Goal: Task Accomplishment & Management: Manage account settings

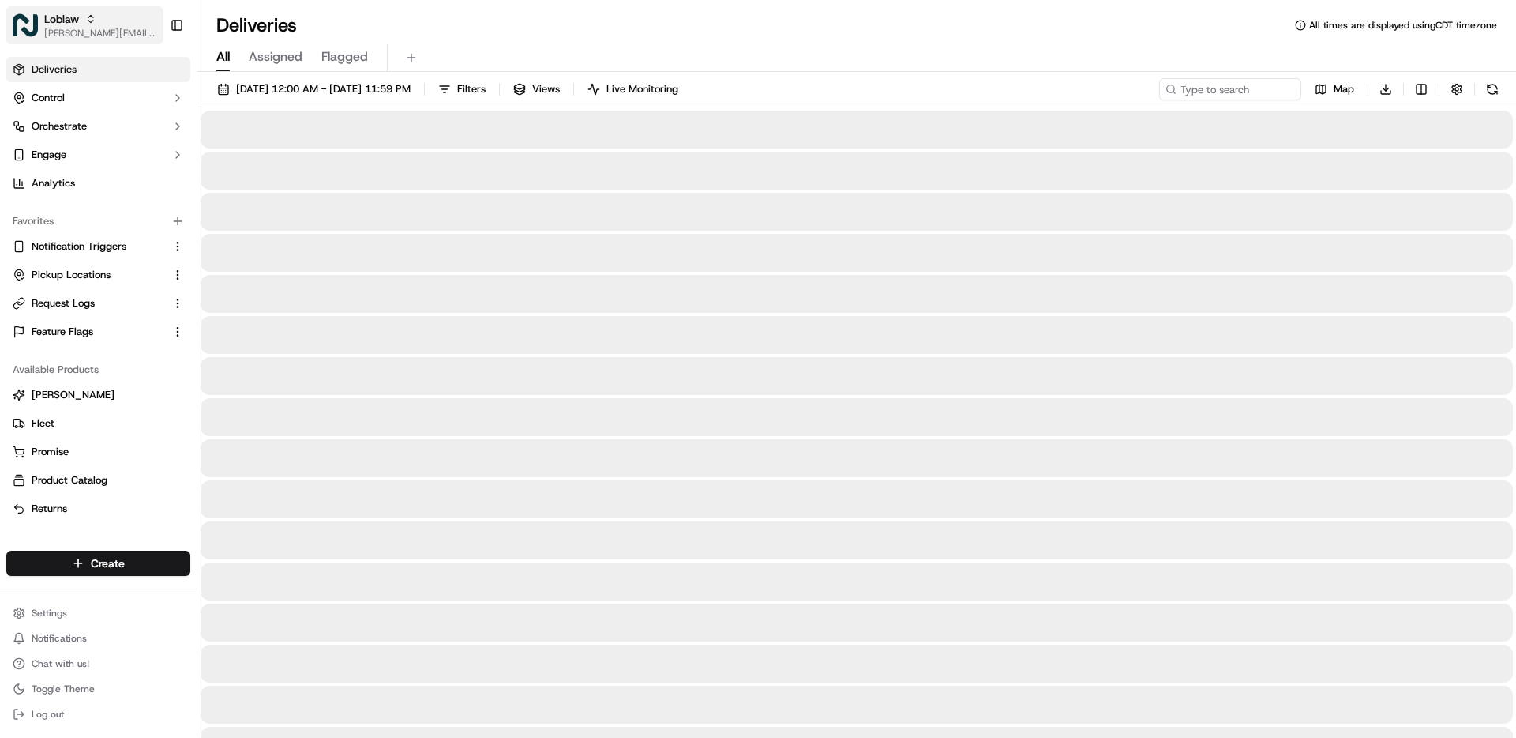
click at [61, 34] on span "[PERSON_NAME][EMAIL_ADDRESS][DOMAIN_NAME]" at bounding box center [100, 33] width 113 height 13
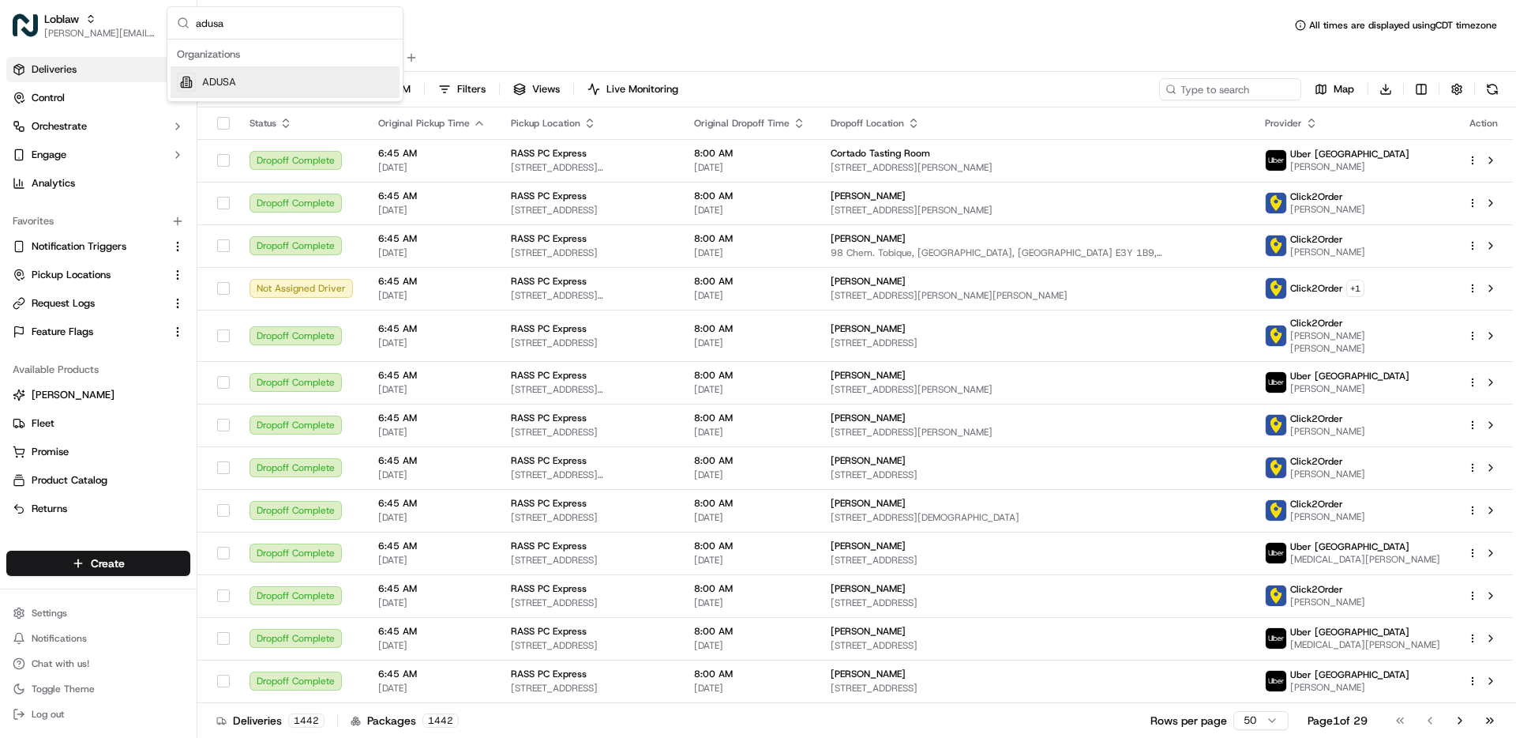
type input "adusa"
click at [254, 75] on div "ADUSA" at bounding box center [285, 82] width 229 height 32
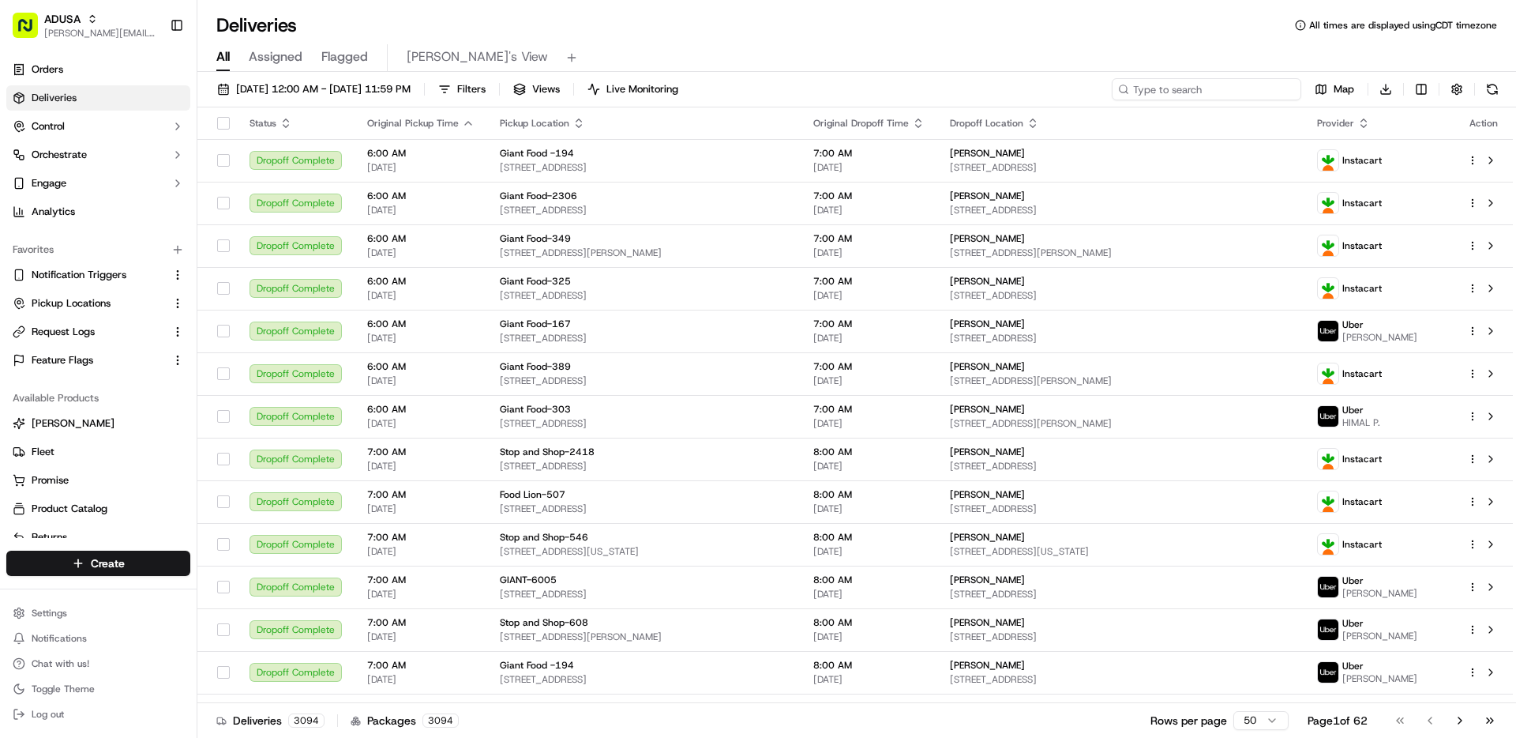
click at [1216, 86] on input at bounding box center [1207, 89] width 190 height 22
paste input "m698716835"
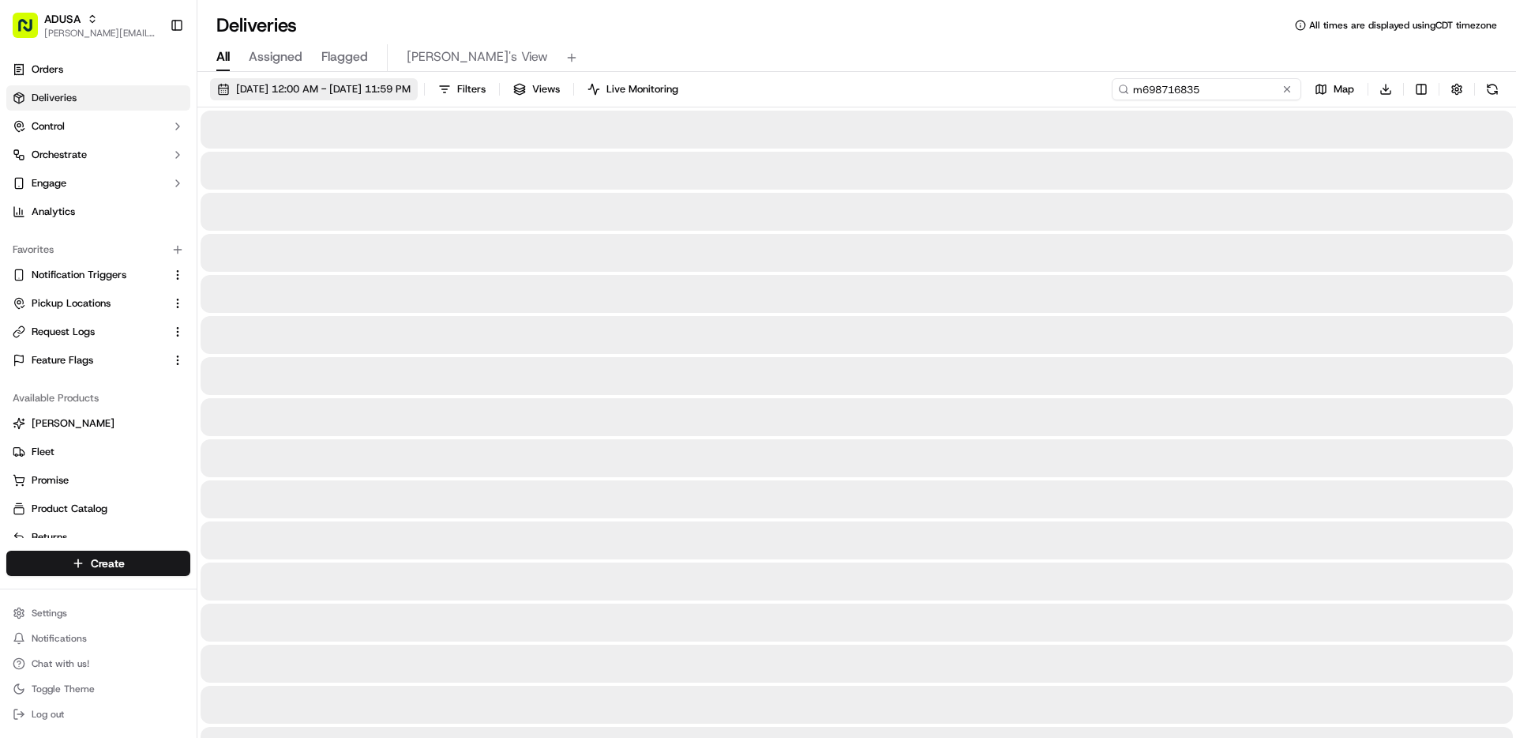
type input "m698716835"
click at [367, 90] on span "09/15/2025 12:00 AM - 09/15/2025 11:59 PM" at bounding box center [323, 89] width 175 height 14
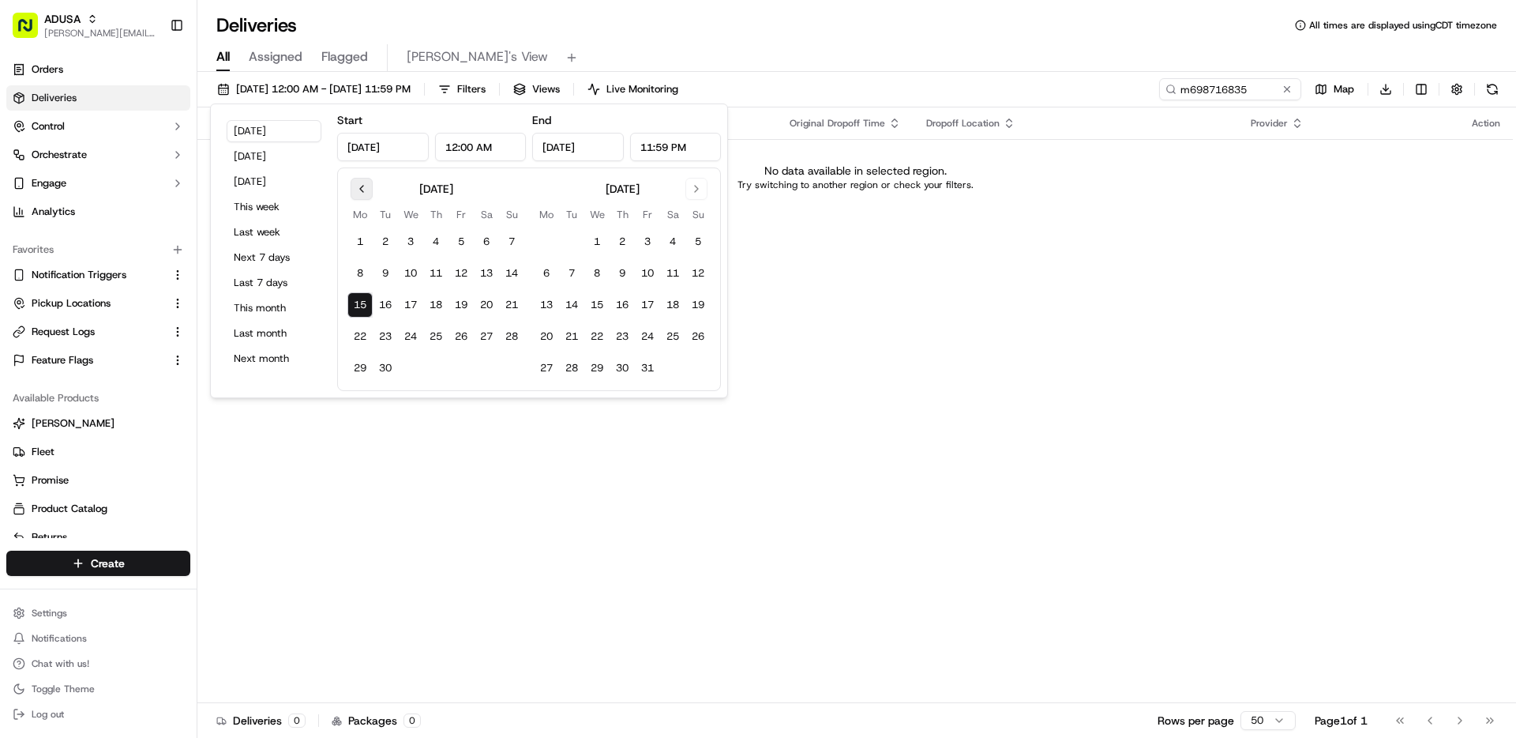
click at [367, 187] on button "Go to previous month" at bounding box center [362, 189] width 22 height 22
click at [457, 242] on button "1" at bounding box center [461, 241] width 25 height 25
type input "Aug 1, 2025"
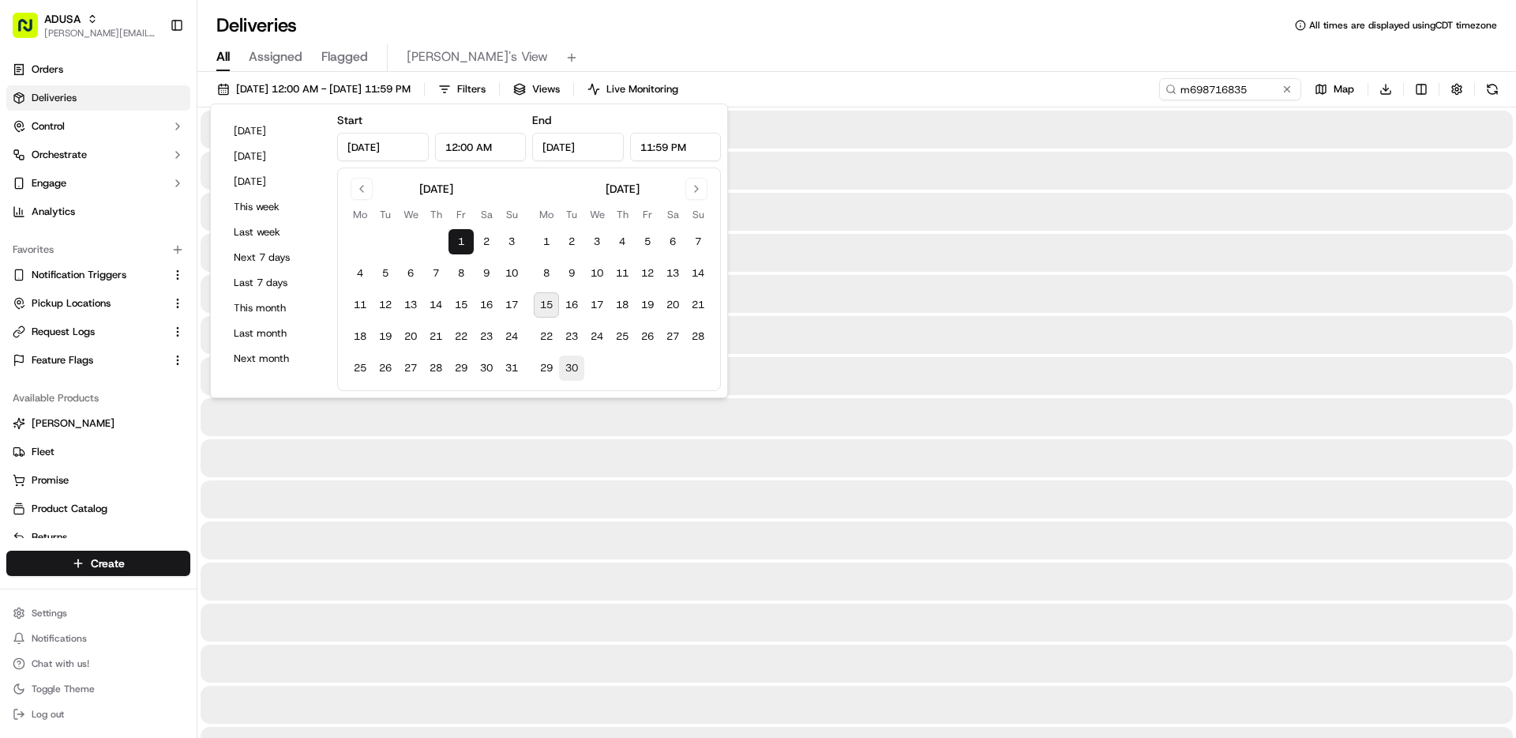
click at [573, 370] on button "30" at bounding box center [571, 367] width 25 height 25
type input "Sep 30, 2025"
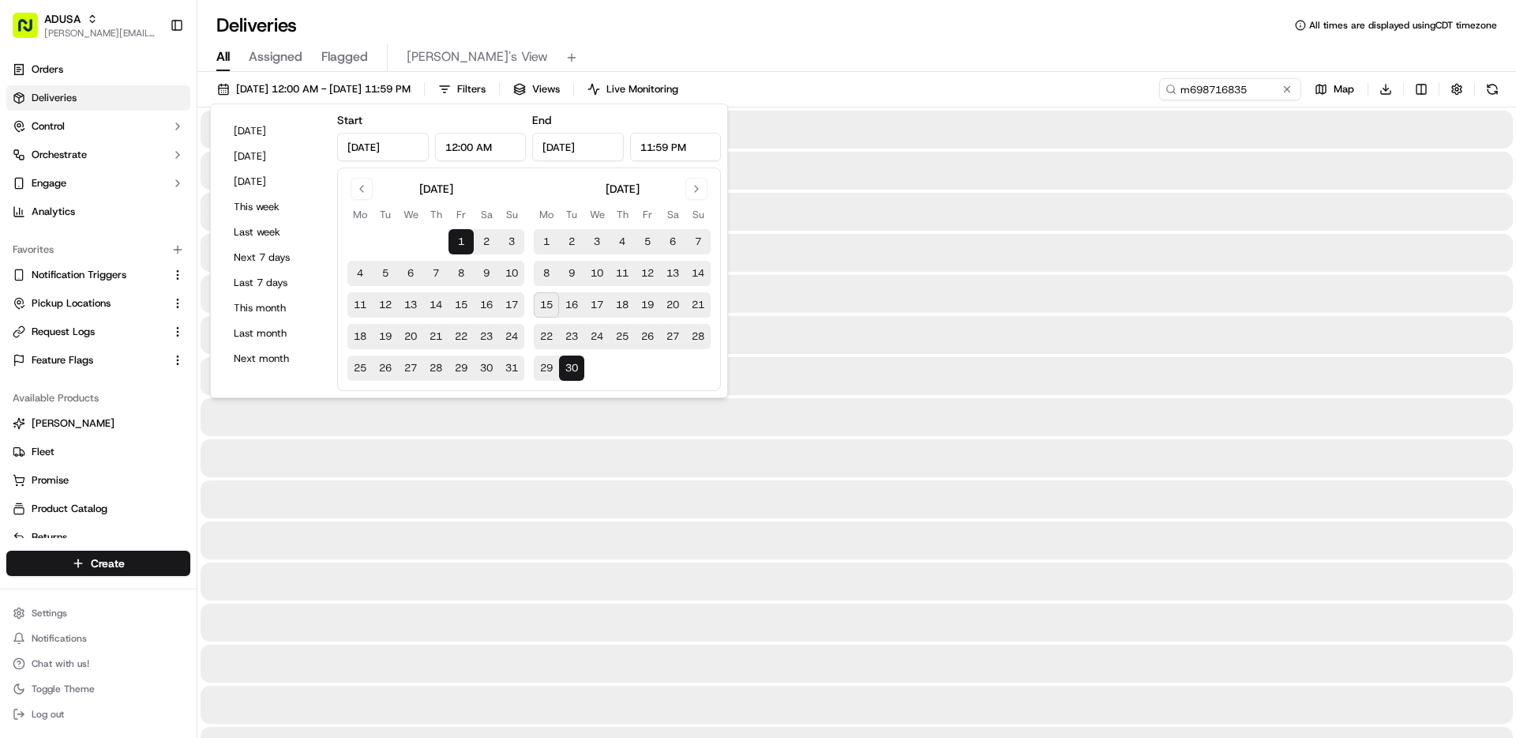
click at [832, 38] on div "All Assigned Flagged Matthew's View" at bounding box center [856, 55] width 1319 height 34
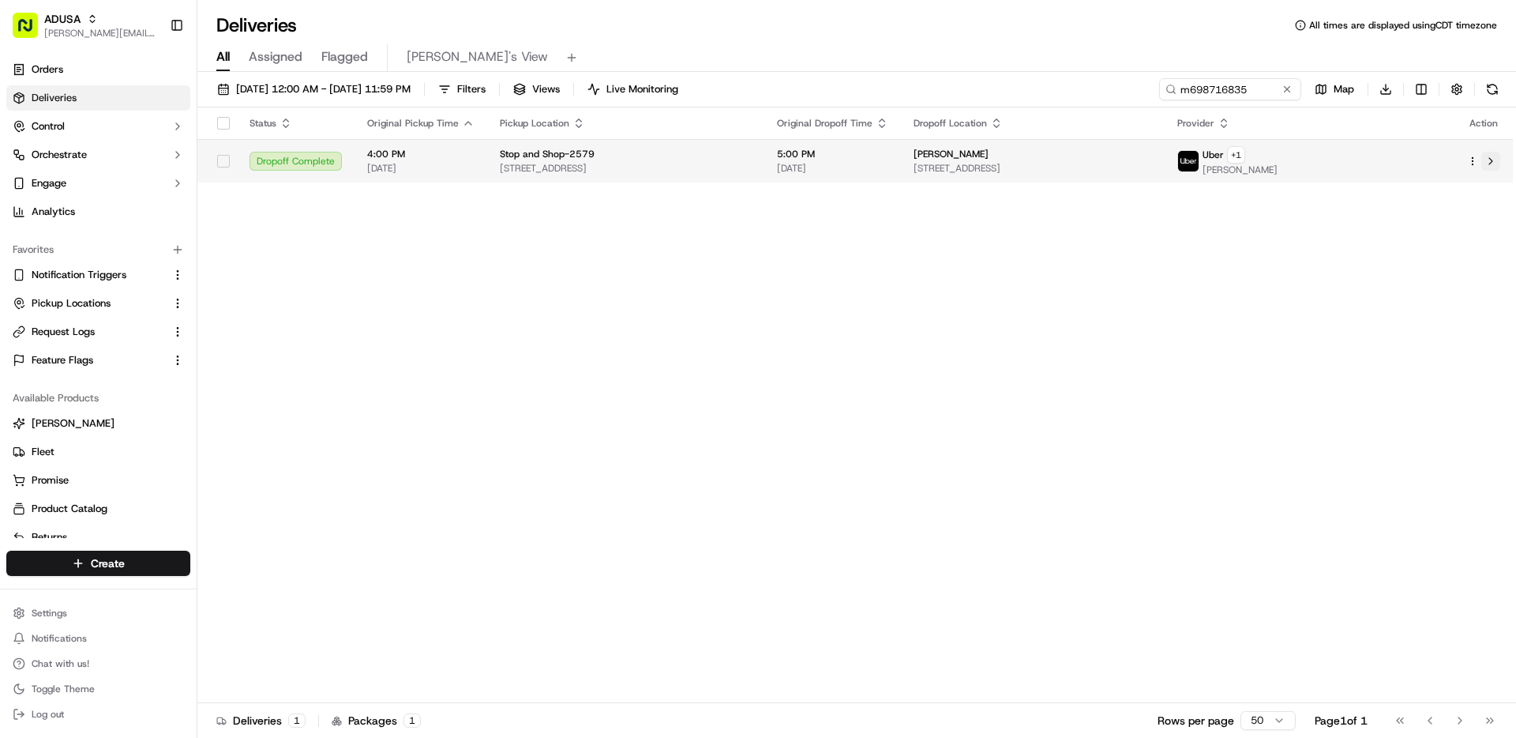
click at [1489, 159] on button at bounding box center [1491, 161] width 19 height 19
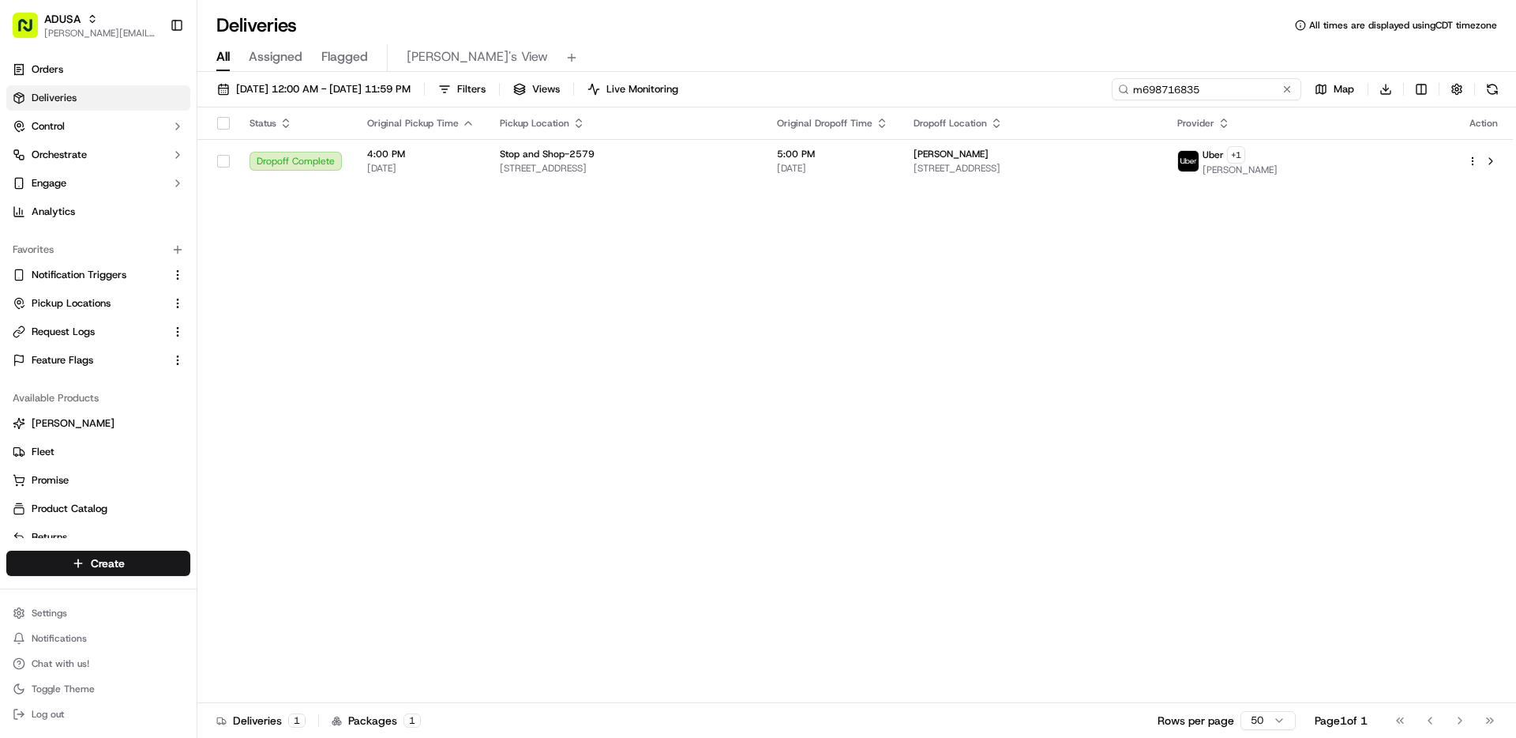
click at [1234, 92] on input "m698716835" at bounding box center [1207, 89] width 190 height 22
paste input "923014"
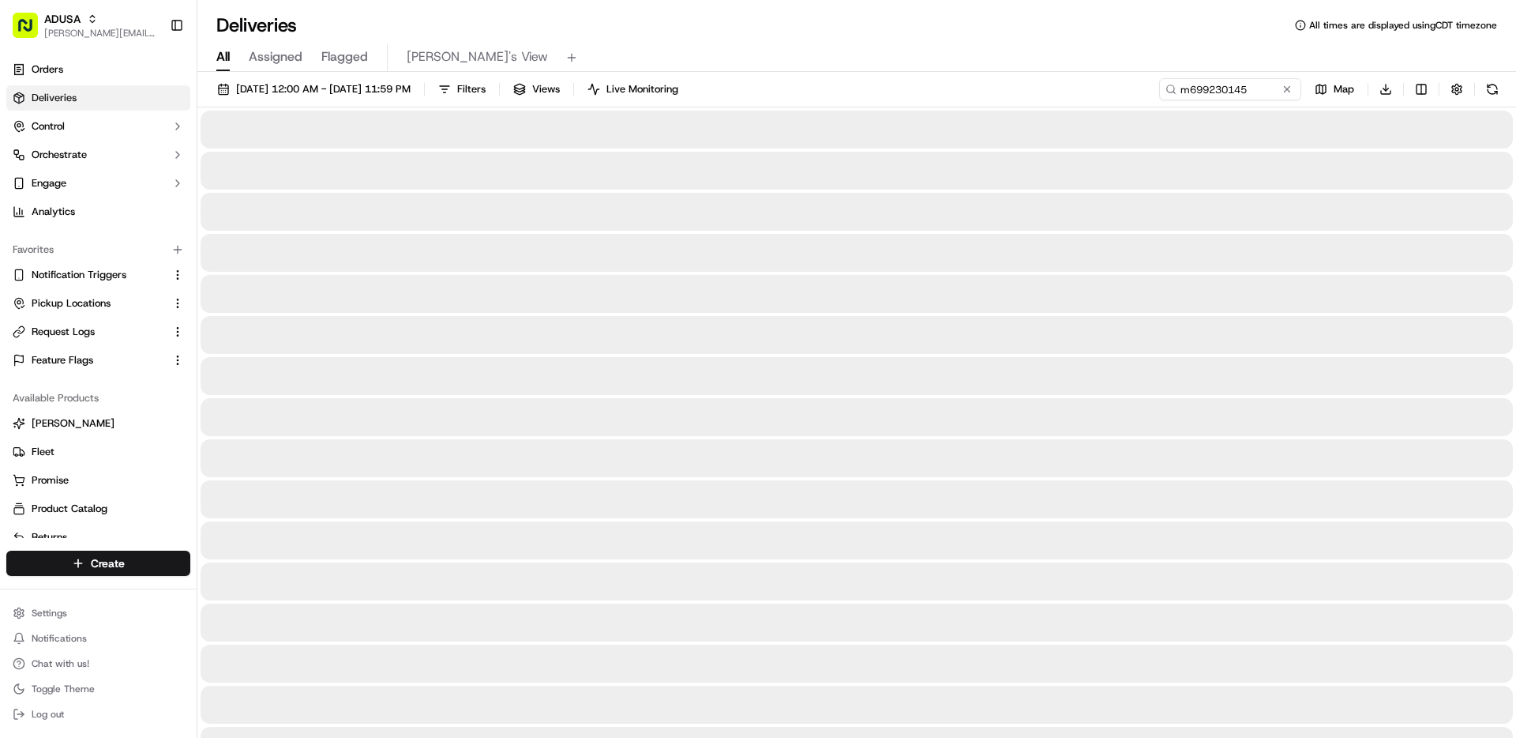
click at [879, 85] on div "08/01/2025 12:00 AM - 09/30/2025 11:59 PM Filters Views Live Monitoring m699230…" at bounding box center [856, 92] width 1319 height 29
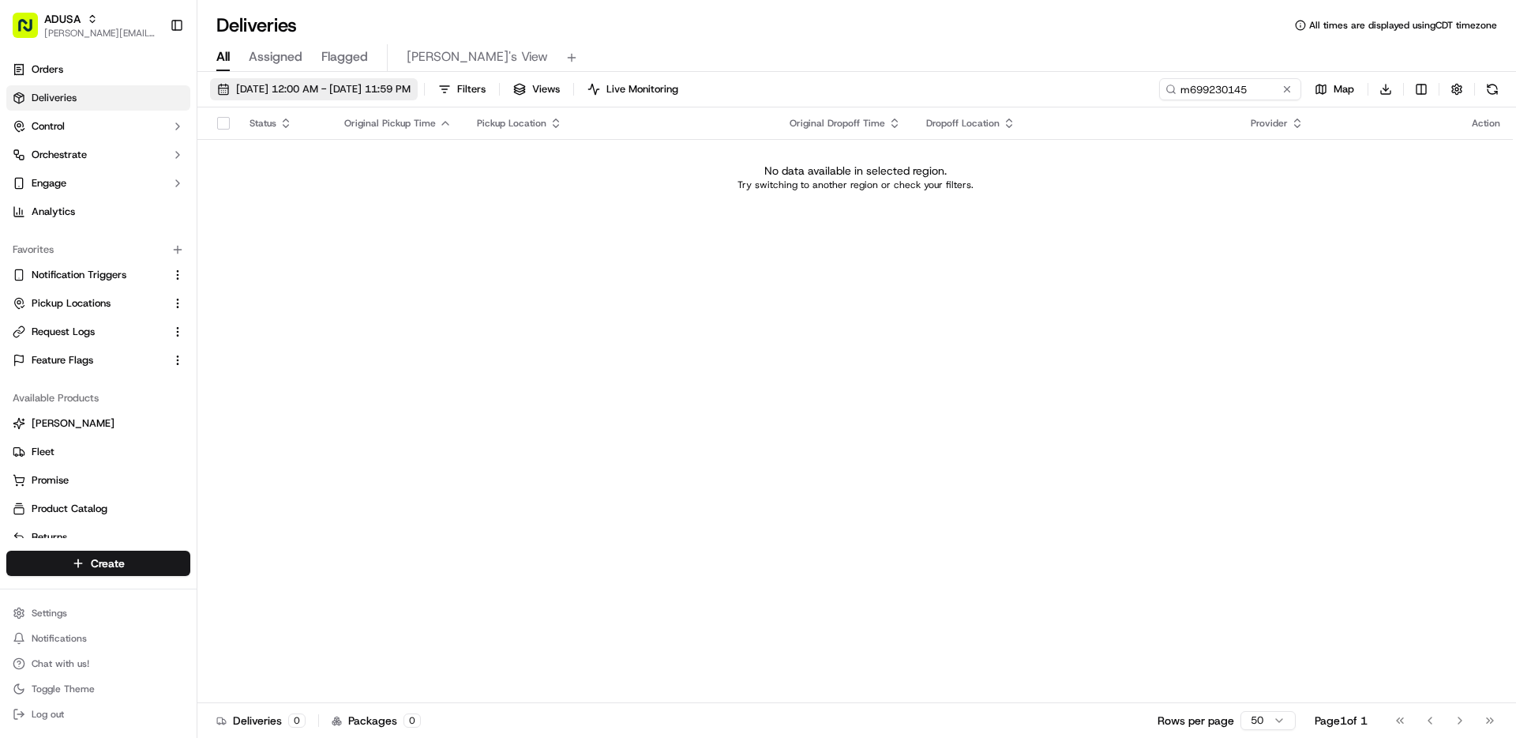
click at [293, 90] on span "08/01/2025 12:00 AM - 09/30/2025 11:59 PM" at bounding box center [323, 89] width 175 height 14
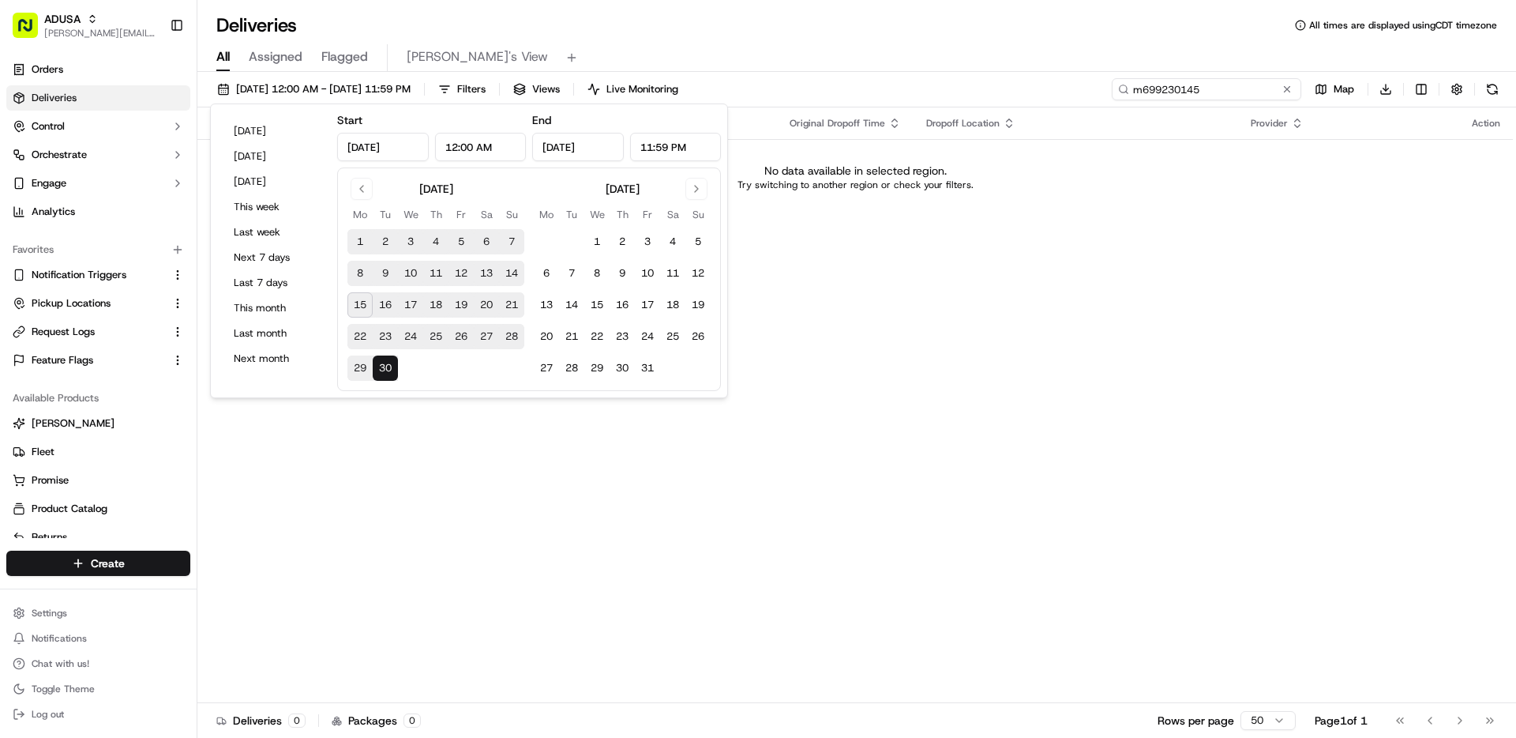
click at [1208, 88] on input "m699230145" at bounding box center [1207, 89] width 190 height 22
click at [1207, 89] on input "m699230145" at bounding box center [1207, 89] width 190 height 22
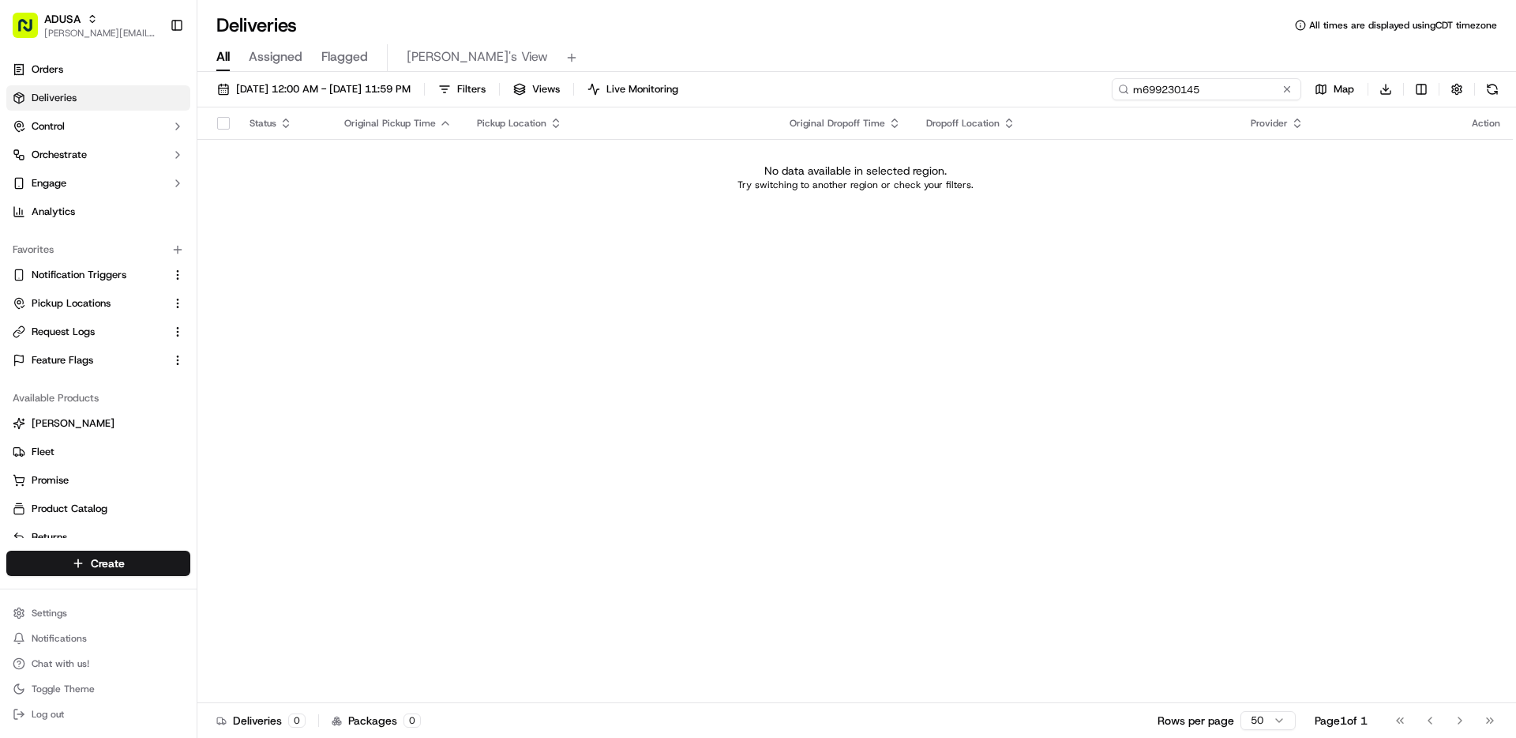
paste input "700596062"
type input "m700596062"
click at [295, 88] on span "08/01/2025 12:00 AM - 09/30/2025 11:59 PM" at bounding box center [323, 89] width 175 height 14
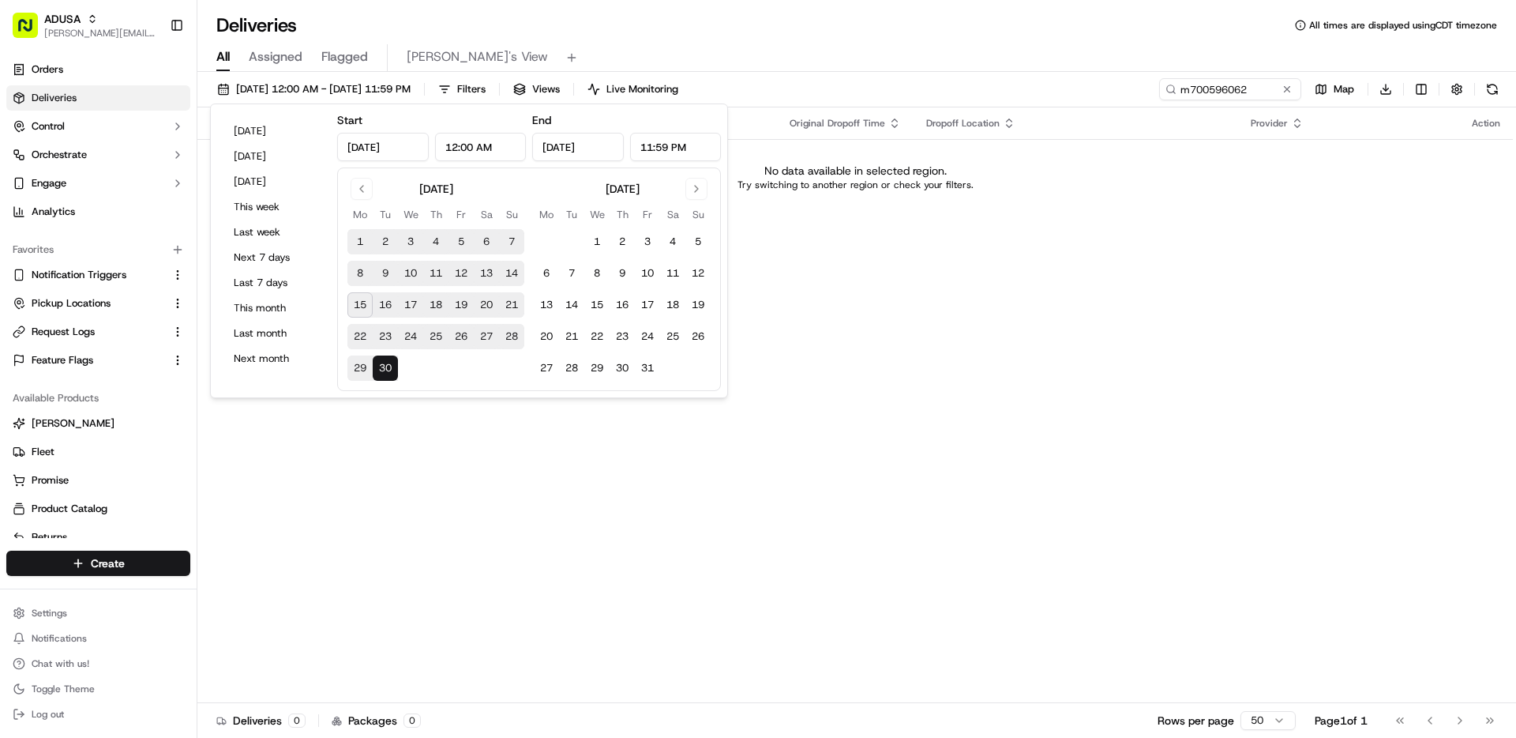
click at [1035, 397] on div "Status Original Pickup Time Pickup Location Original Dropoff Time Dropoff Locat…" at bounding box center [855, 405] width 1316 height 596
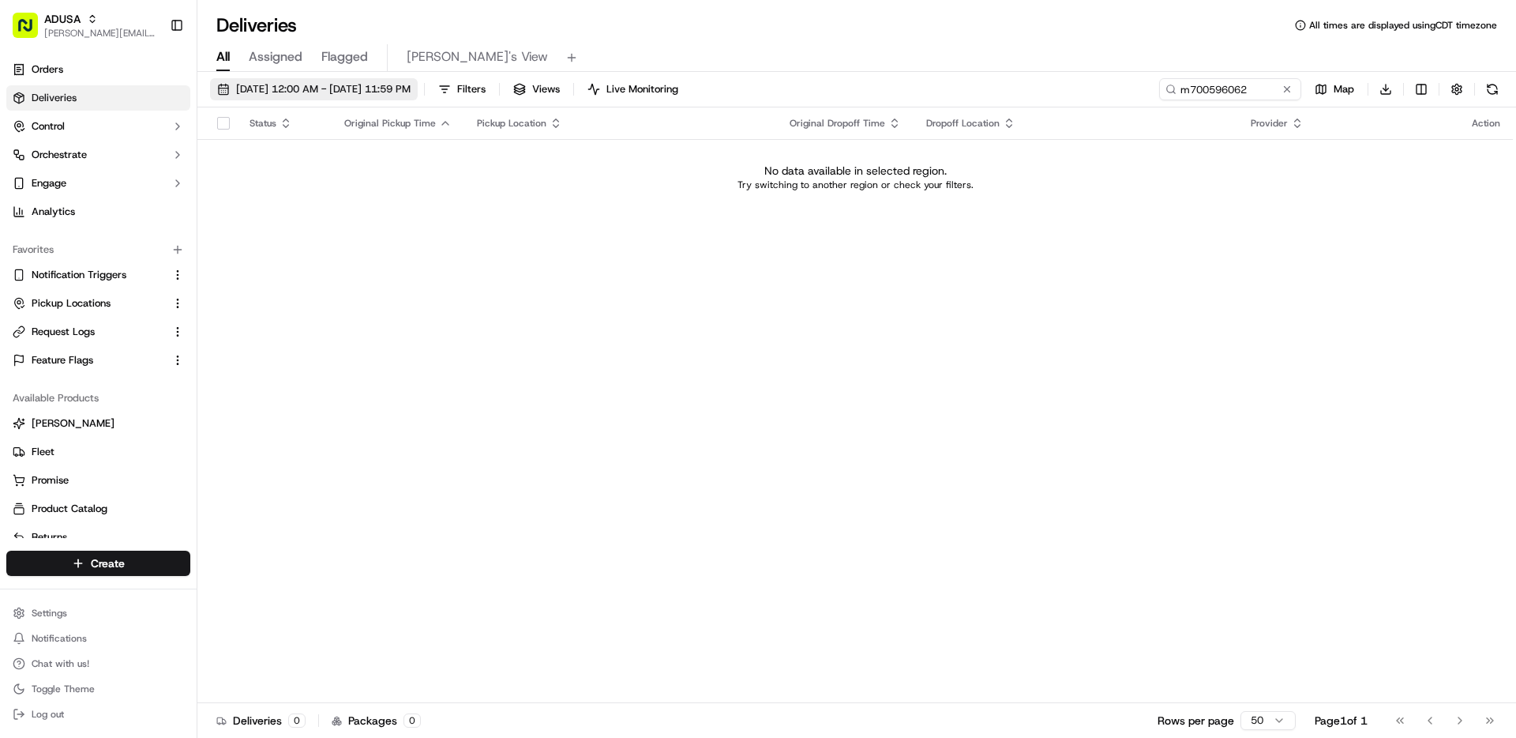
click at [329, 87] on span "08/01/2025 12:00 AM - 09/30/2025 11:59 PM" at bounding box center [323, 89] width 175 height 14
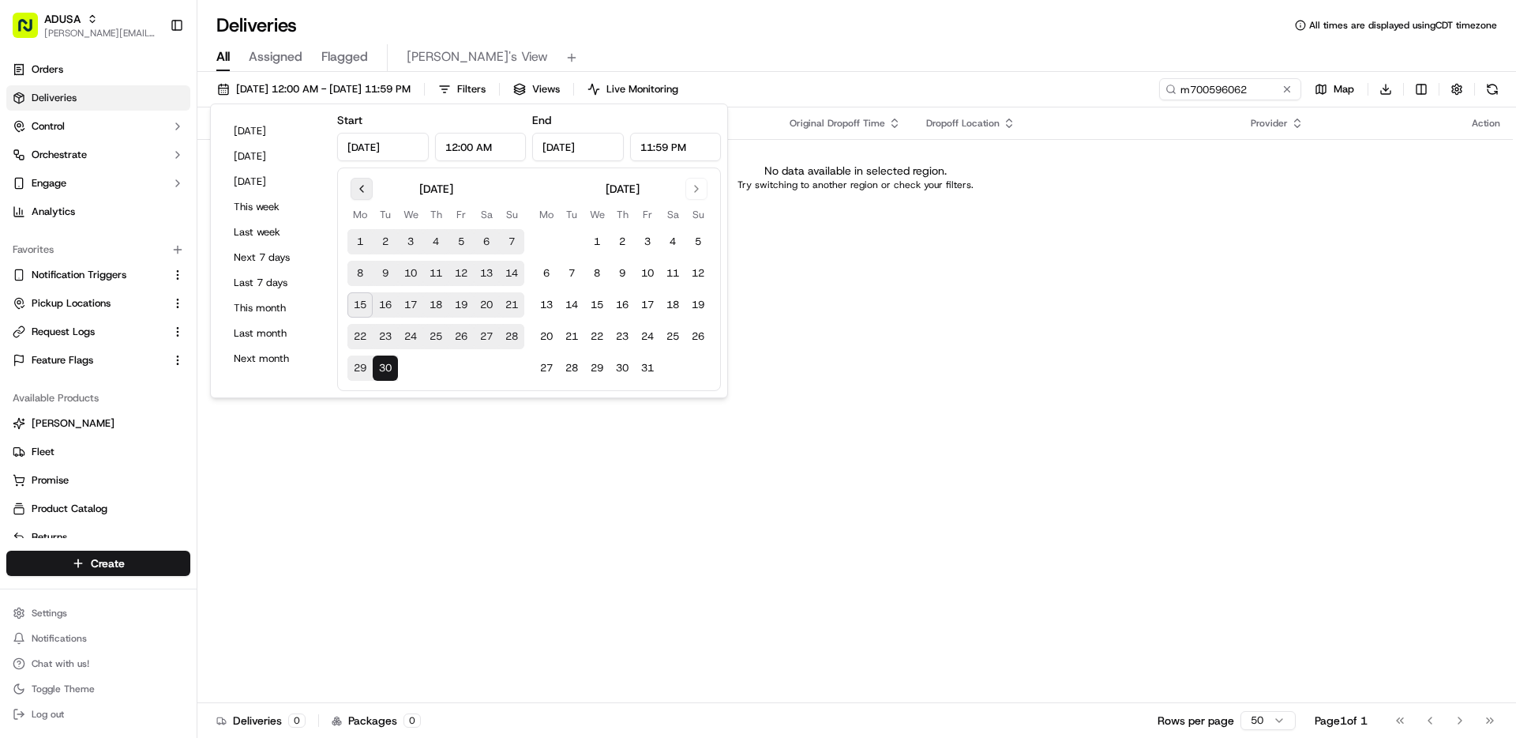
click at [363, 196] on button "Go to previous month" at bounding box center [362, 189] width 22 height 22
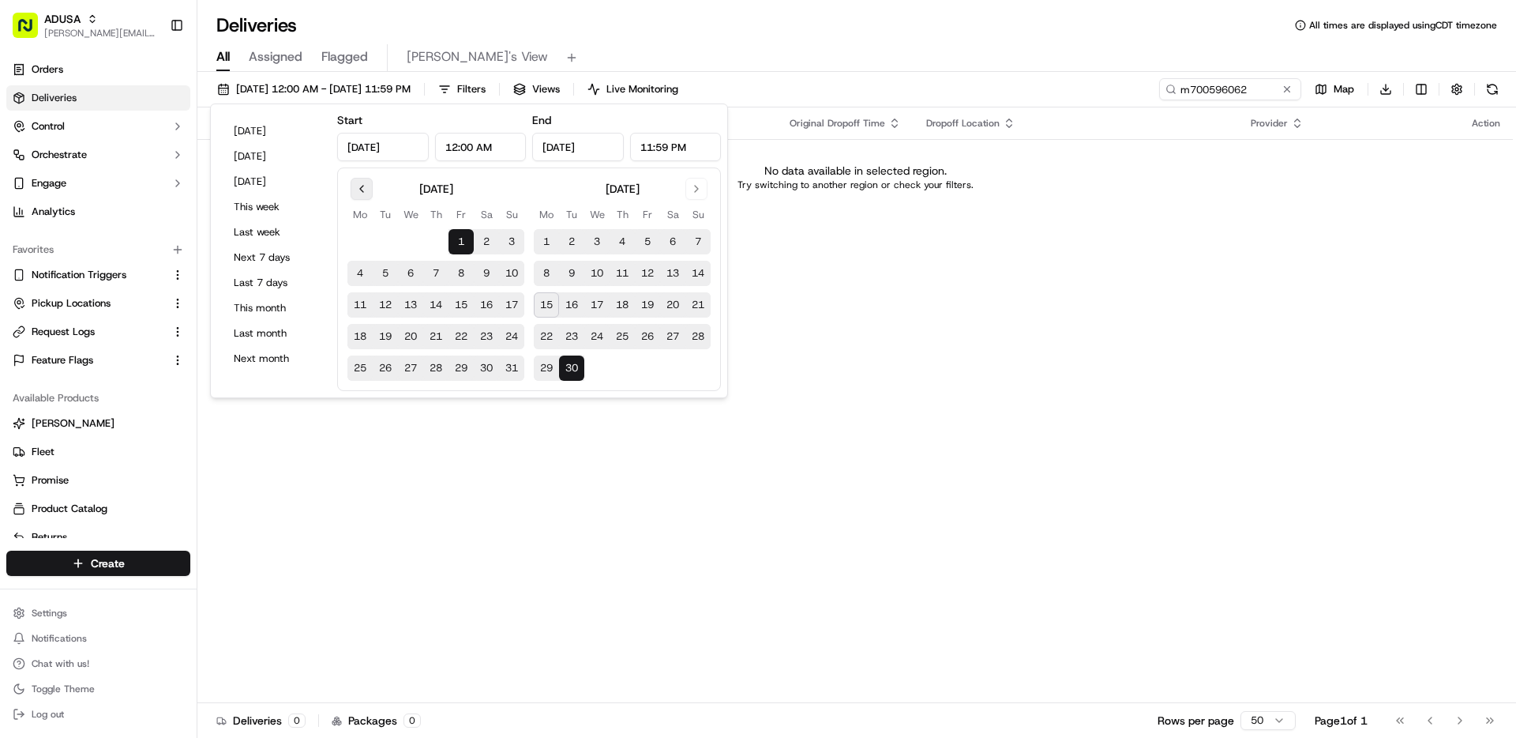
click at [351, 188] on button "Go to previous month" at bounding box center [362, 189] width 22 height 22
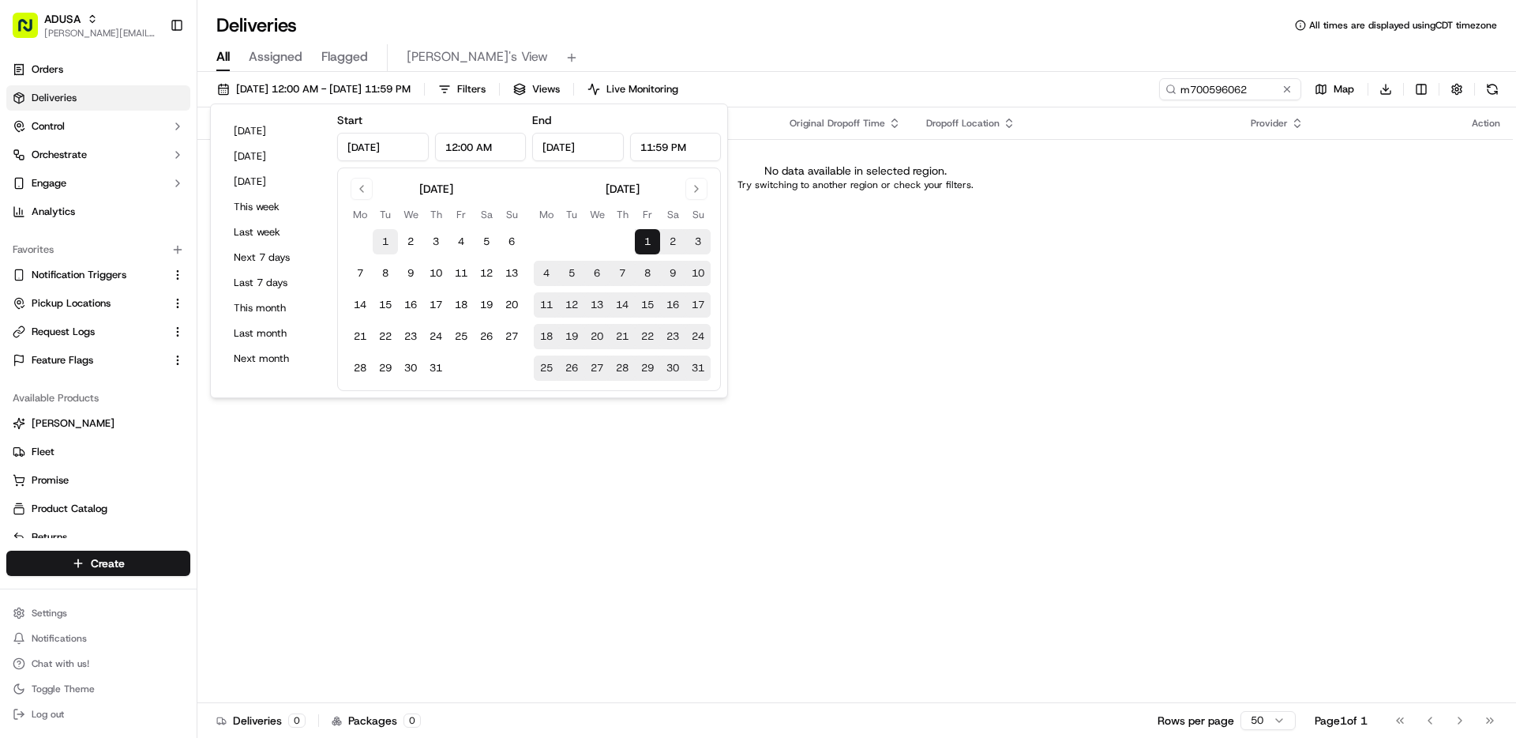
click at [376, 238] on button "1" at bounding box center [385, 241] width 25 height 25
type input "Jul 1, 2025"
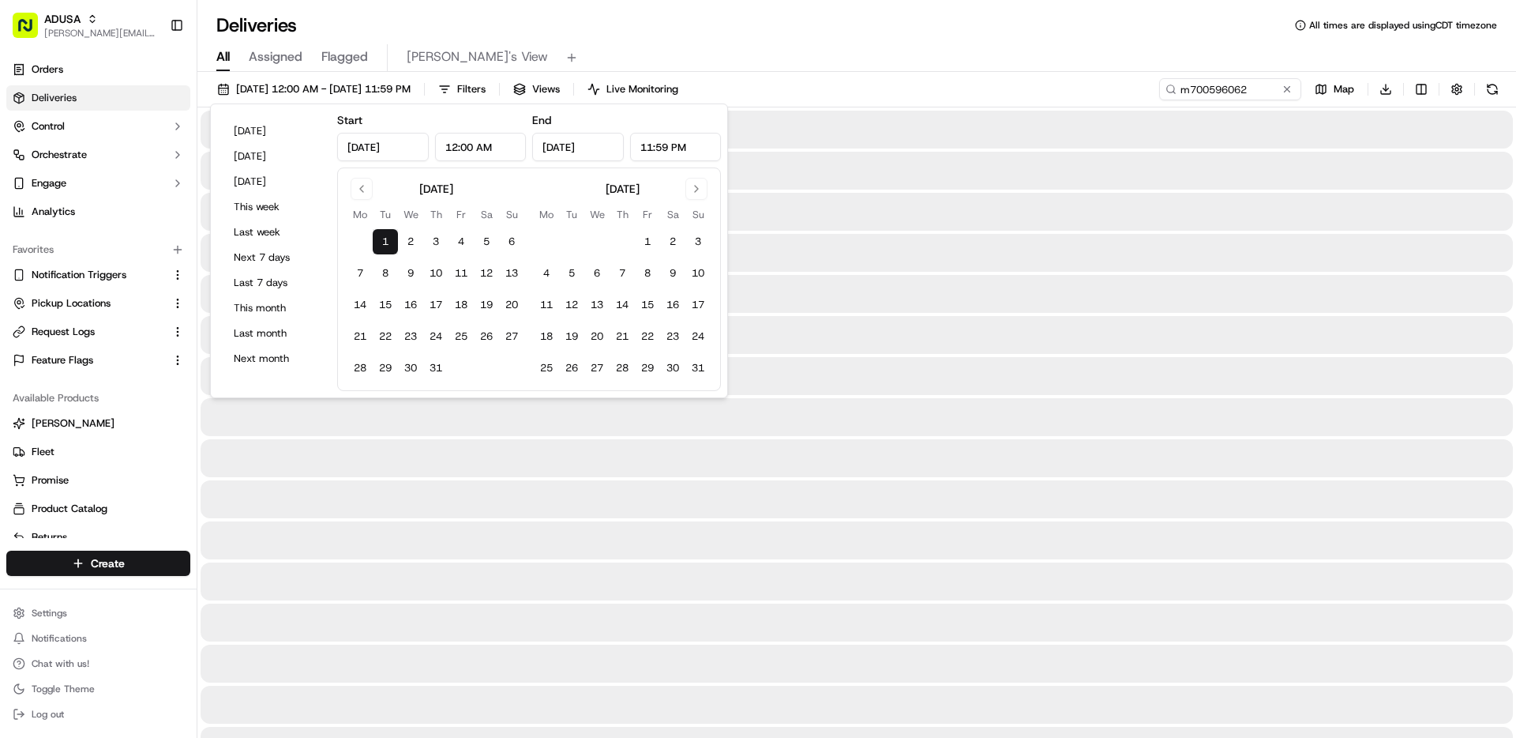
drag, startPoint x: 445, startPoint y: 370, endPoint x: 455, endPoint y: 361, distance: 13.5
click at [442, 368] on button "31" at bounding box center [435, 367] width 25 height 25
type input "Jul 31, 2025"
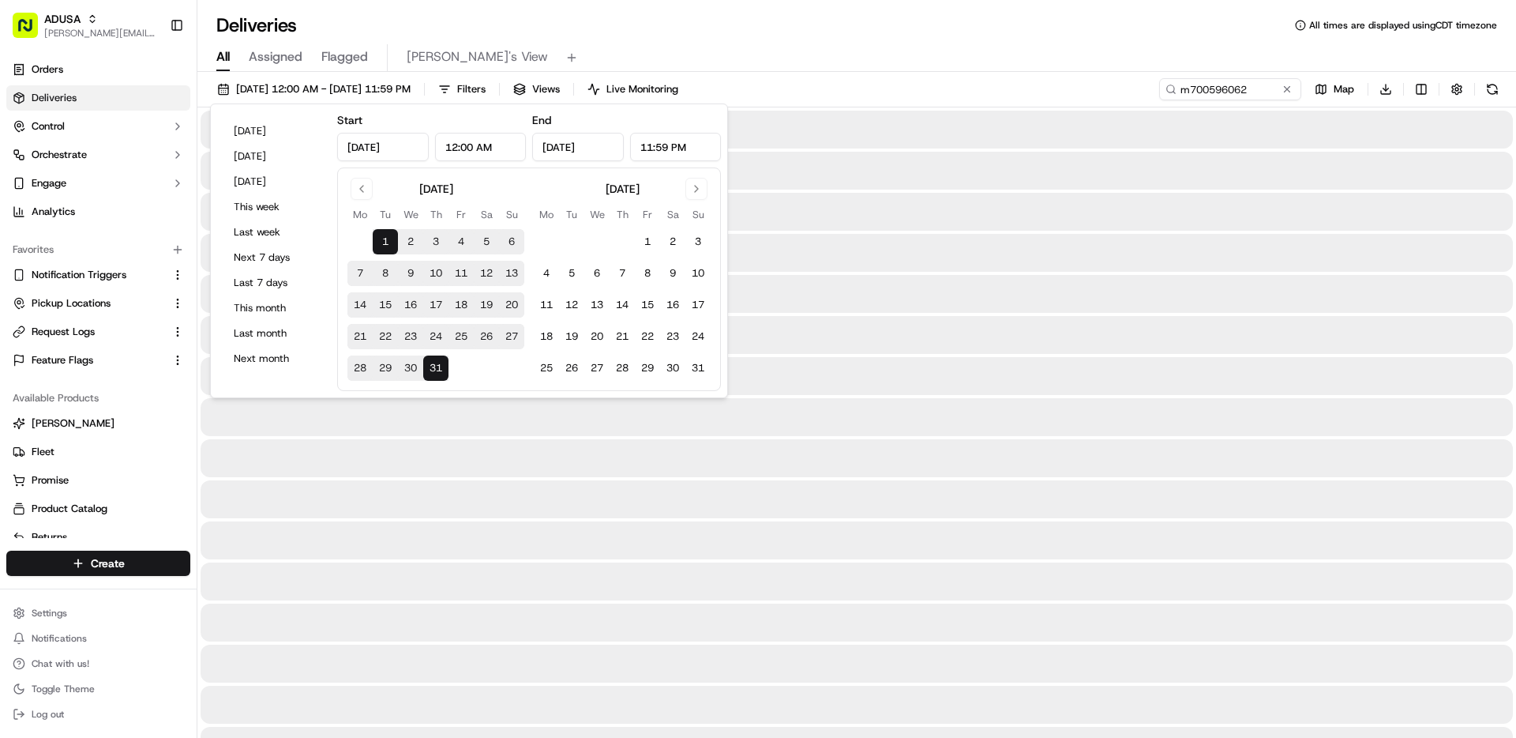
click at [895, 51] on div "All Assigned Flagged Matthew's View" at bounding box center [856, 58] width 1319 height 28
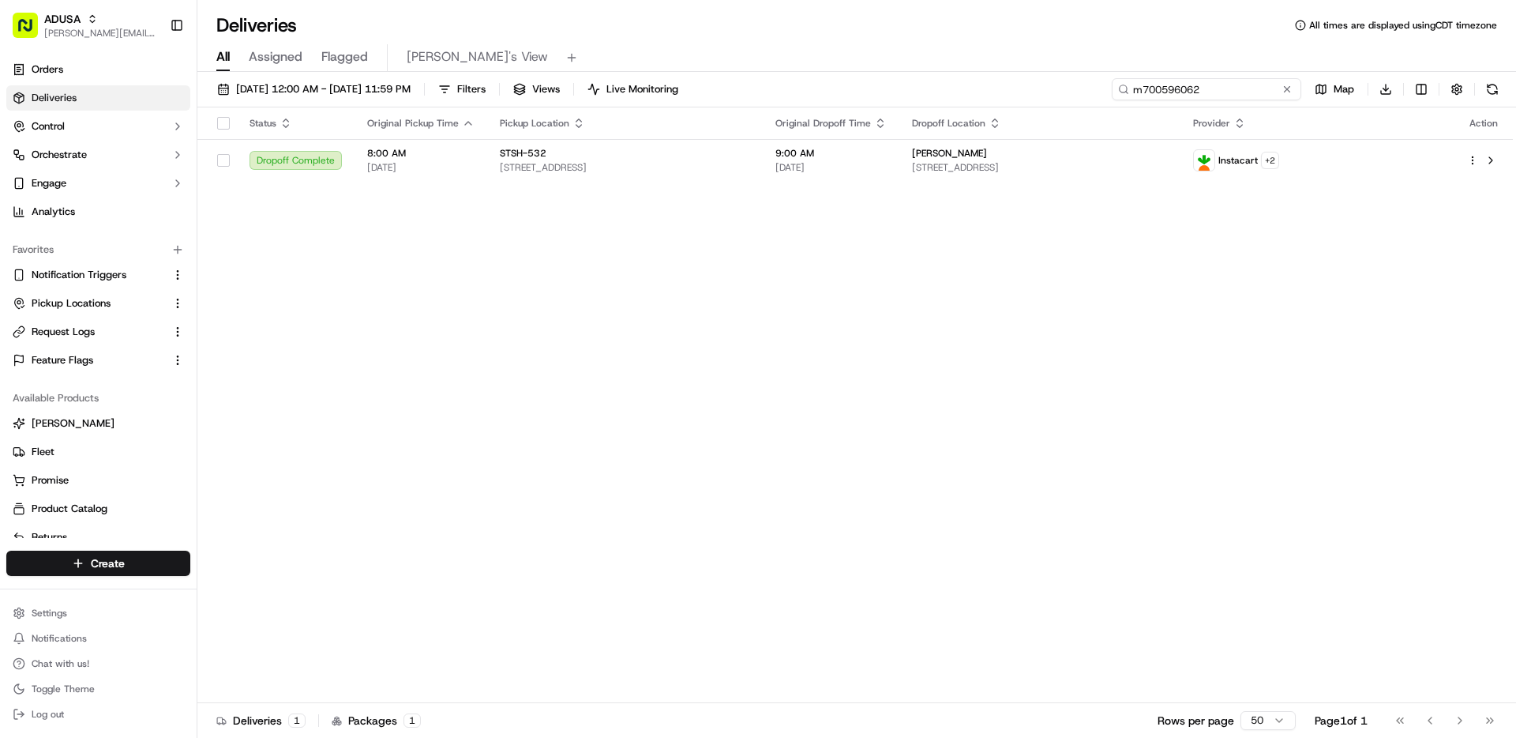
click at [1212, 93] on input "m700596062" at bounding box center [1207, 89] width 190 height 22
click at [1208, 95] on input "m700596062" at bounding box center [1207, 89] width 190 height 22
paste input "699230145"
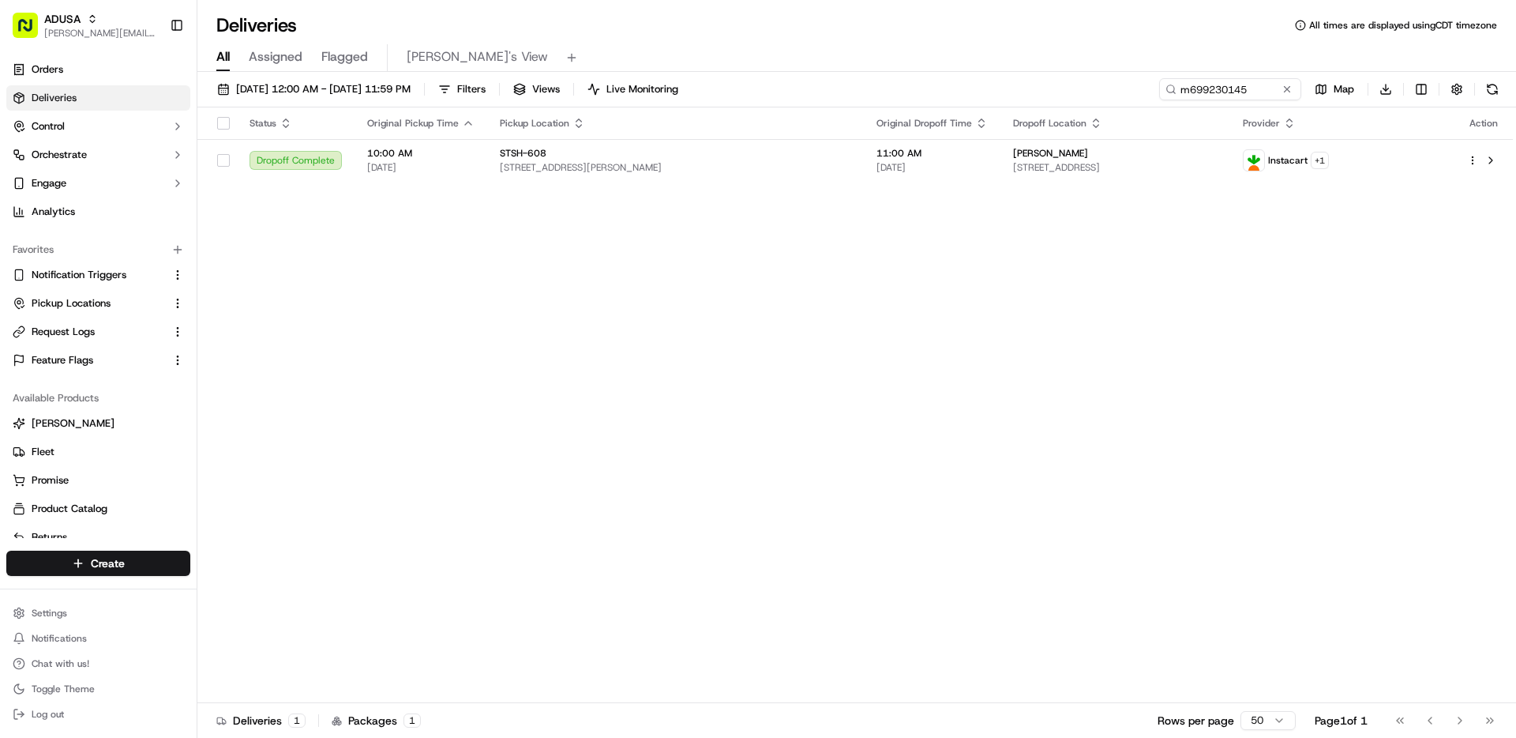
click at [865, 85] on div "07/01/2025 12:00 AM - 07/31/2025 11:59 PM Filters Views Live Monitoring m699230…" at bounding box center [856, 92] width 1319 height 29
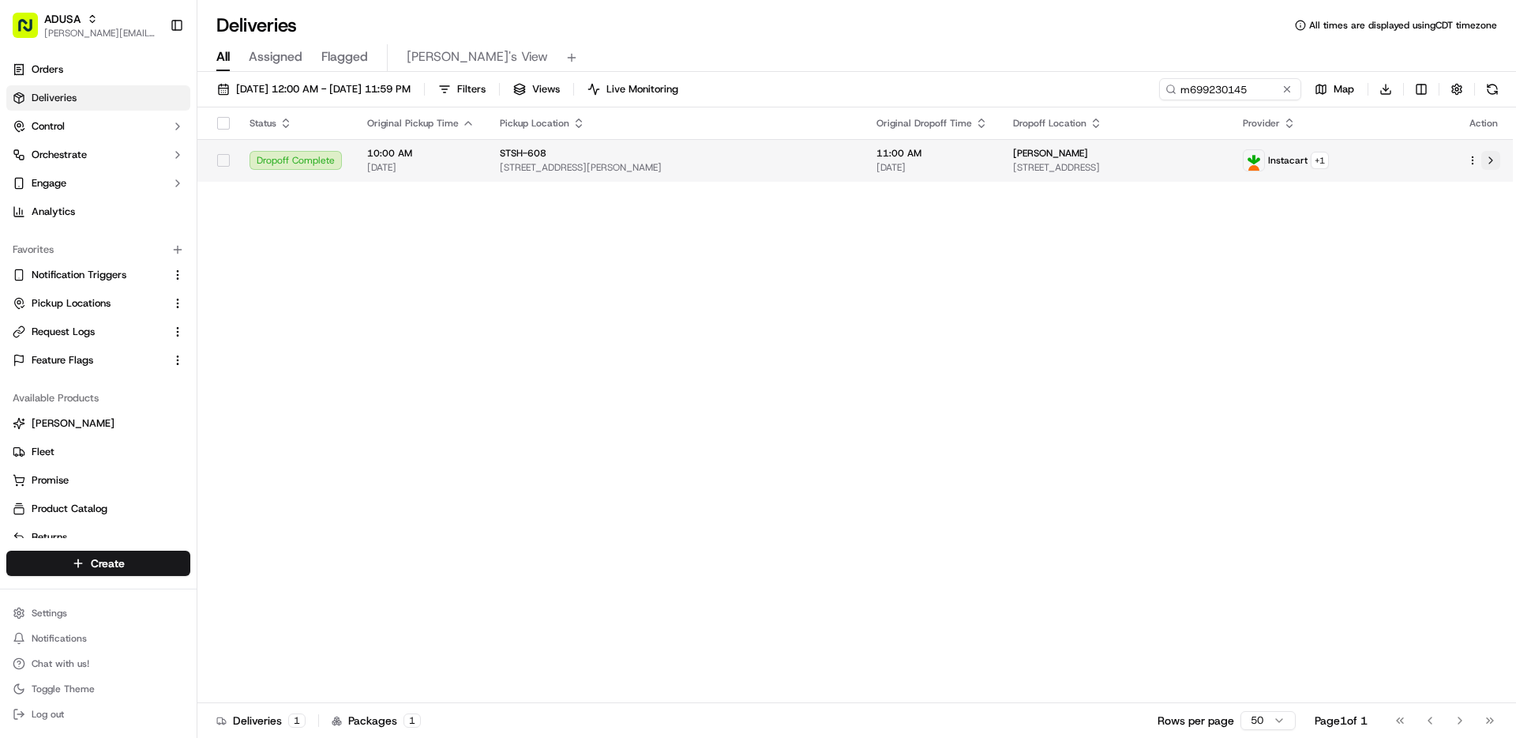
click at [1491, 161] on button at bounding box center [1491, 160] width 19 height 19
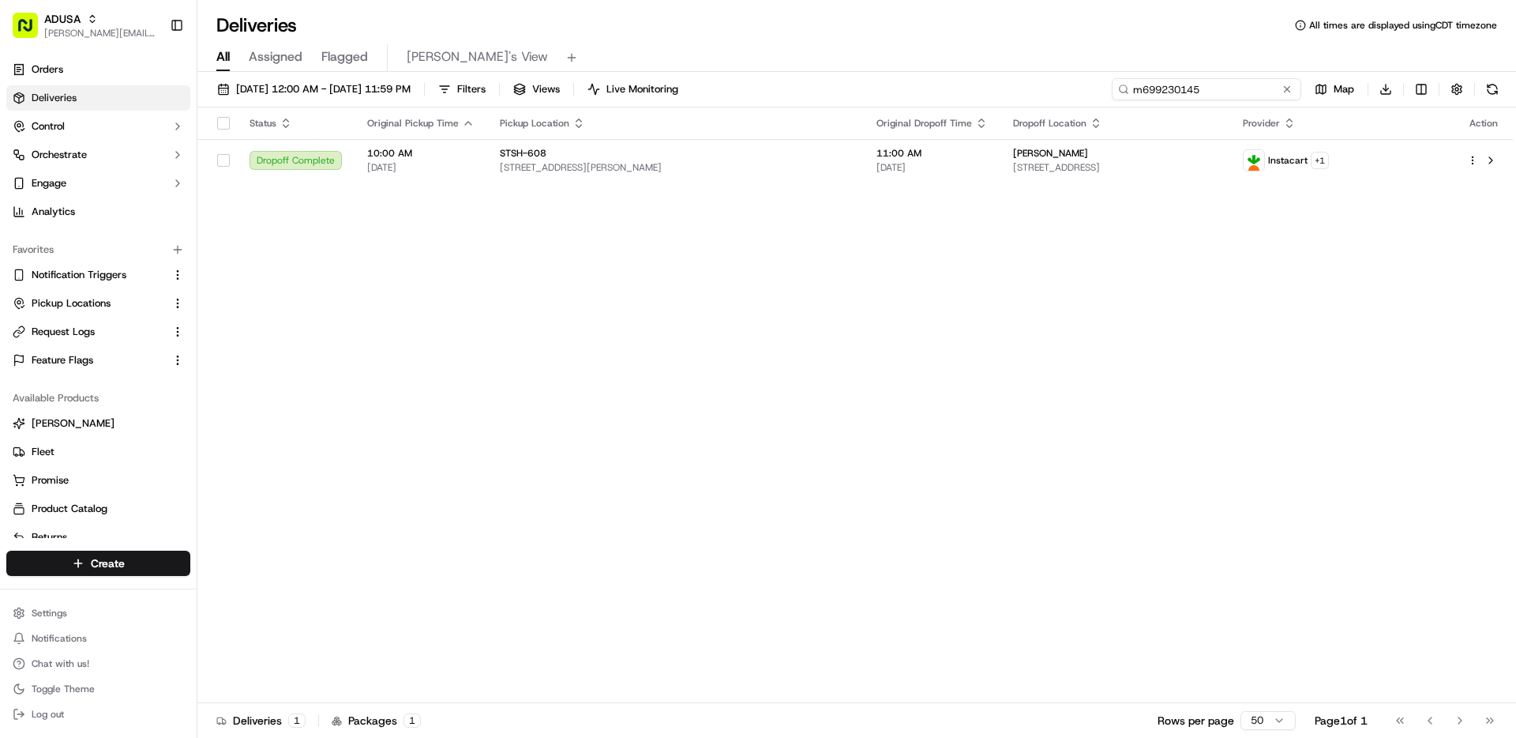
click at [1225, 88] on input "m699230145" at bounding box center [1207, 89] width 190 height 22
paste input "700596062"
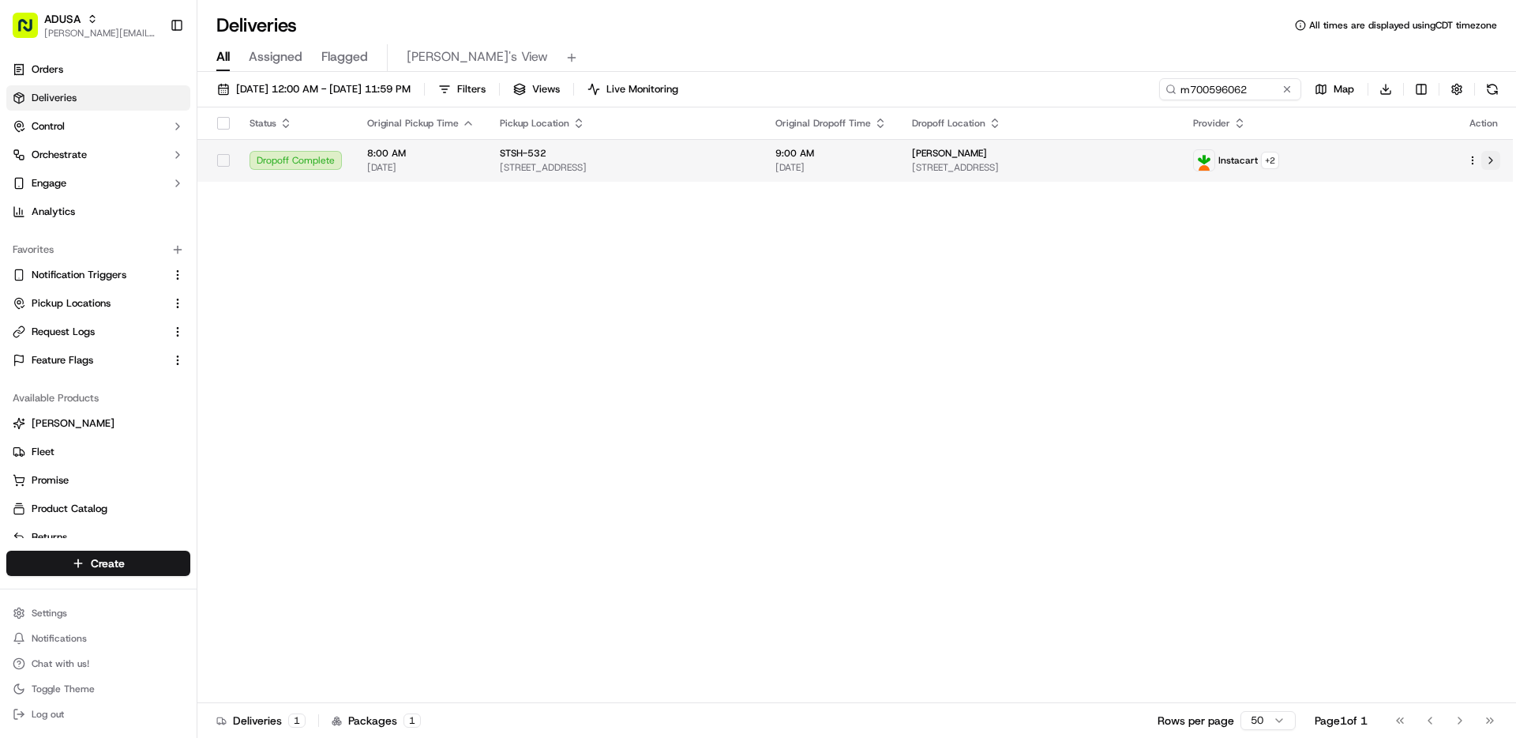
click at [1494, 162] on button at bounding box center [1491, 160] width 19 height 19
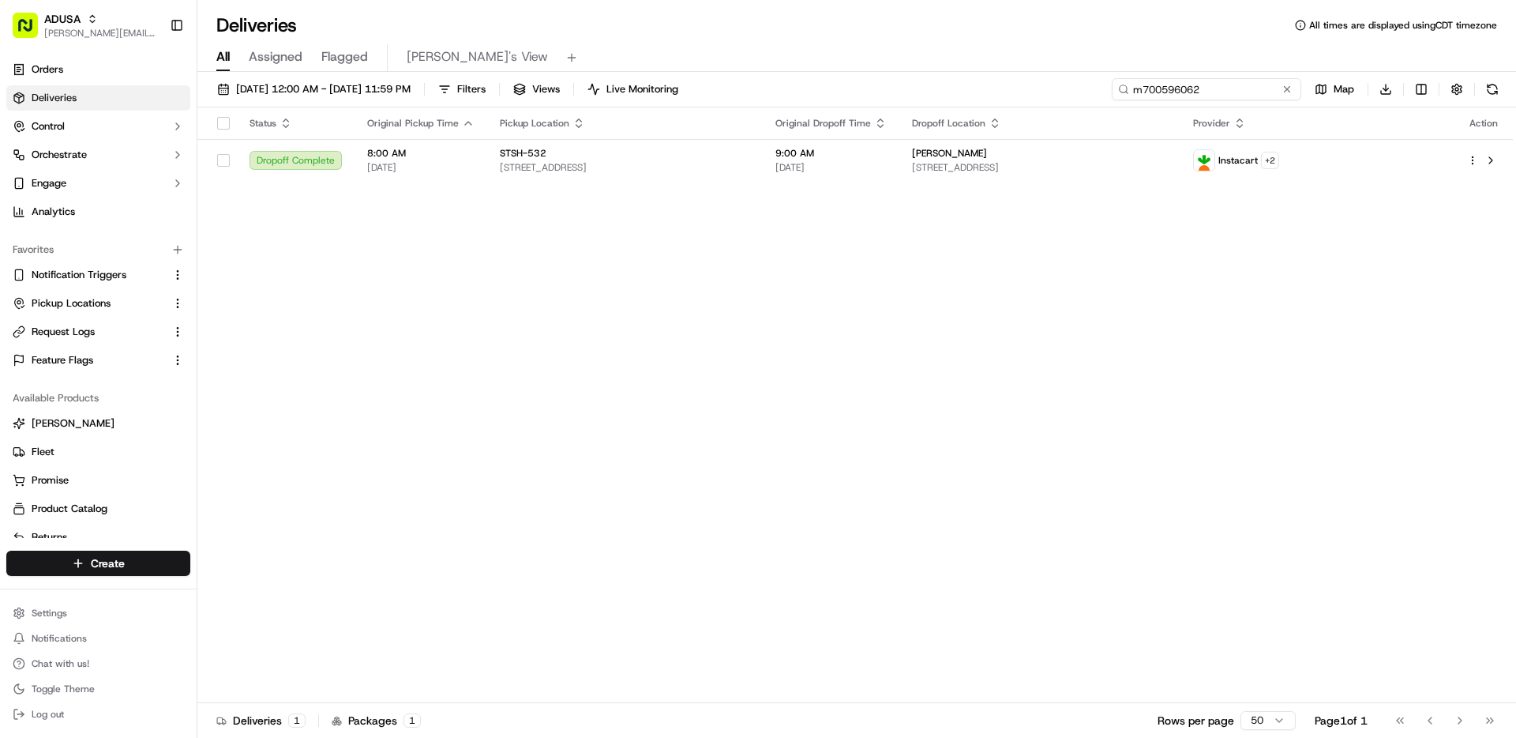
click at [1237, 88] on input "m700596062" at bounding box center [1207, 89] width 190 height 22
paste input "1927809"
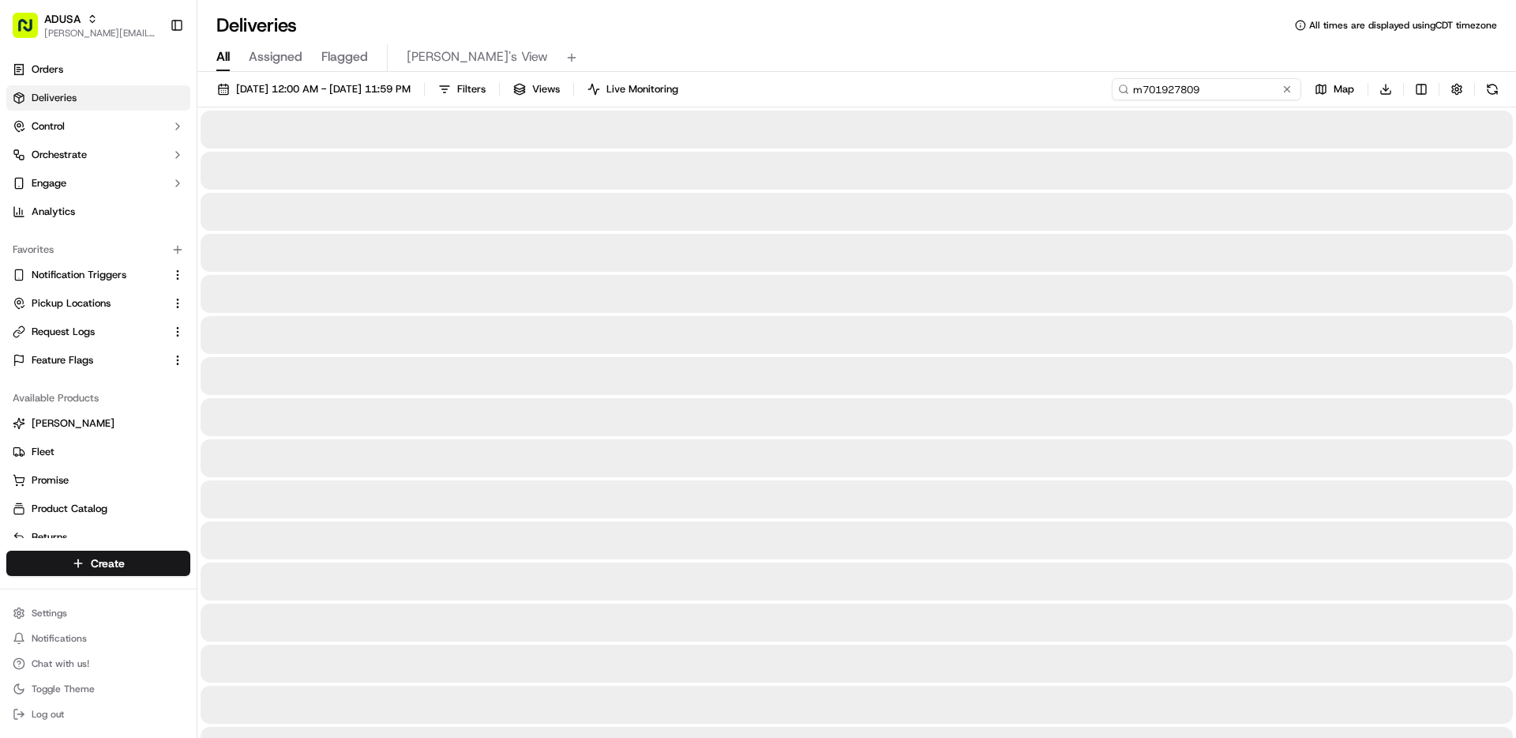
type input "m701927809"
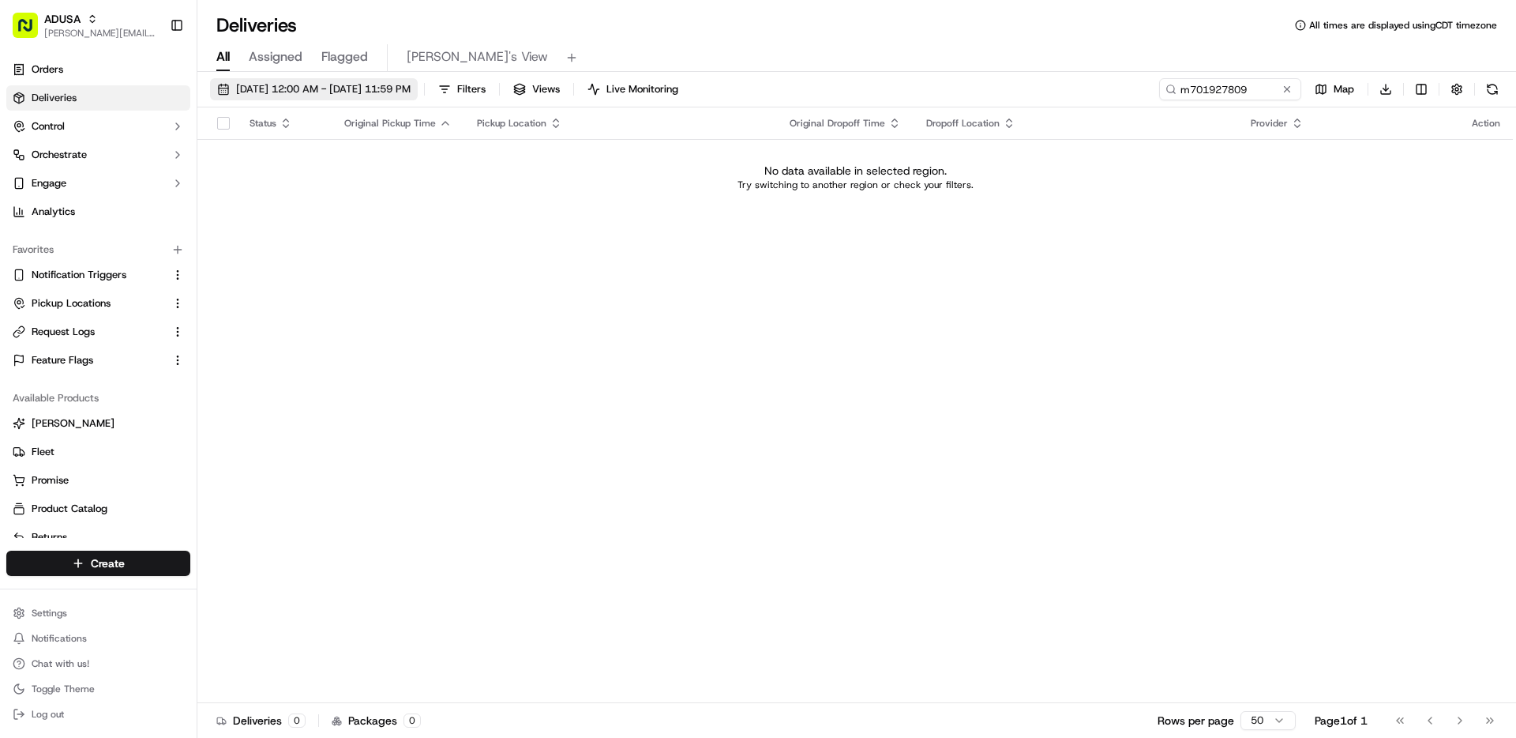
click at [337, 87] on span "07/01/2025 12:00 AM - 07/31/2025 11:59 PM" at bounding box center [323, 89] width 175 height 14
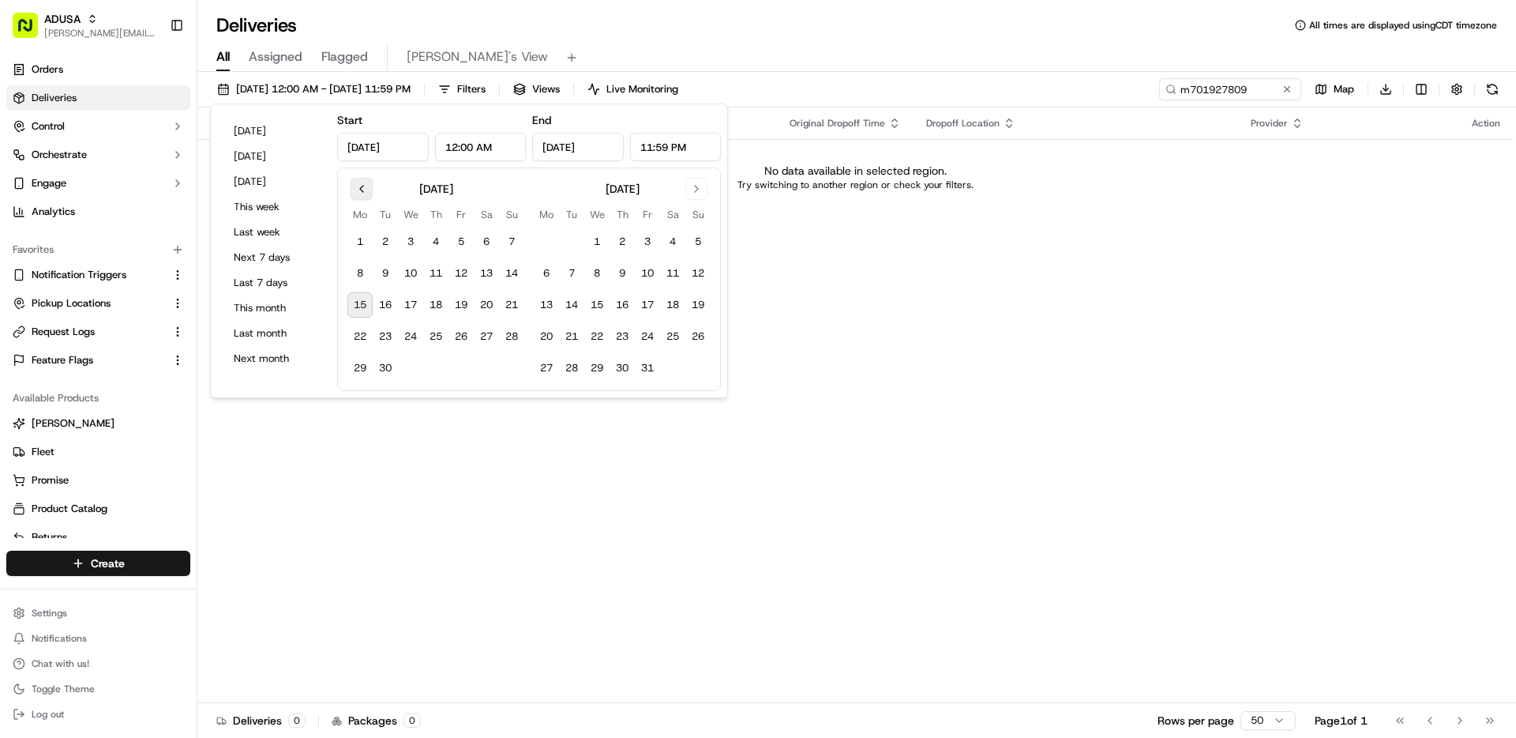
click at [363, 185] on button "Go to previous month" at bounding box center [362, 189] width 22 height 22
click at [361, 190] on button "Go to previous month" at bounding box center [362, 189] width 22 height 22
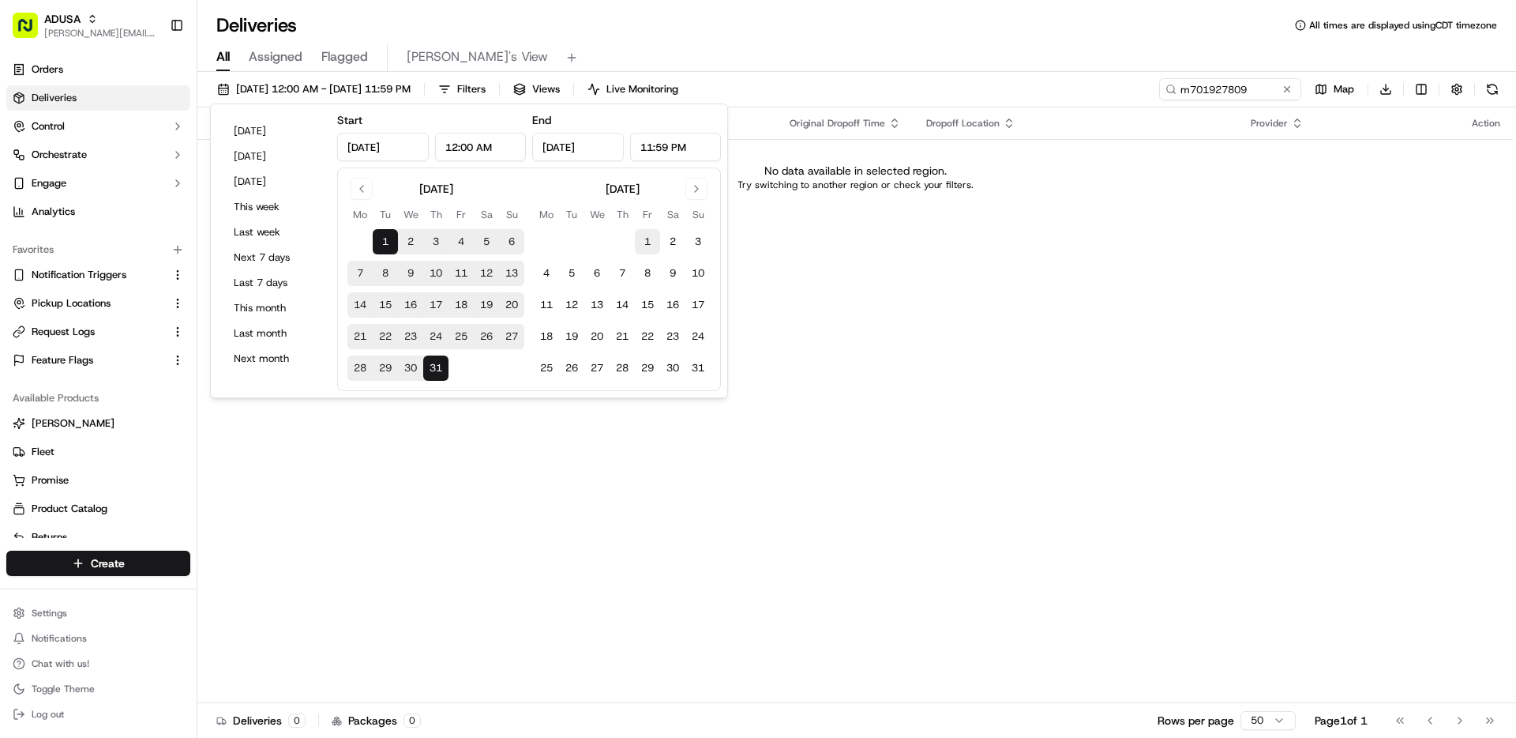
click at [639, 241] on button "1" at bounding box center [647, 241] width 25 height 25
type input "Aug 1, 2025"
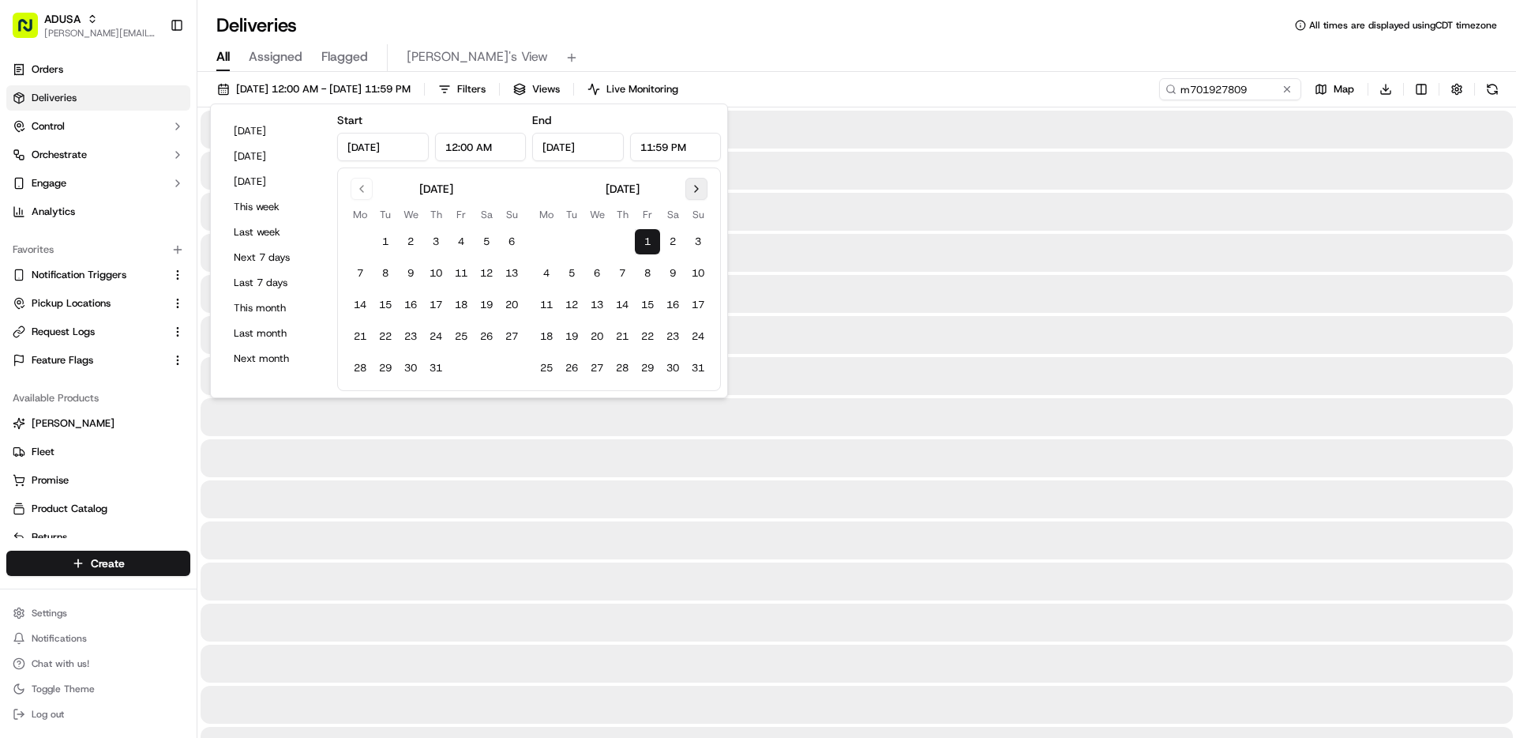
click at [695, 193] on button "Go to next month" at bounding box center [697, 189] width 22 height 22
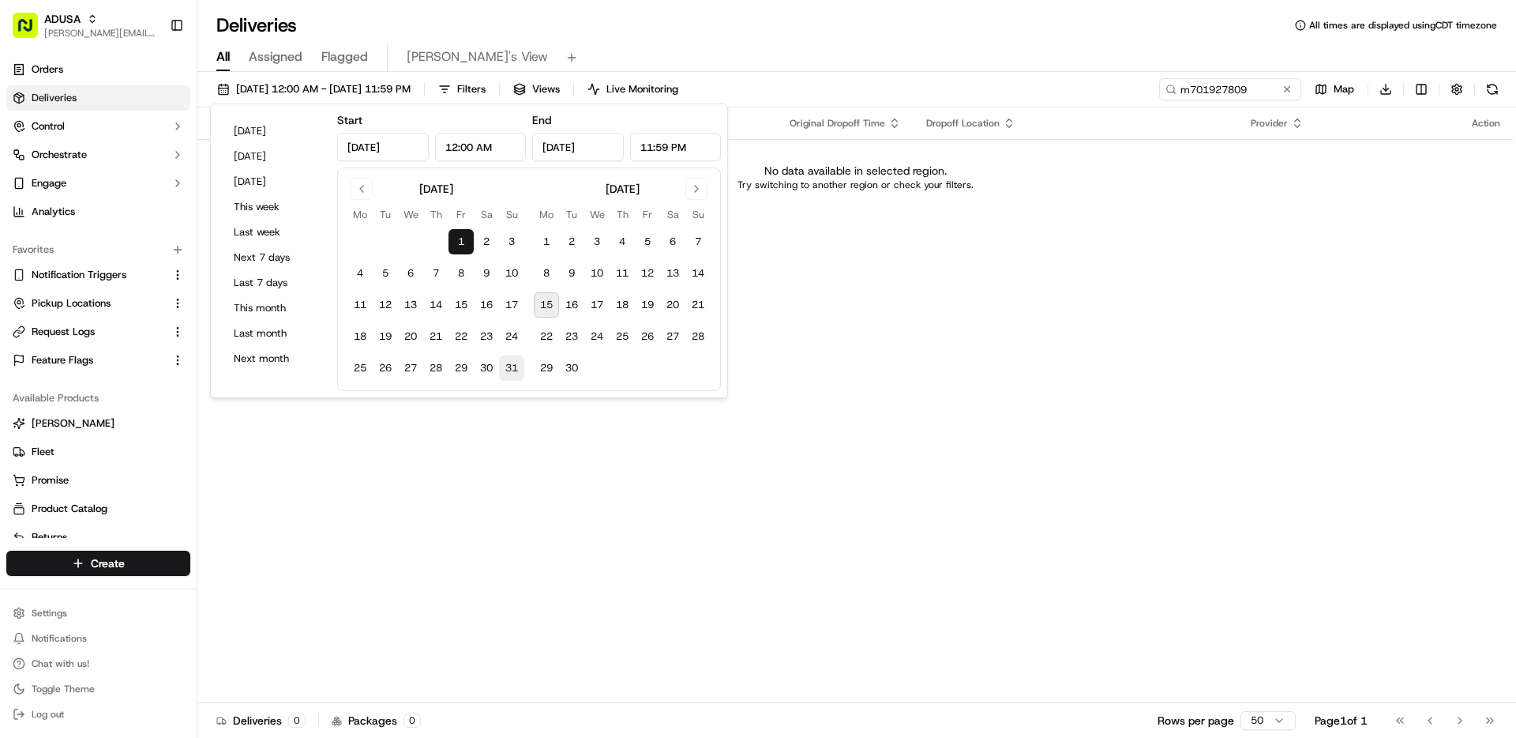
click at [509, 366] on button "31" at bounding box center [511, 367] width 25 height 25
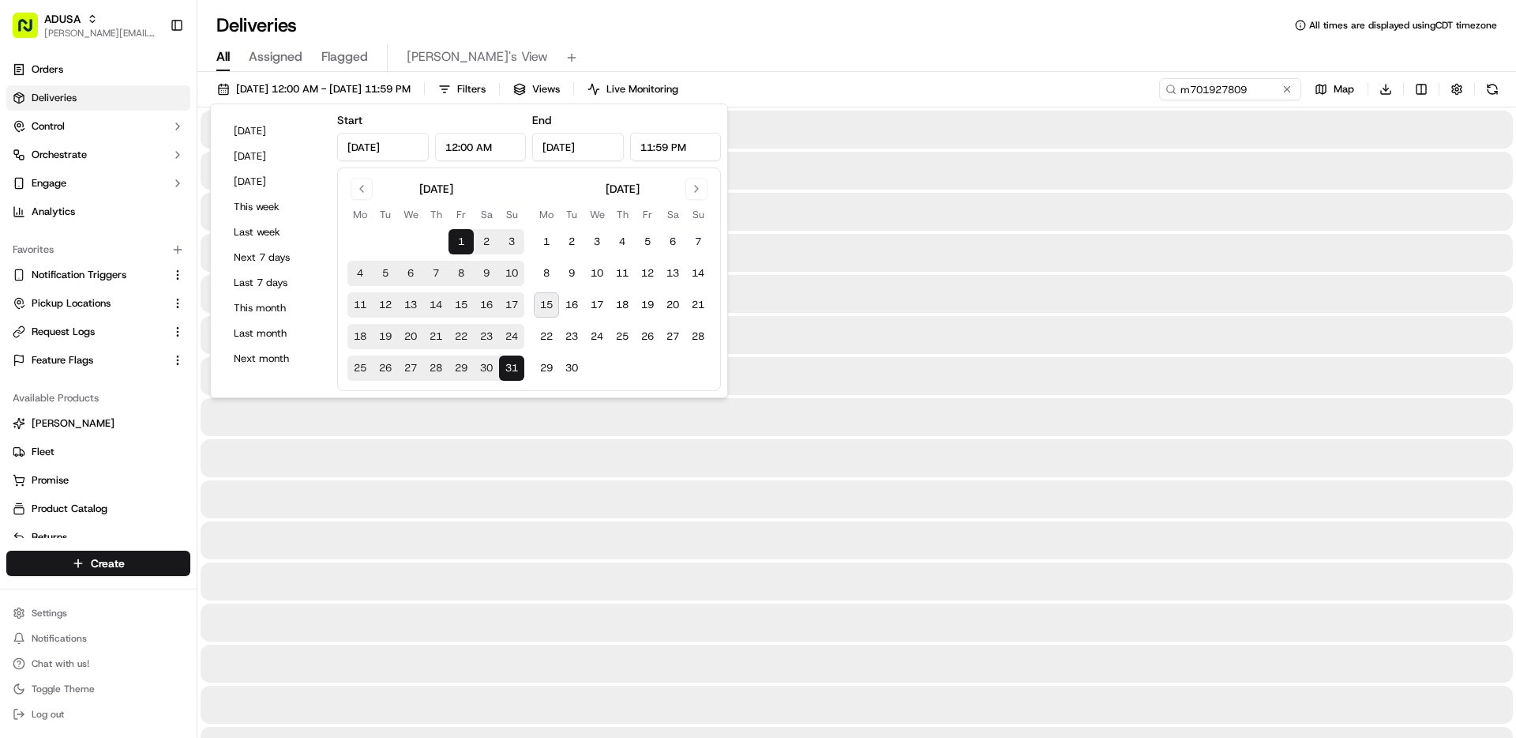
type input "Aug 31, 2025"
click at [572, 366] on button "30" at bounding box center [571, 367] width 25 height 25
type input "Sep 30, 2025"
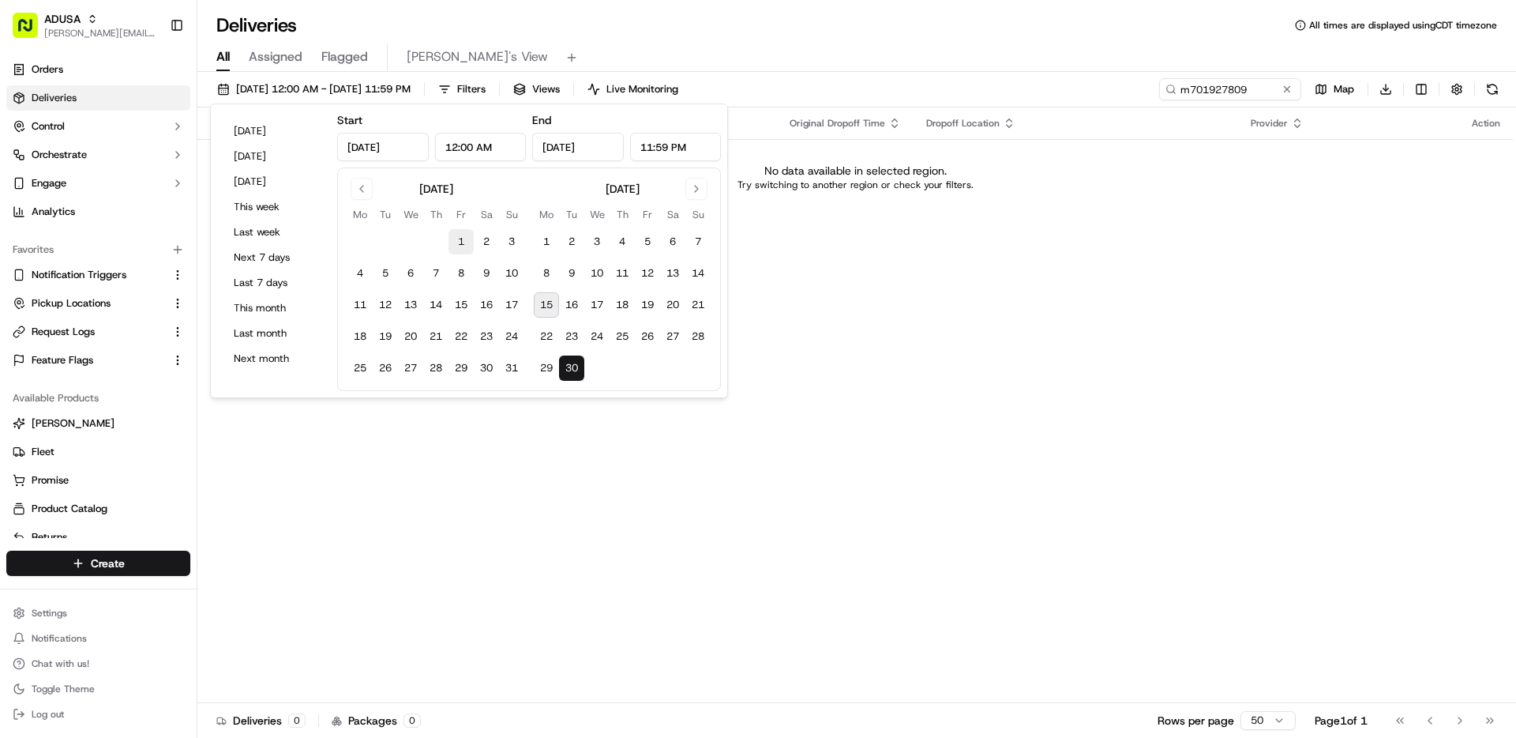
click at [460, 235] on button "1" at bounding box center [461, 241] width 25 height 25
type input "Aug 1, 2025"
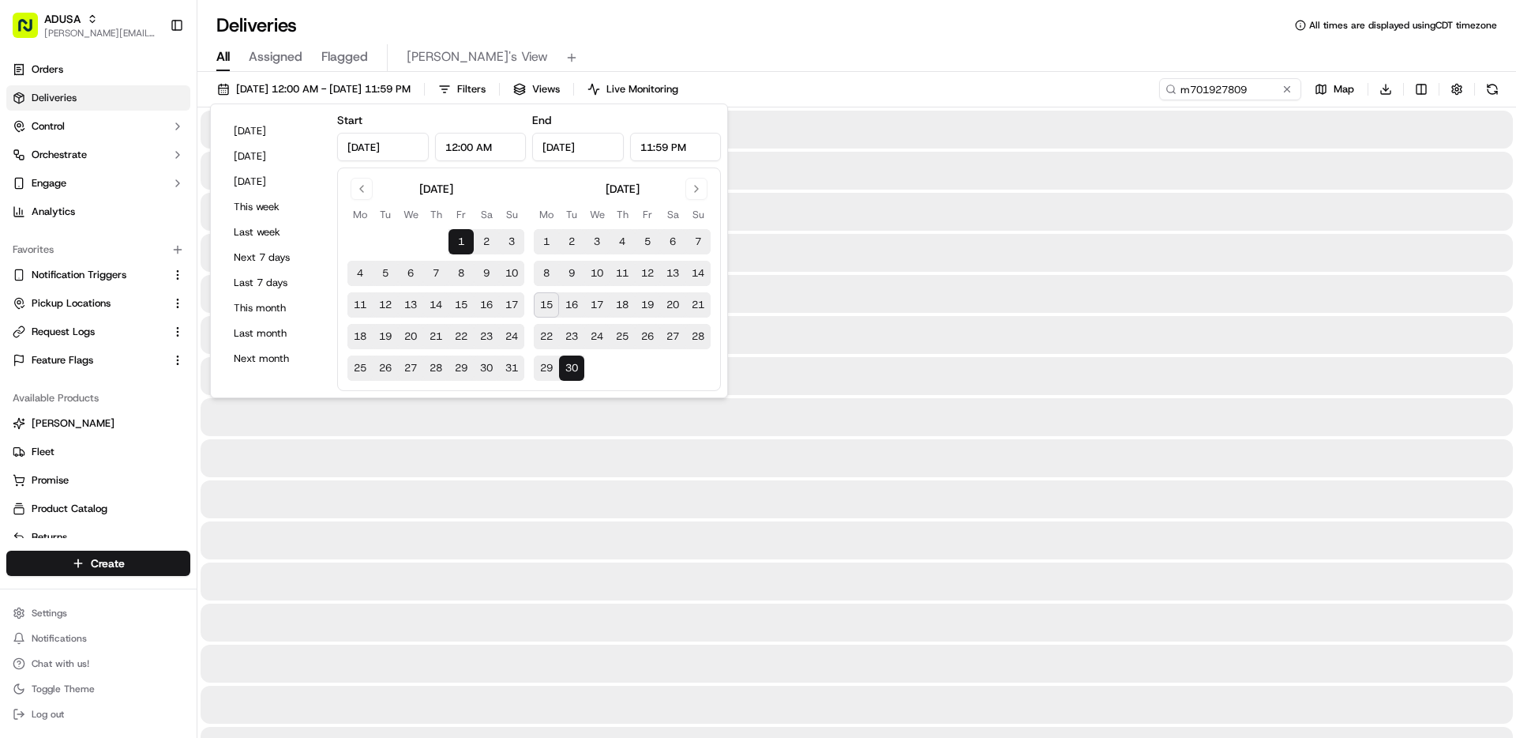
click at [935, 346] on div at bounding box center [857, 335] width 1313 height 38
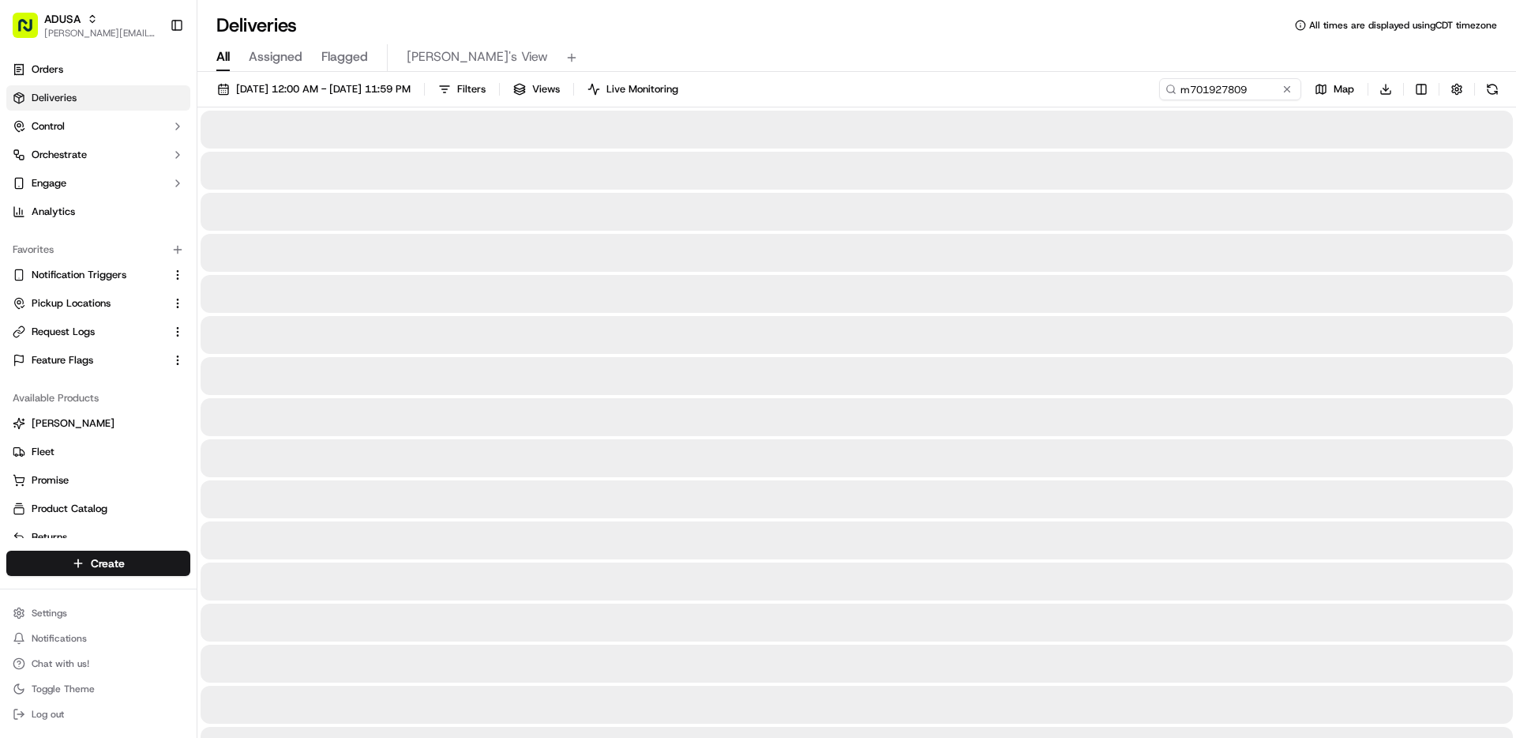
click at [791, 20] on div "Deliveries All times are displayed using CDT timezone" at bounding box center [856, 25] width 1319 height 25
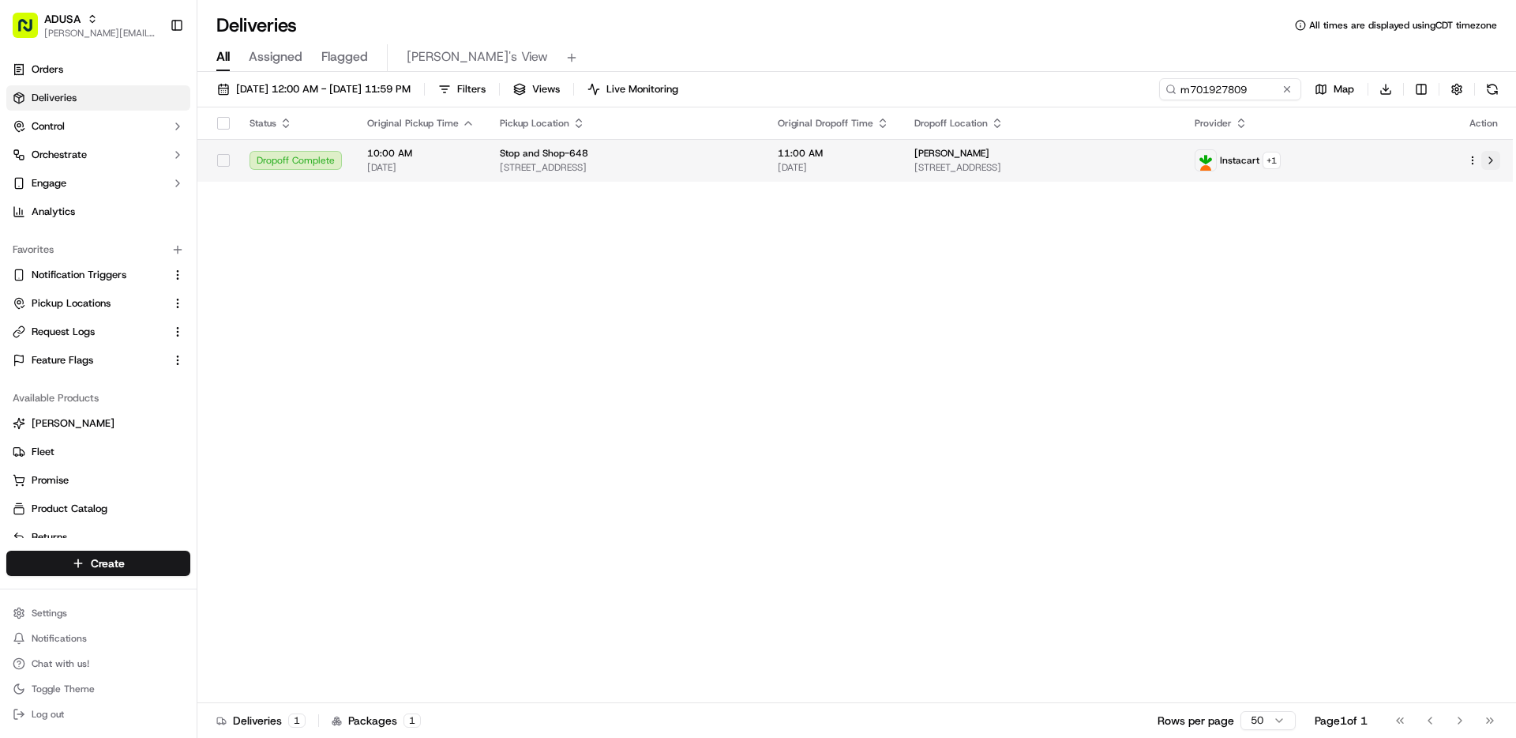
click at [1494, 163] on button at bounding box center [1491, 160] width 19 height 19
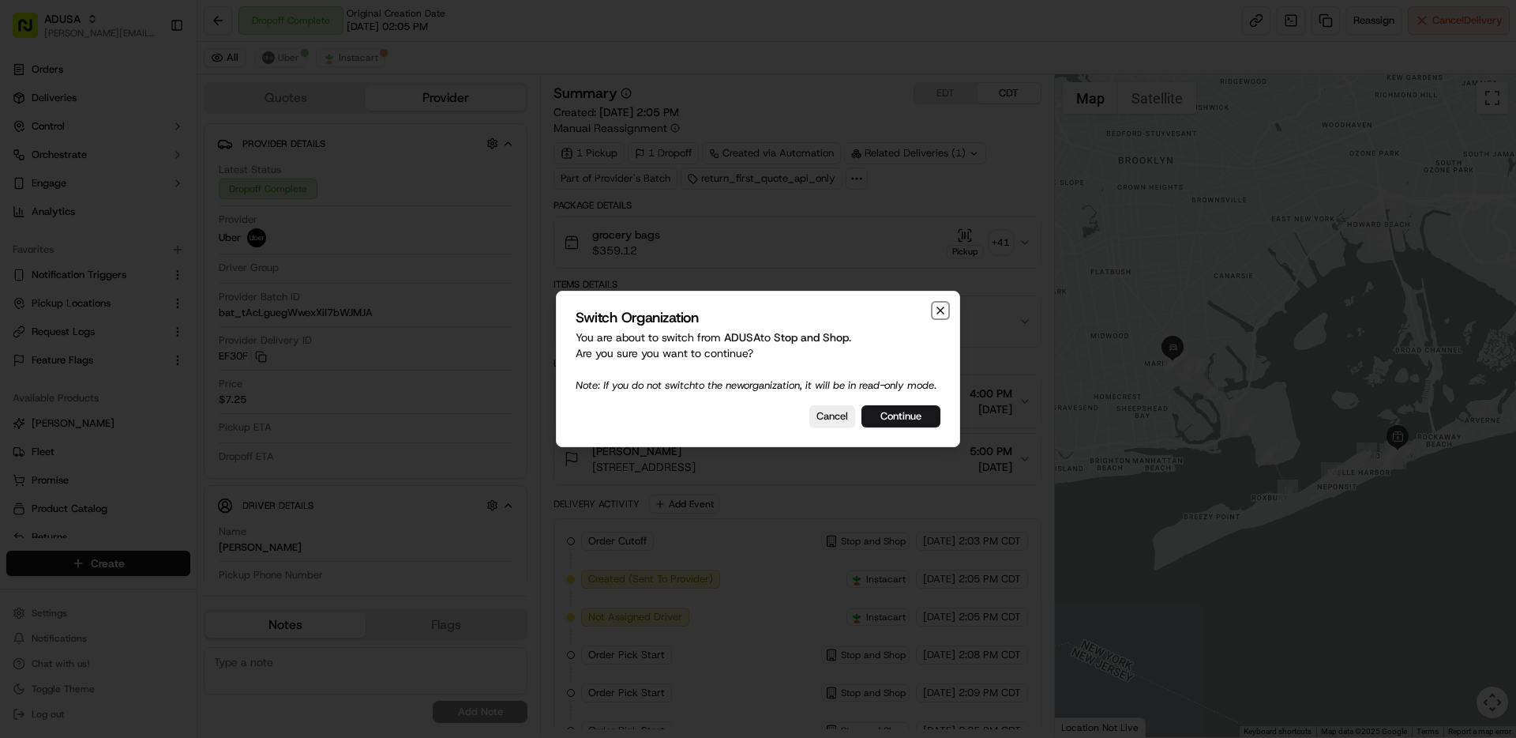
click at [940, 306] on icon "button" at bounding box center [940, 310] width 13 height 13
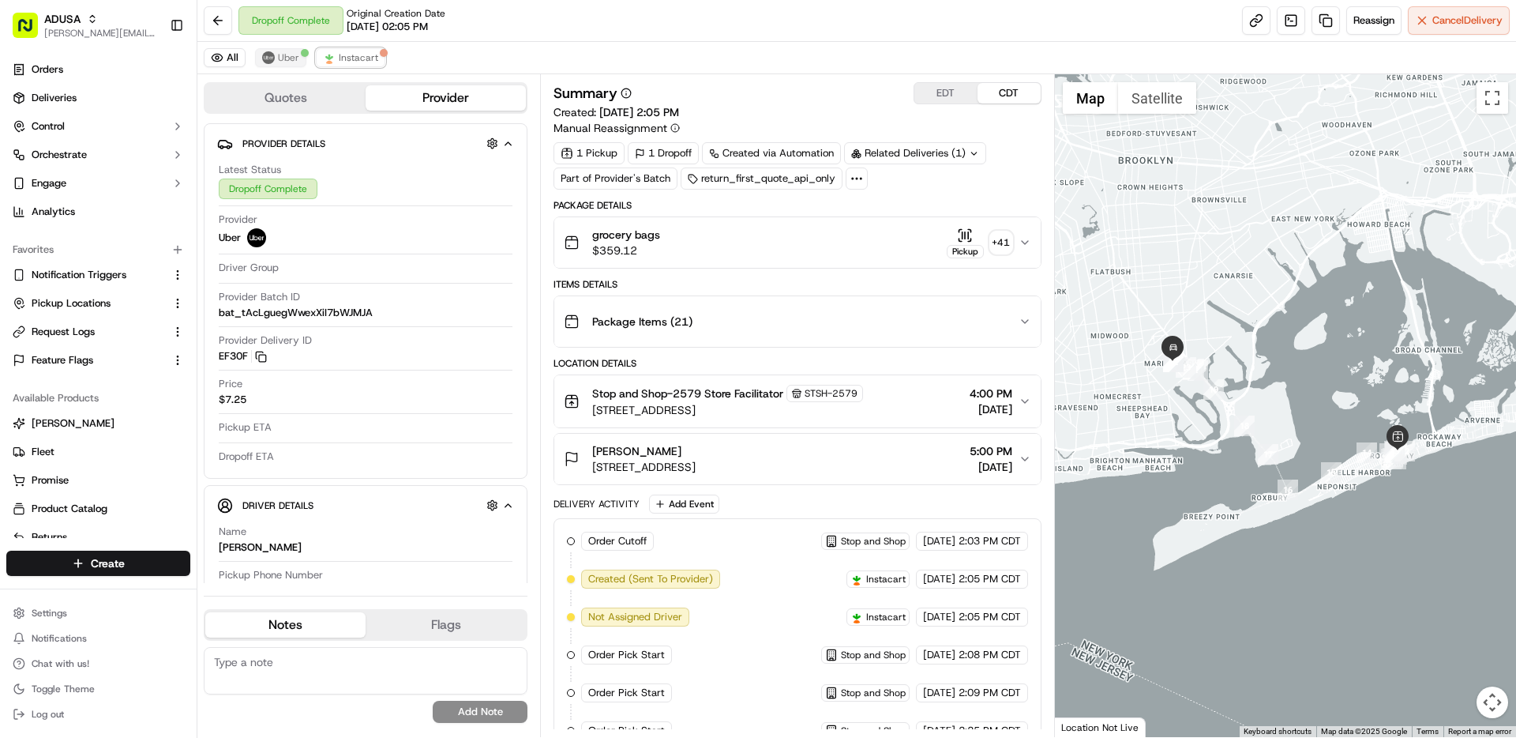
drag, startPoint x: 333, startPoint y: 58, endPoint x: 284, endPoint y: 57, distance: 49.0
click at [333, 58] on img at bounding box center [329, 57] width 13 height 13
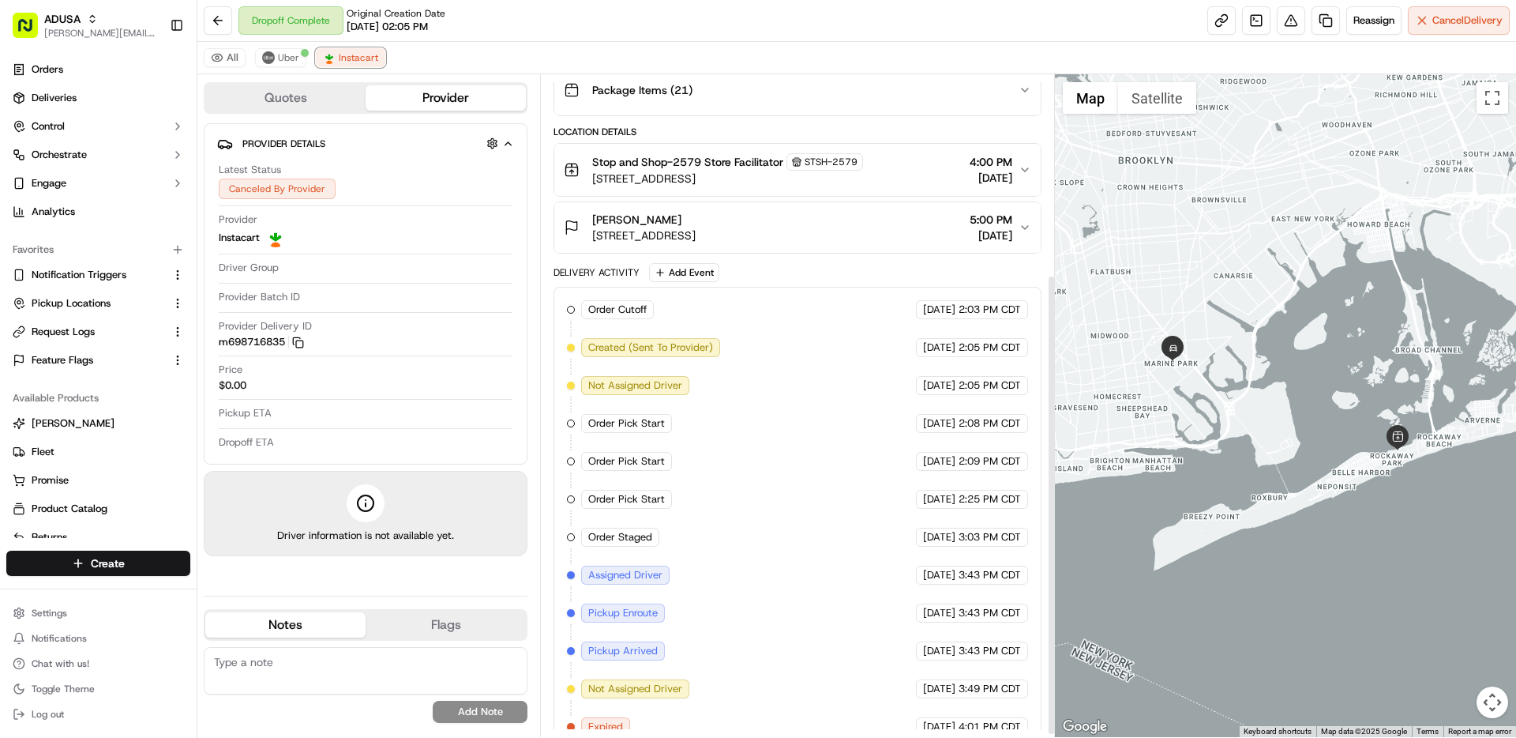
scroll to position [290, 0]
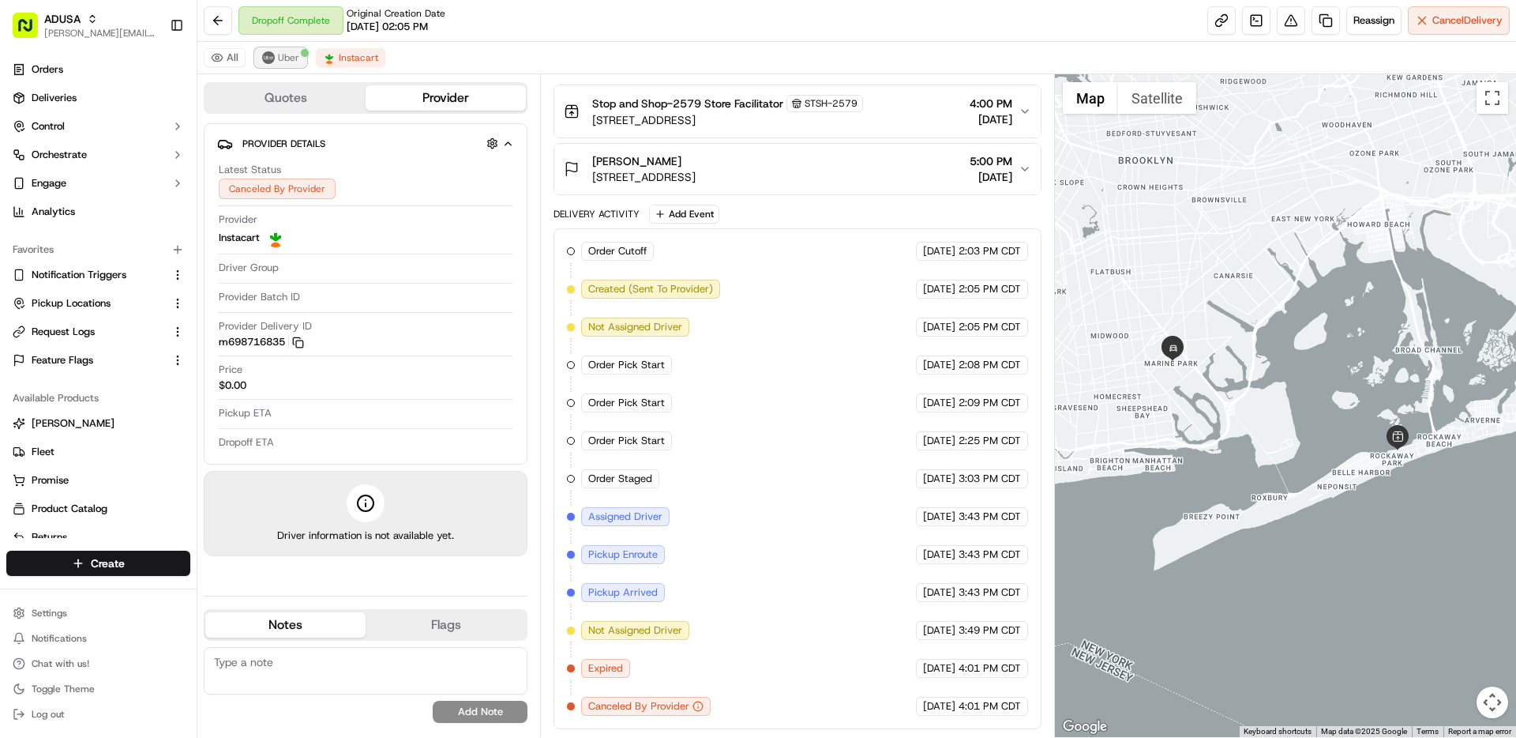
click at [272, 56] on img at bounding box center [268, 57] width 13 height 13
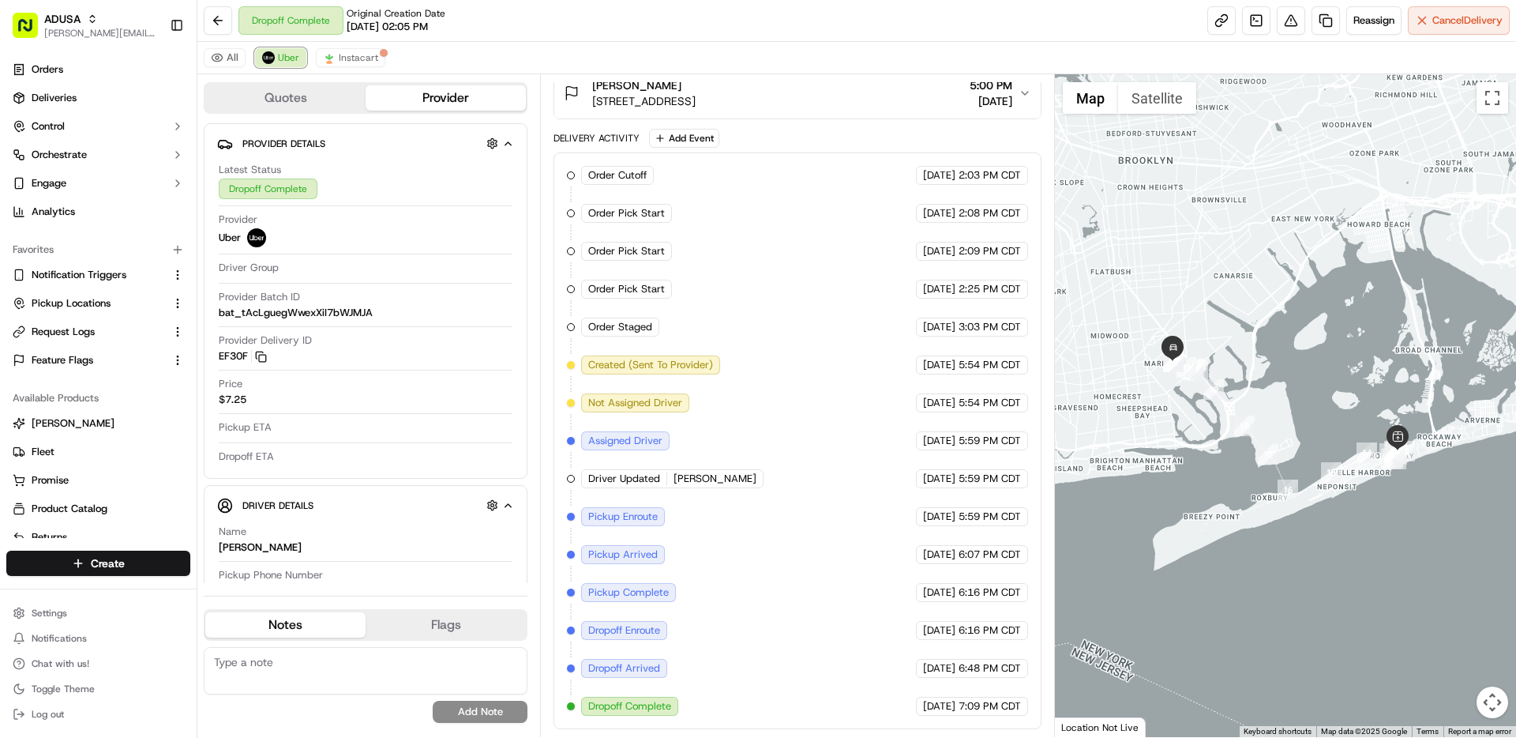
scroll to position [0, 0]
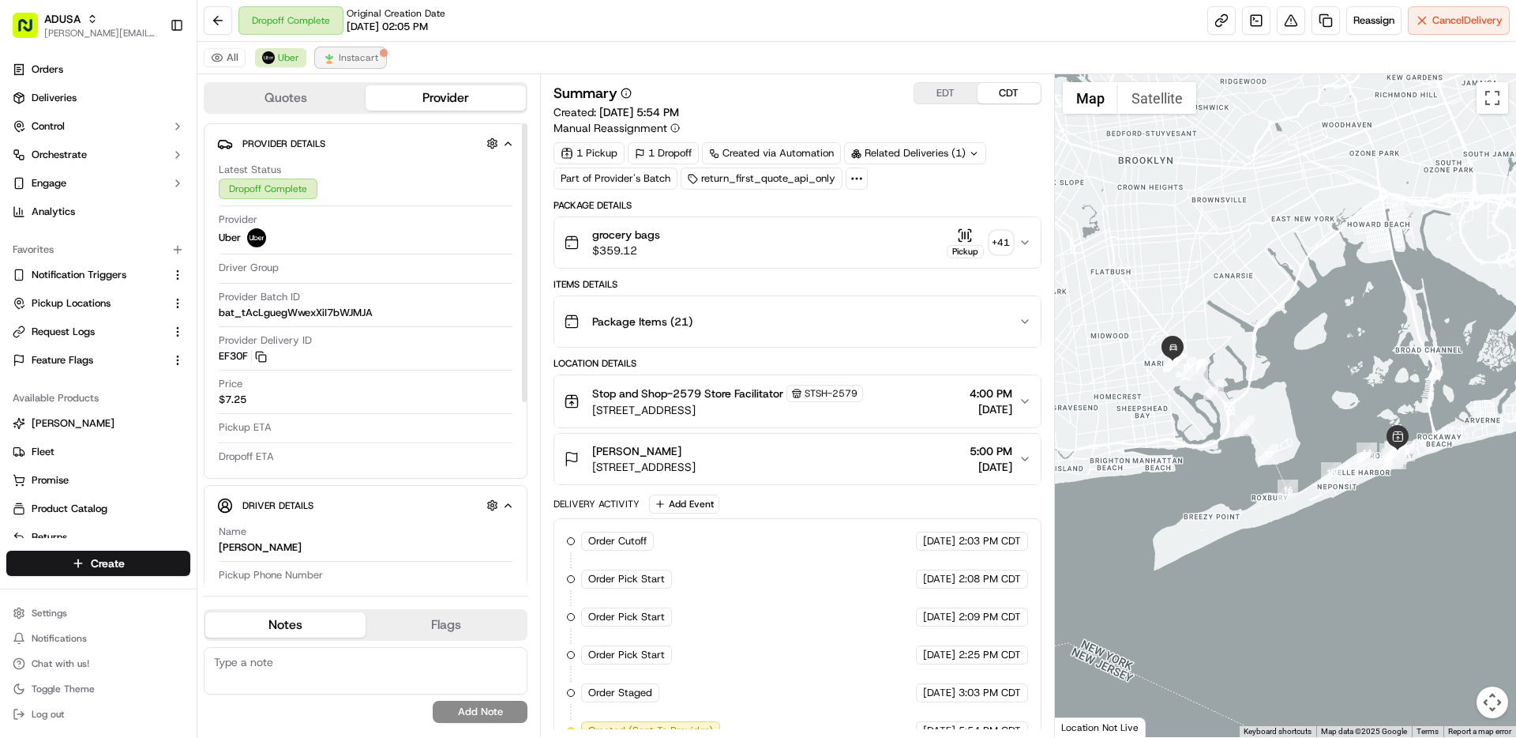
click at [367, 62] on span "Instacart" at bounding box center [358, 57] width 39 height 13
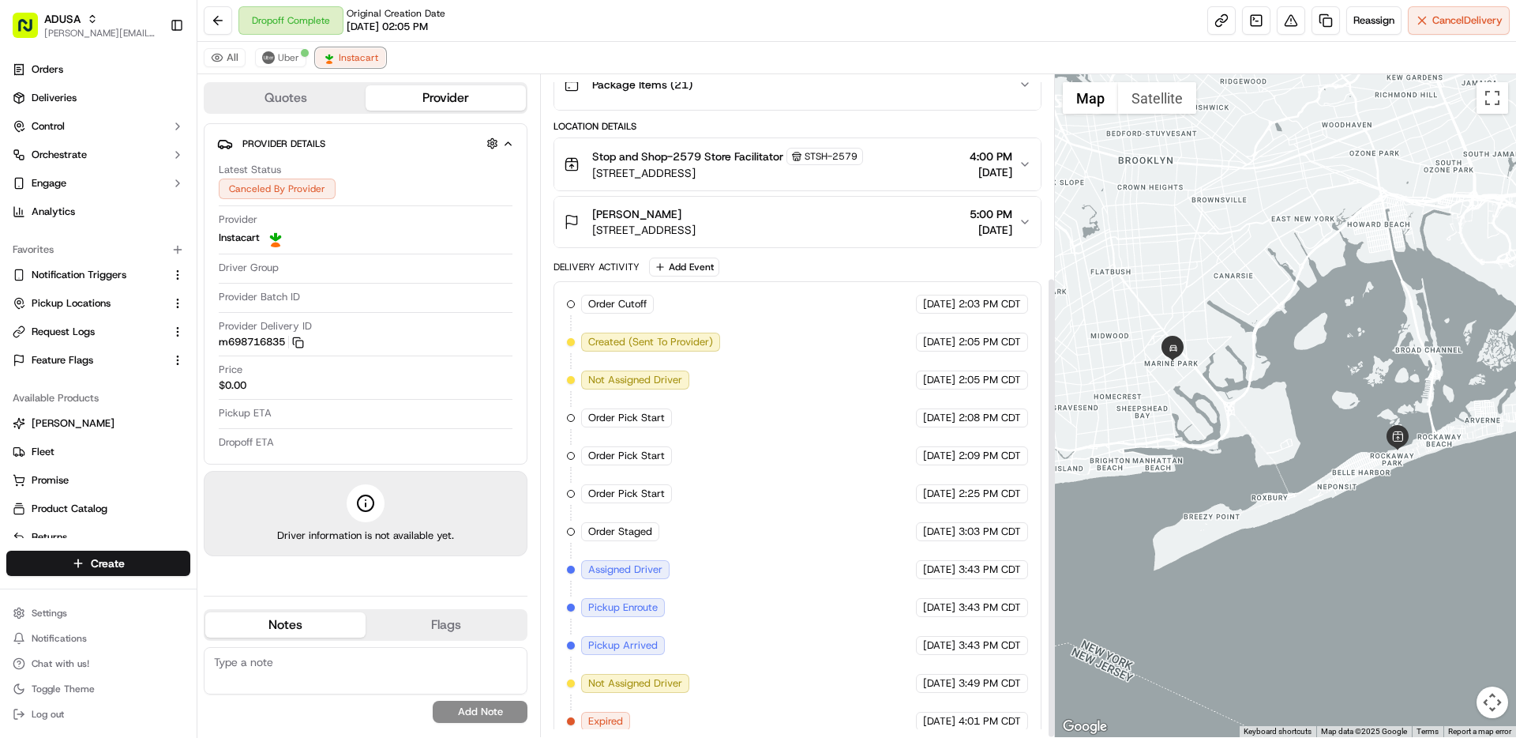
scroll to position [290, 0]
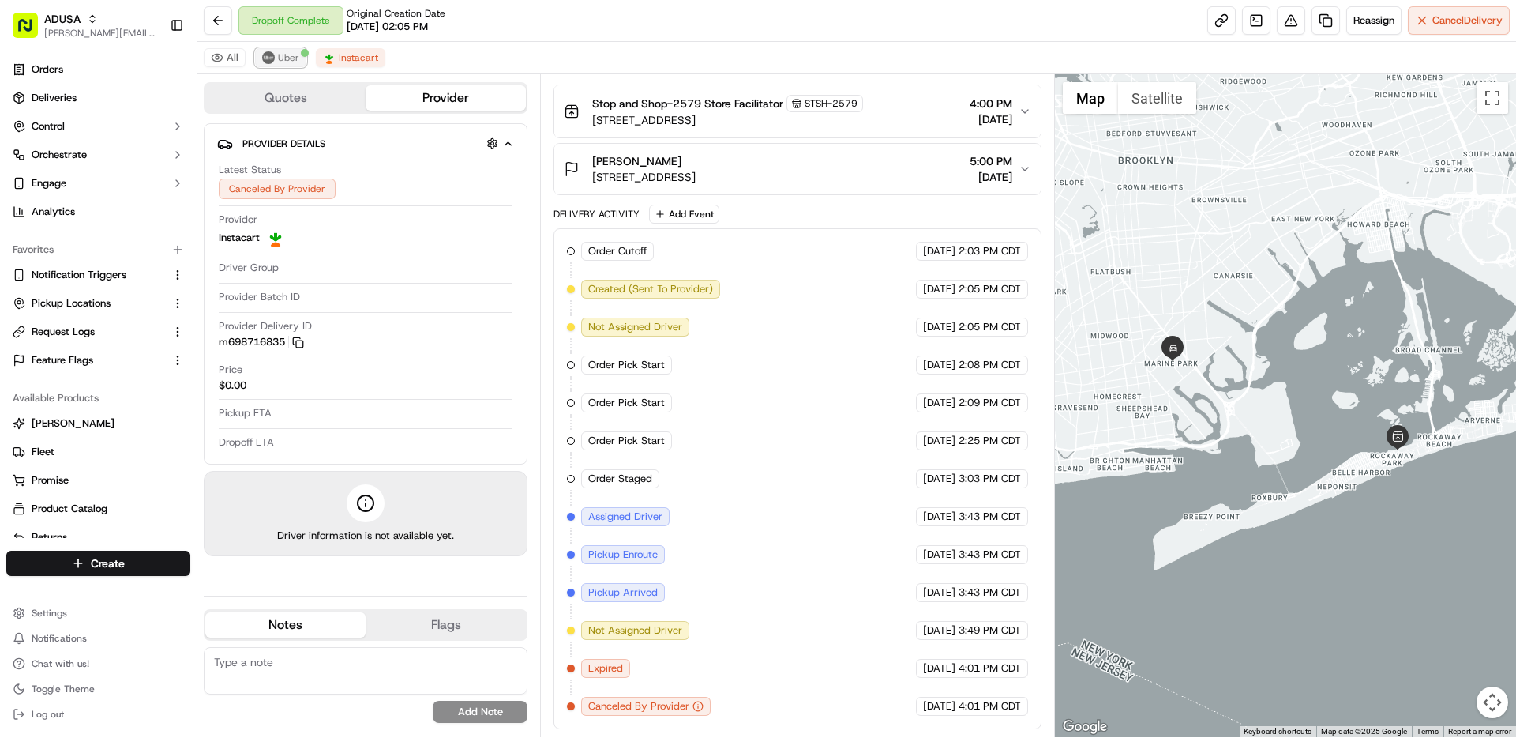
click at [294, 62] on span "Uber" at bounding box center [288, 57] width 21 height 13
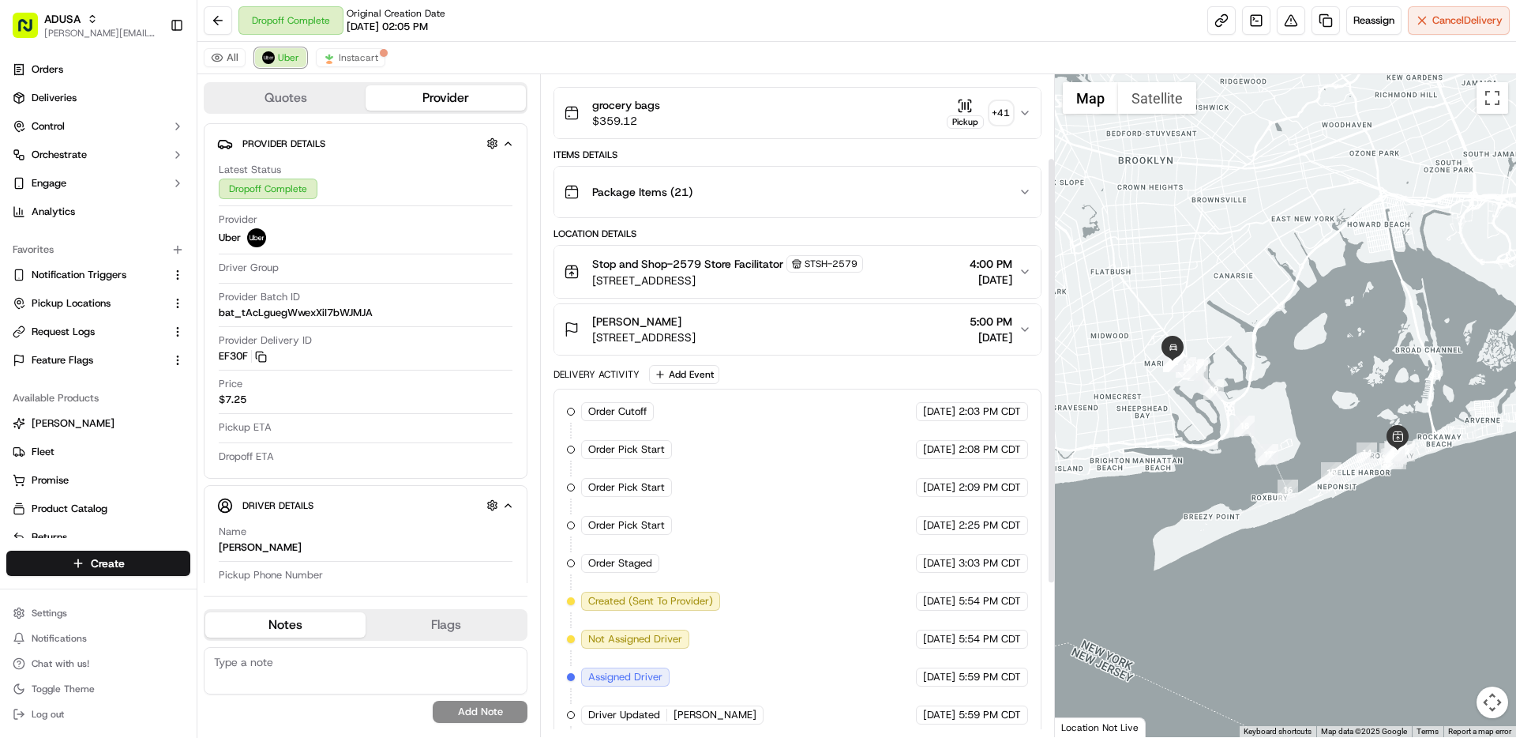
scroll to position [0, 0]
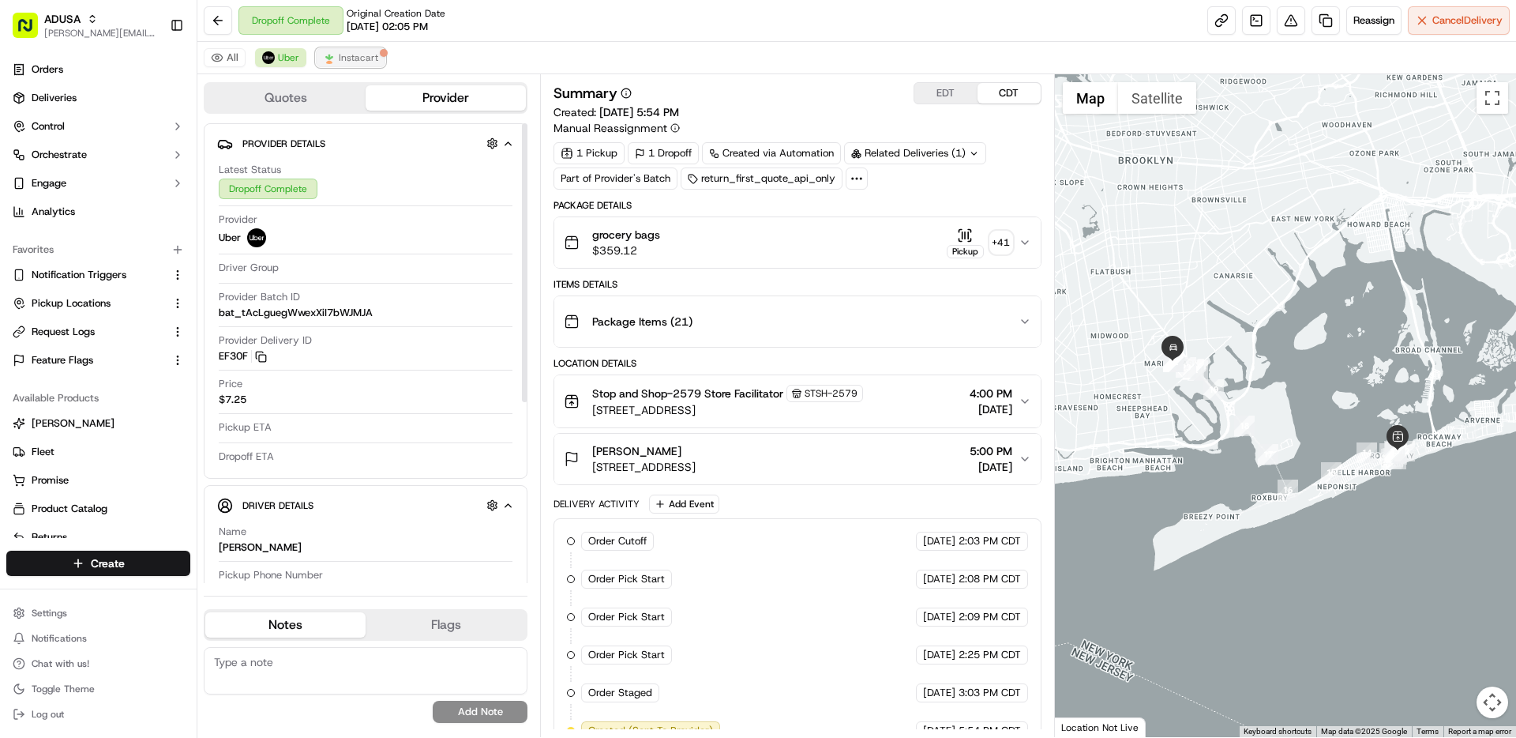
click at [369, 62] on span "Instacart" at bounding box center [358, 57] width 39 height 13
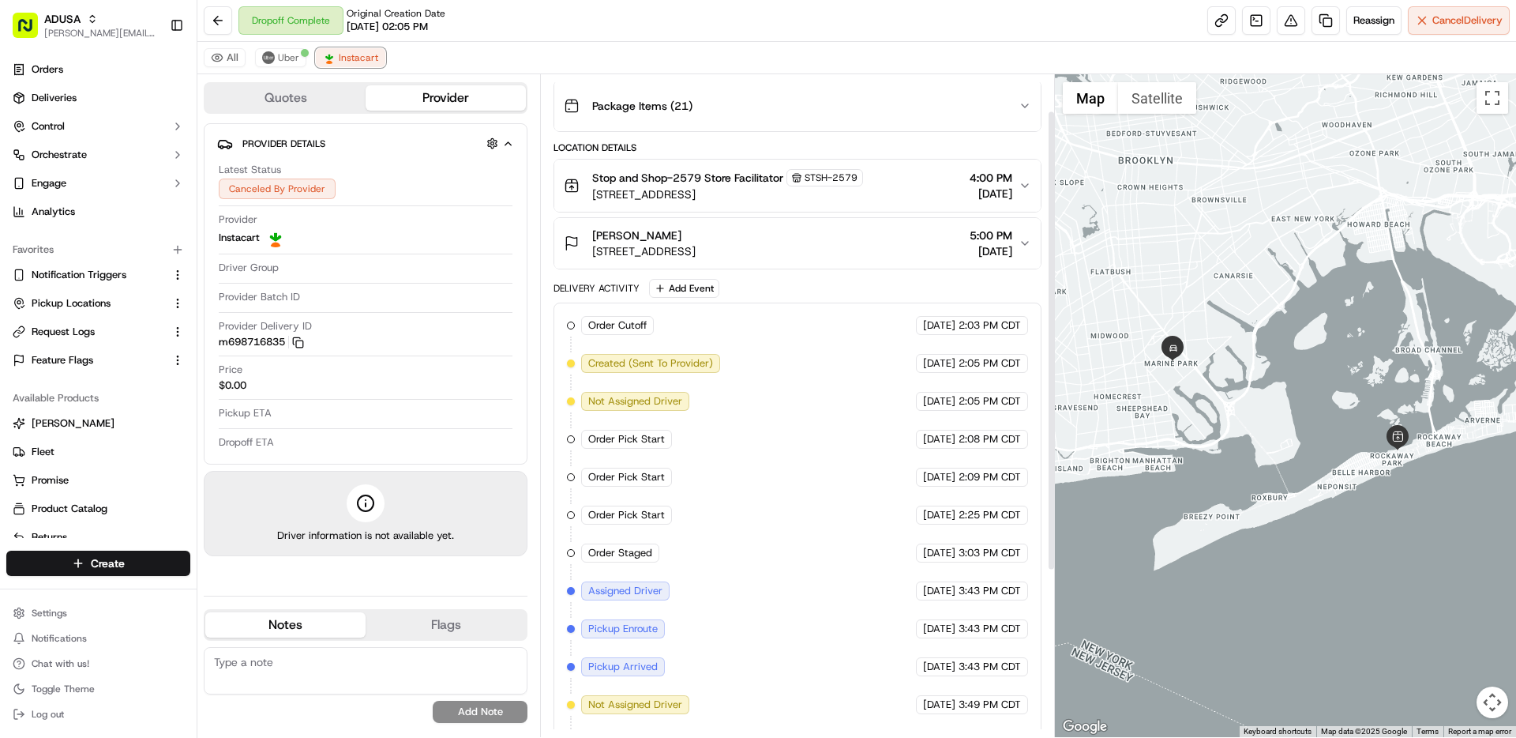
scroll to position [290, 0]
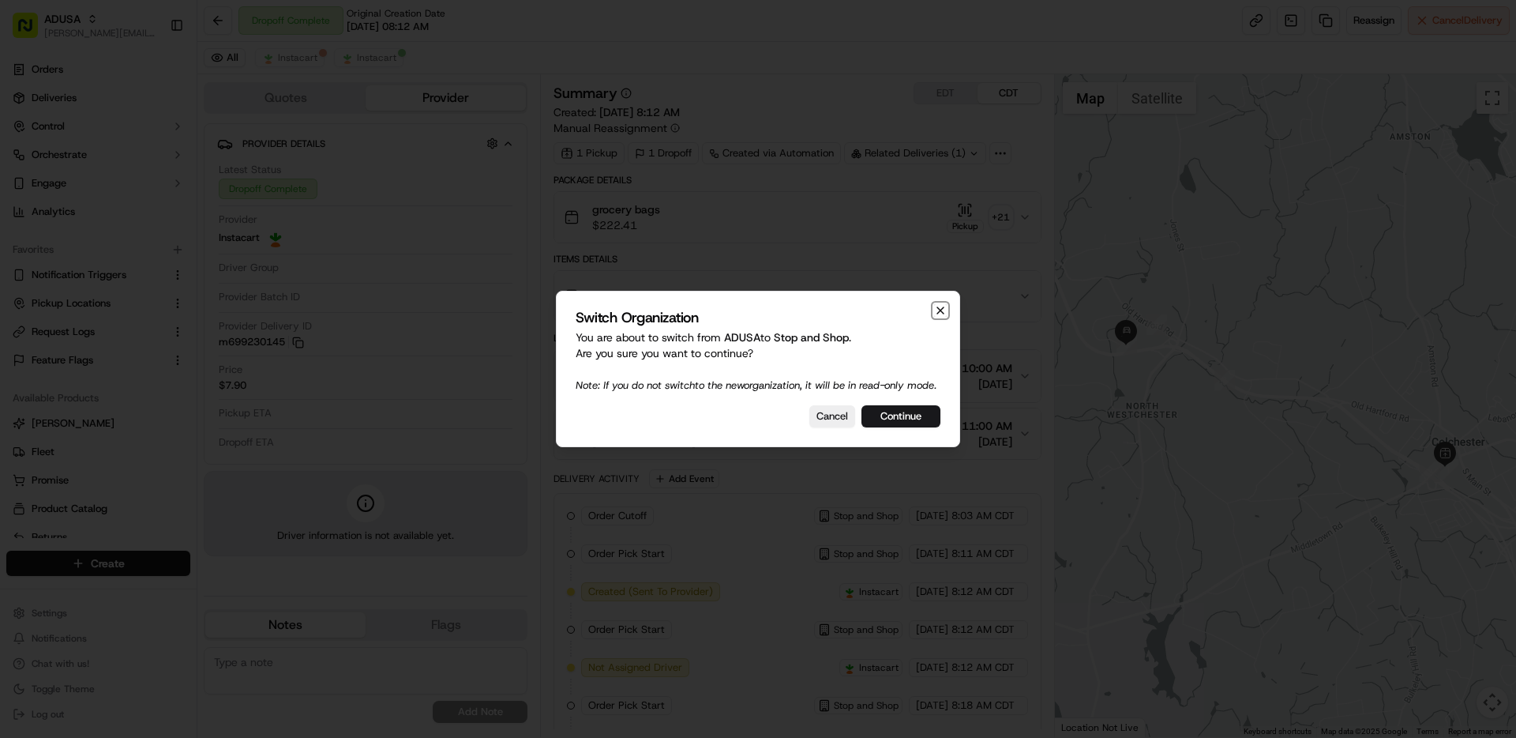
click at [939, 307] on icon "button" at bounding box center [941, 310] width 6 height 6
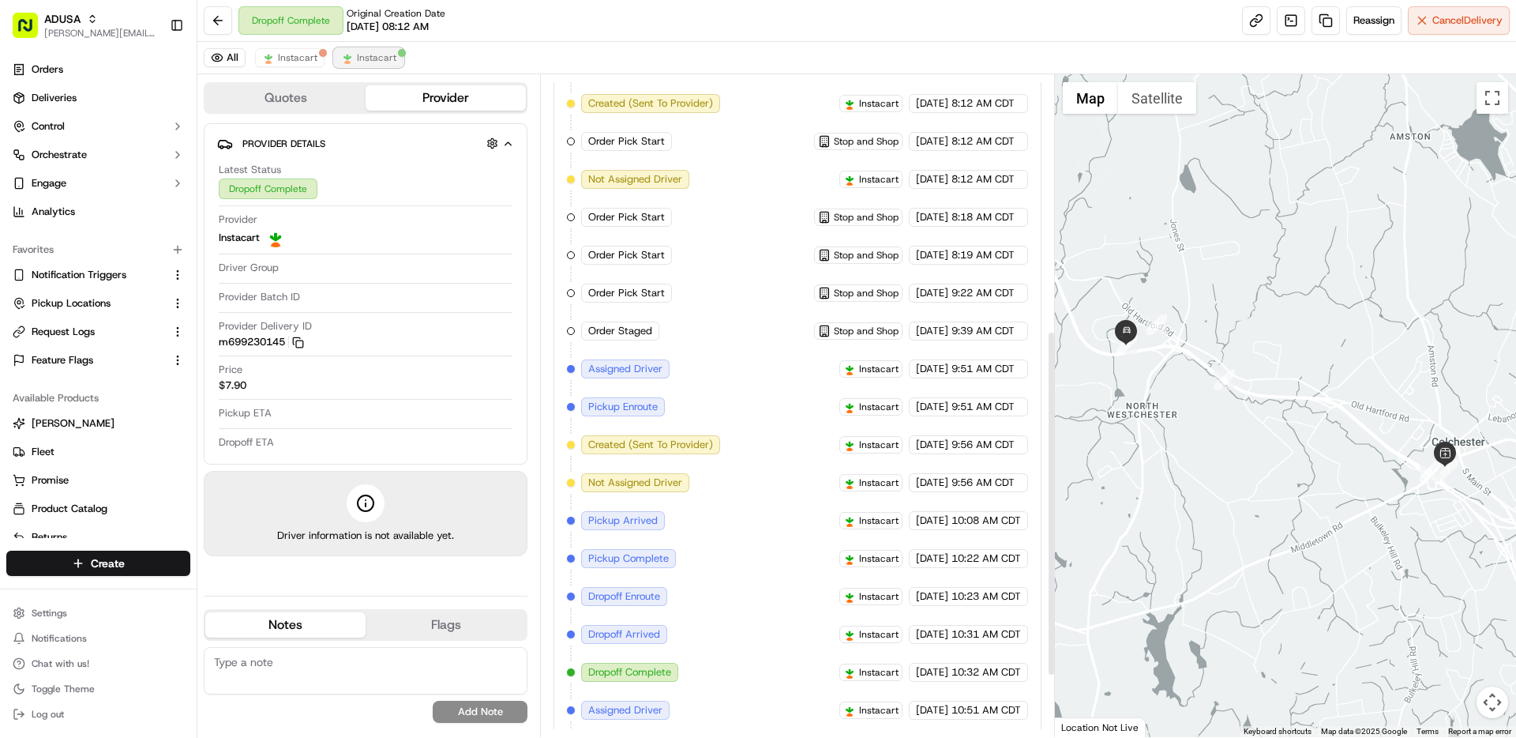
click at [364, 60] on span "Instacart" at bounding box center [376, 57] width 39 height 13
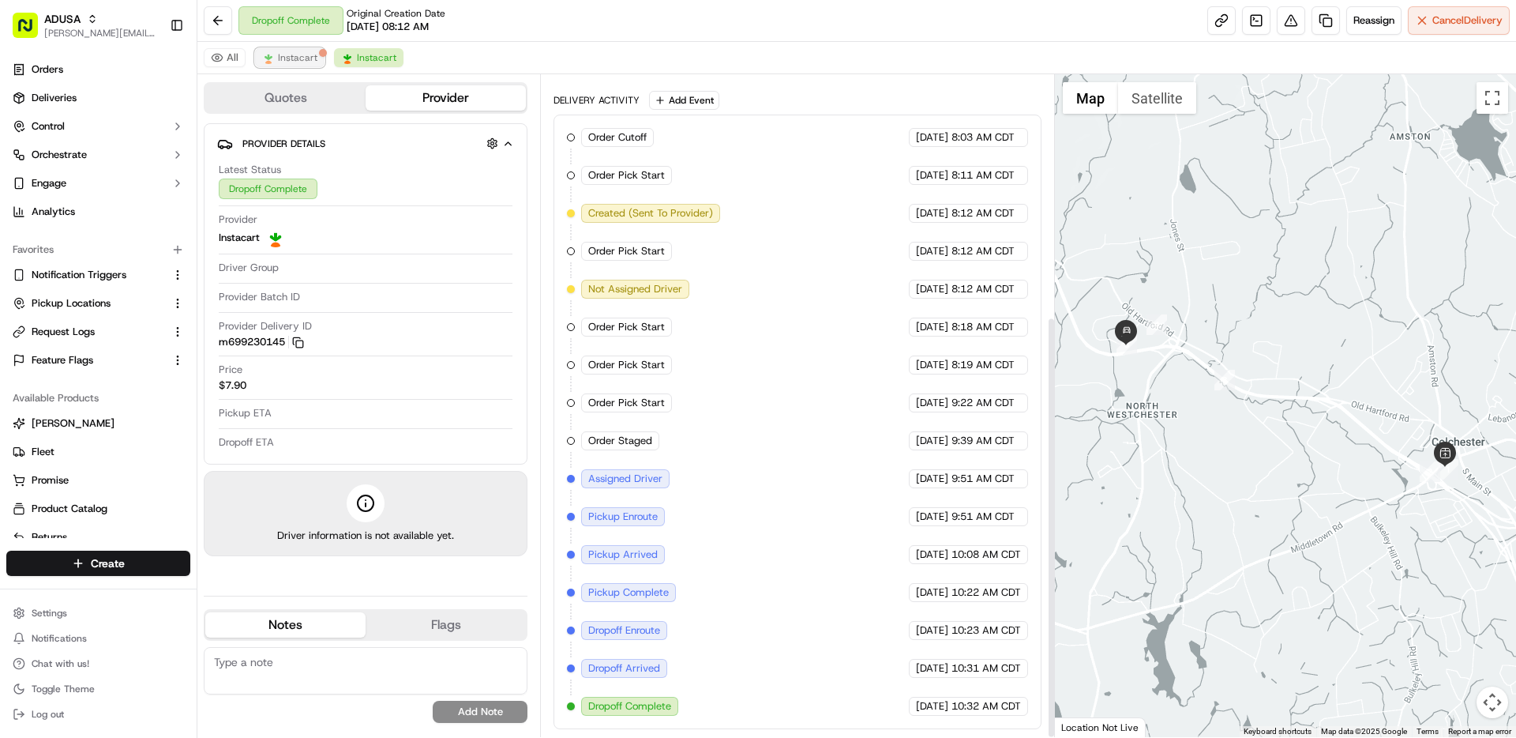
click at [287, 66] on button "Instacart" at bounding box center [290, 57] width 70 height 19
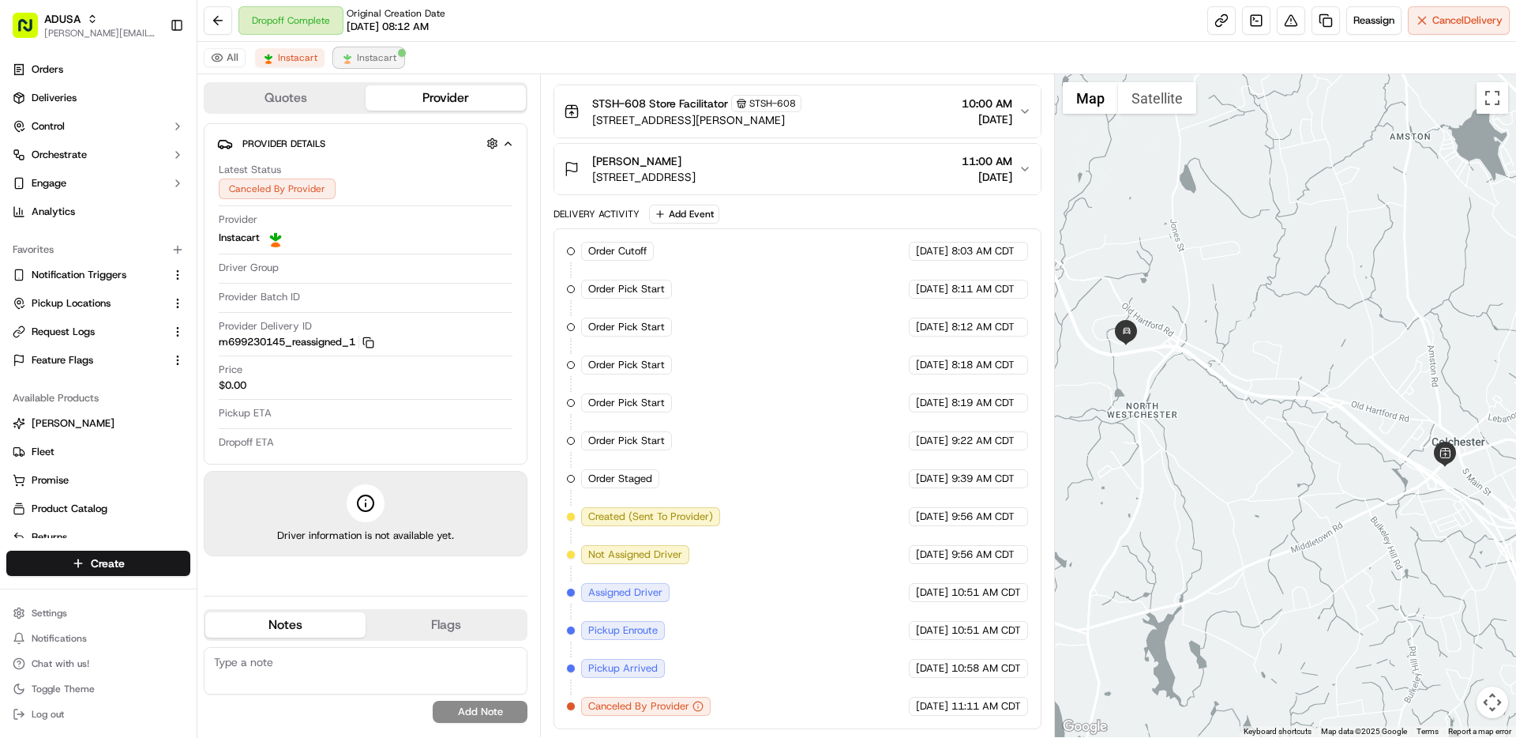
drag, startPoint x: 368, startPoint y: 52, endPoint x: 375, endPoint y: 60, distance: 10.6
click at [368, 52] on span "Instacart" at bounding box center [376, 57] width 39 height 13
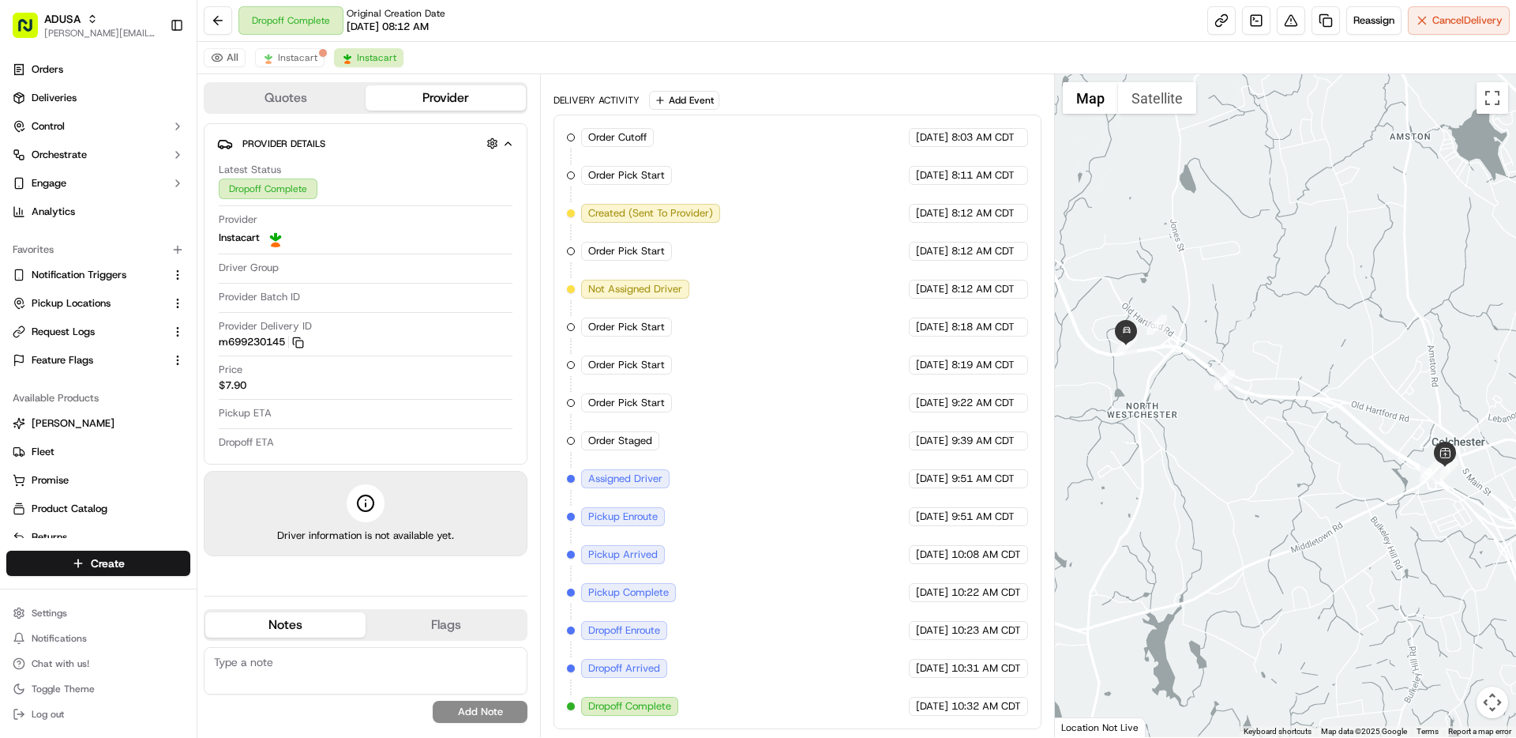
click at [287, 68] on div "All Instacart Instacart" at bounding box center [856, 58] width 1319 height 32
click at [288, 63] on span "Instacart" at bounding box center [297, 57] width 39 height 13
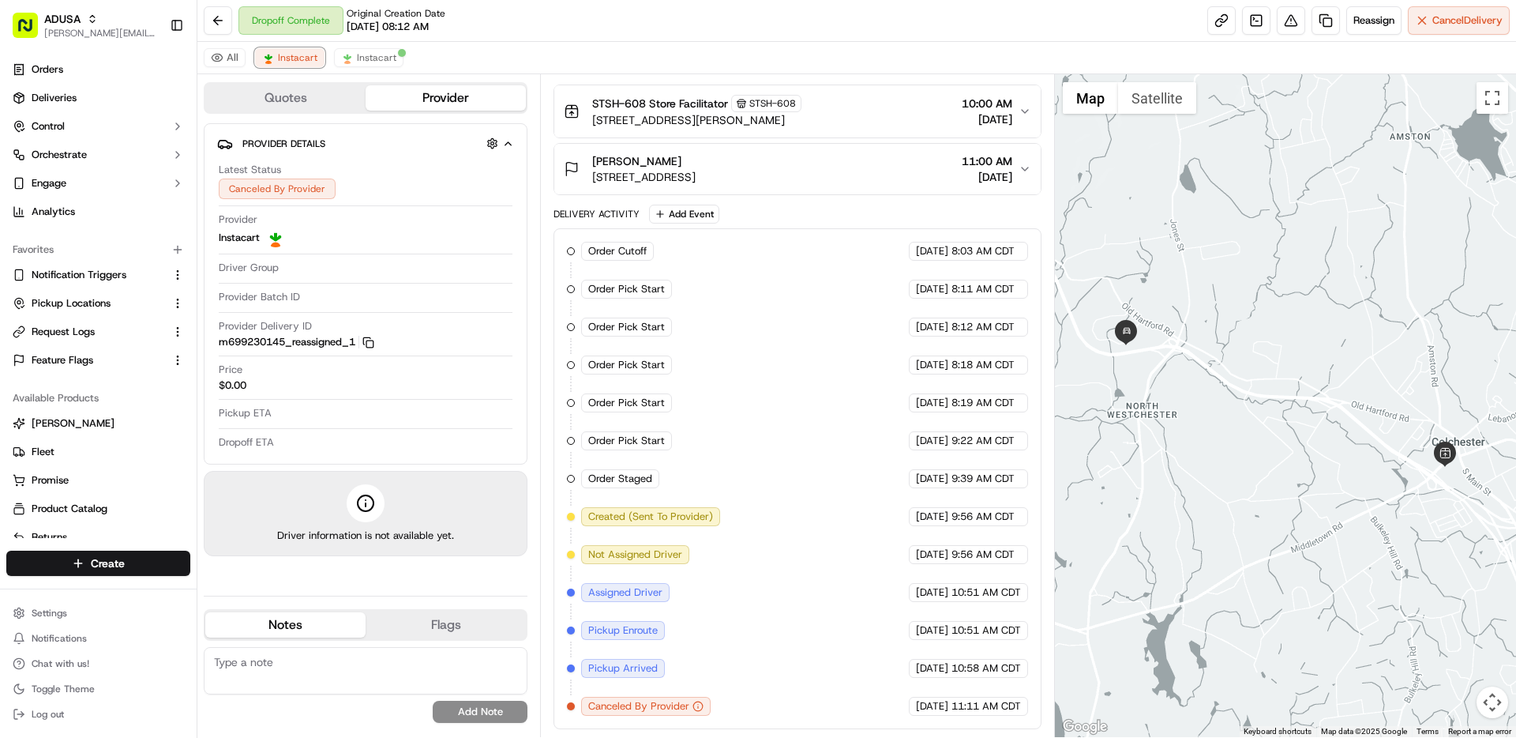
scroll to position [265, 0]
drag, startPoint x: 365, startPoint y: 51, endPoint x: 602, endPoint y: 239, distance: 302.5
click at [365, 51] on span "Instacart" at bounding box center [376, 57] width 39 height 13
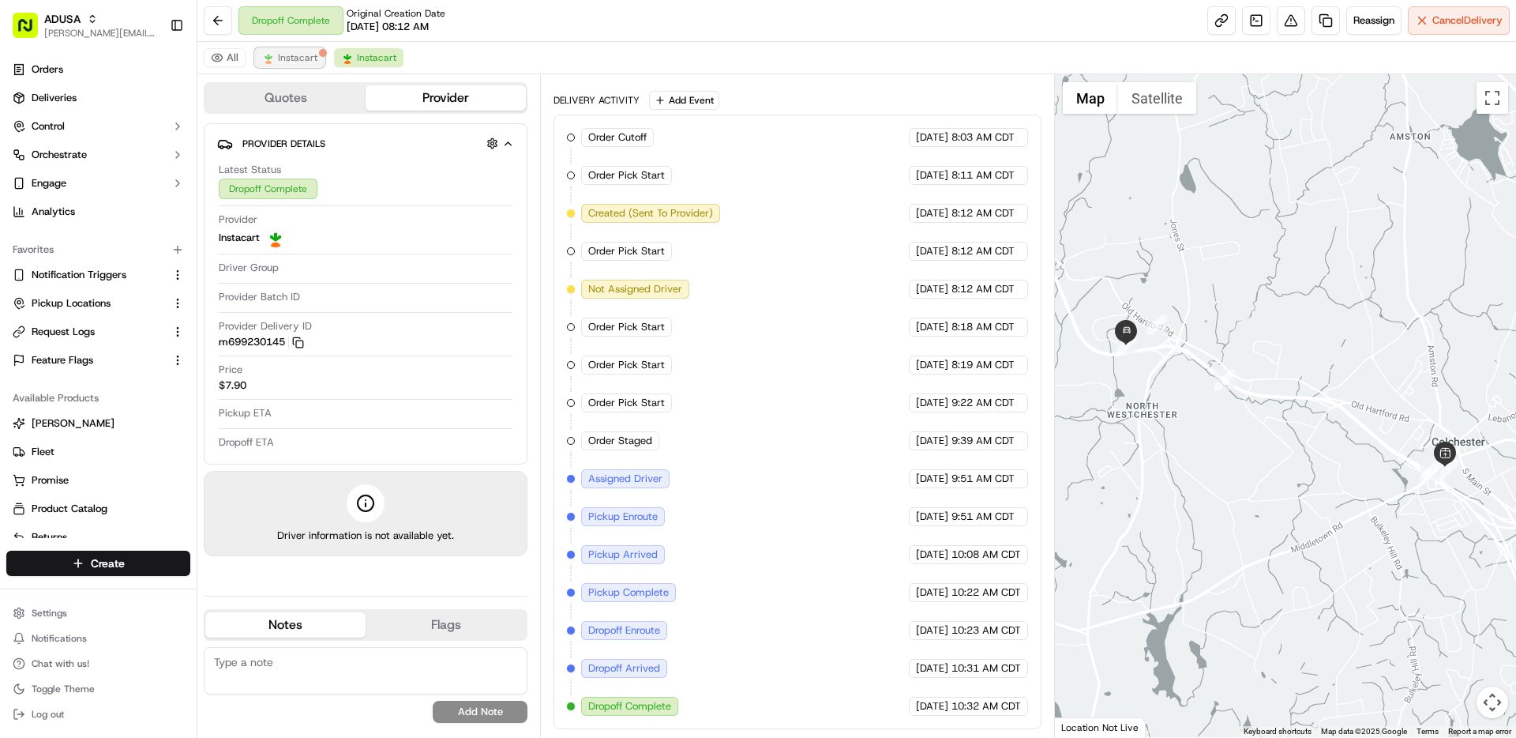
click at [292, 56] on span "Instacart" at bounding box center [297, 57] width 39 height 13
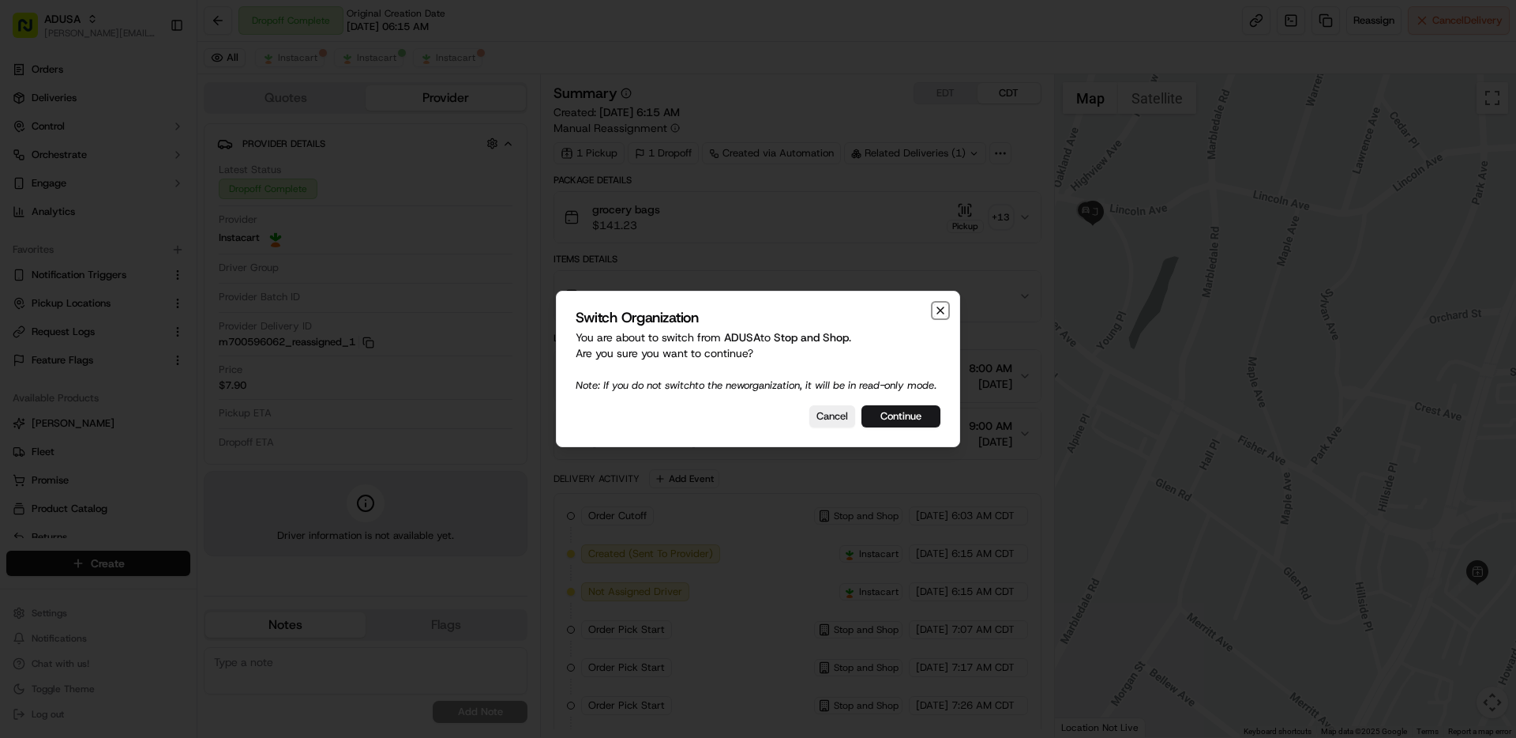
click at [939, 306] on icon "button" at bounding box center [940, 310] width 13 height 13
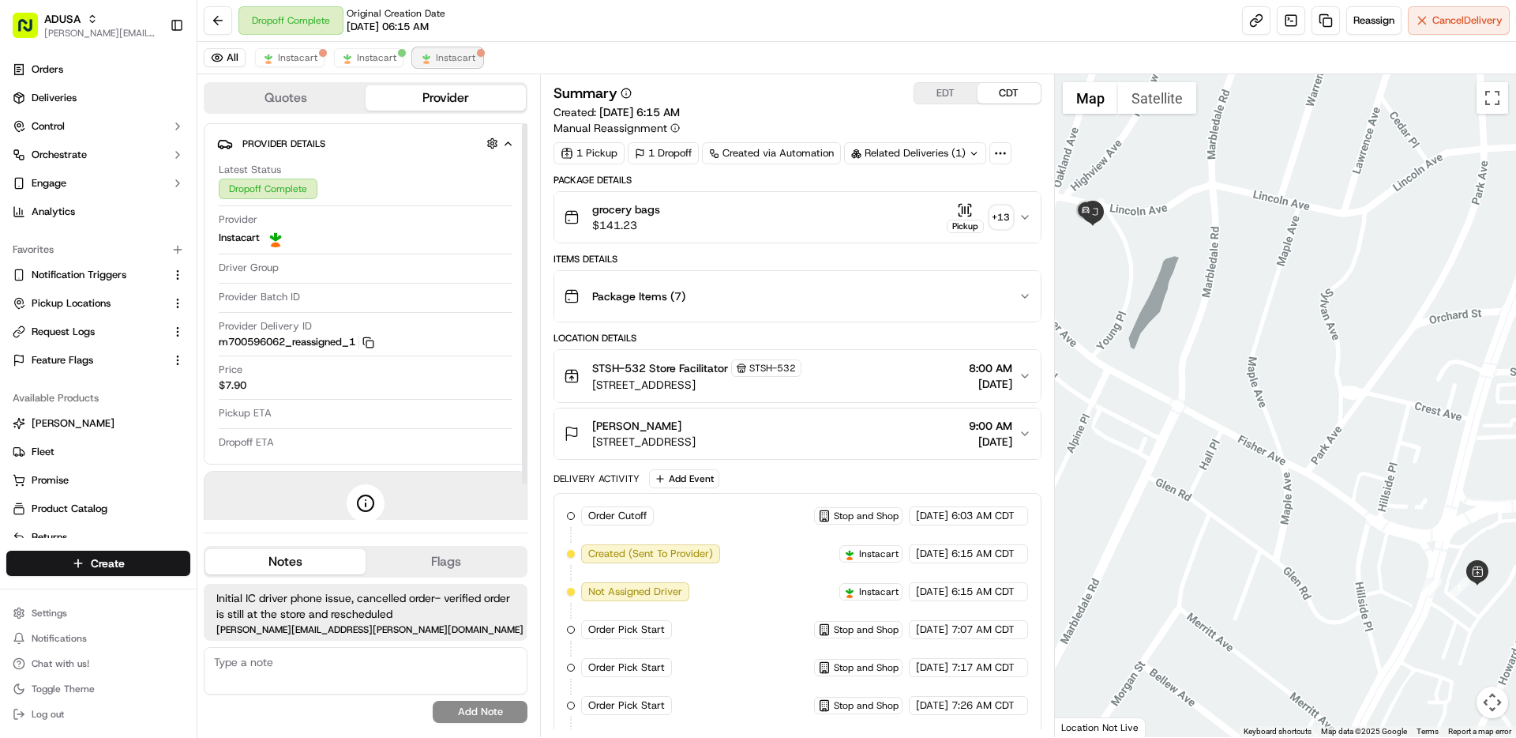
click at [436, 58] on span "Instacart" at bounding box center [455, 57] width 39 height 13
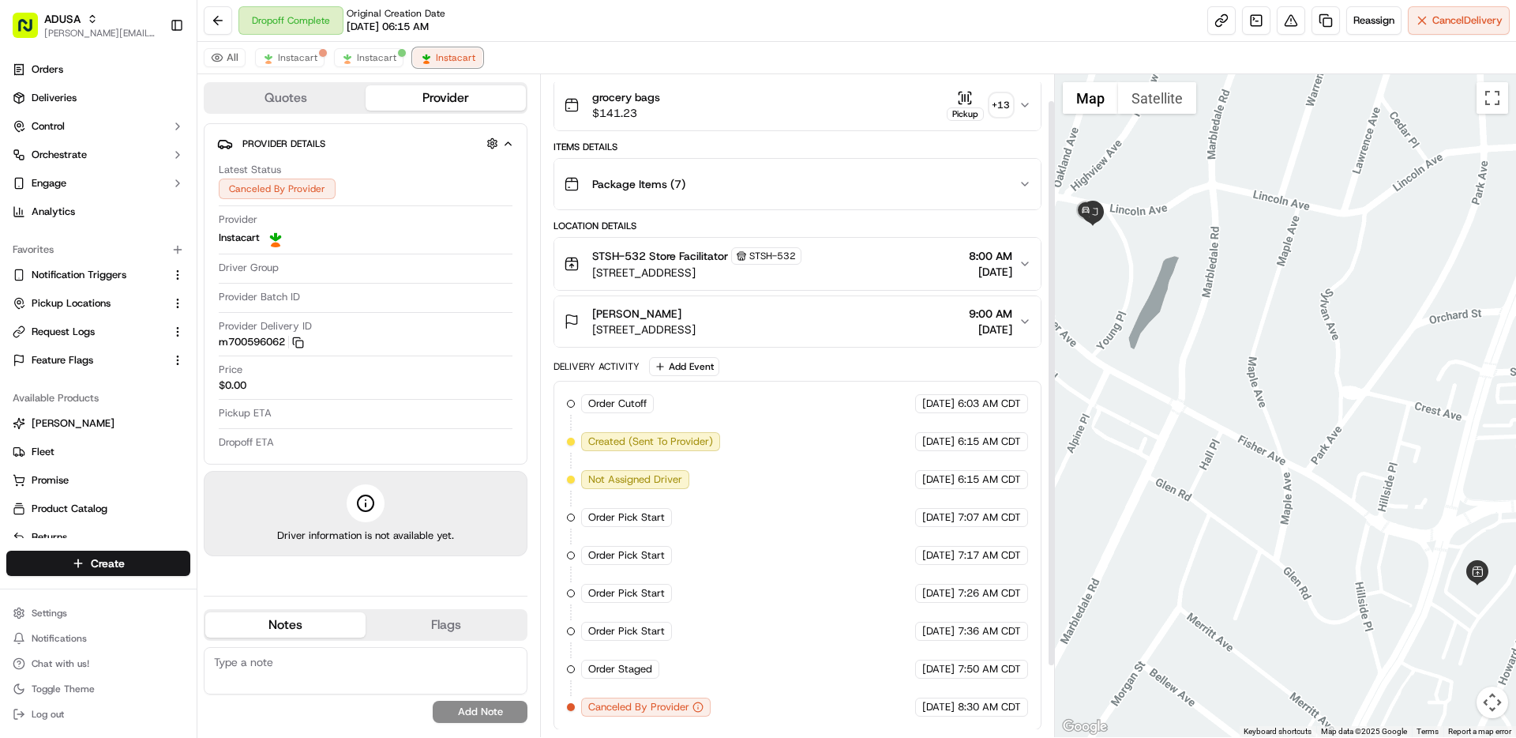
scroll to position [113, 0]
click at [378, 54] on span "Instacart" at bounding box center [376, 57] width 39 height 13
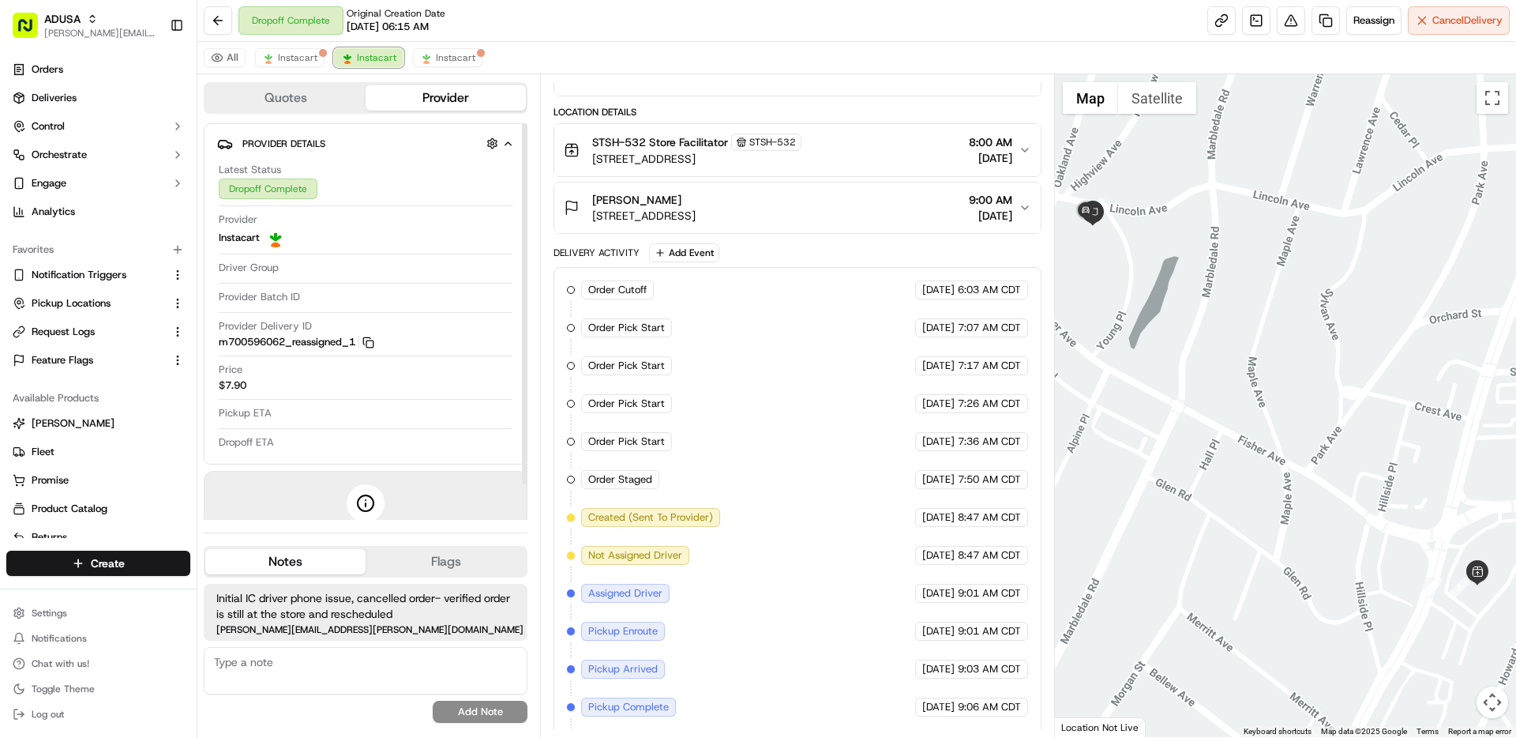
scroll to position [340, 0]
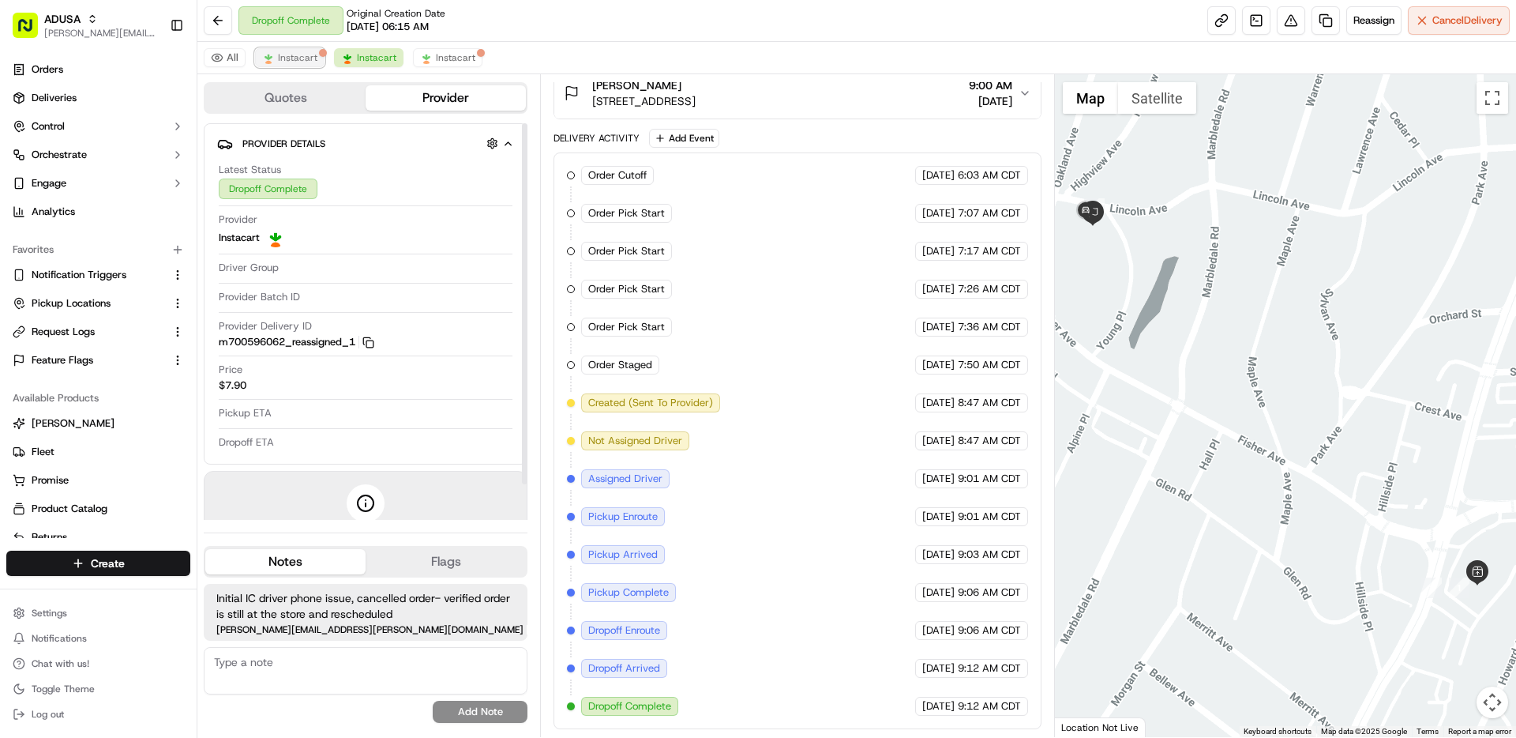
click at [290, 66] on button "Instacart" at bounding box center [290, 57] width 70 height 19
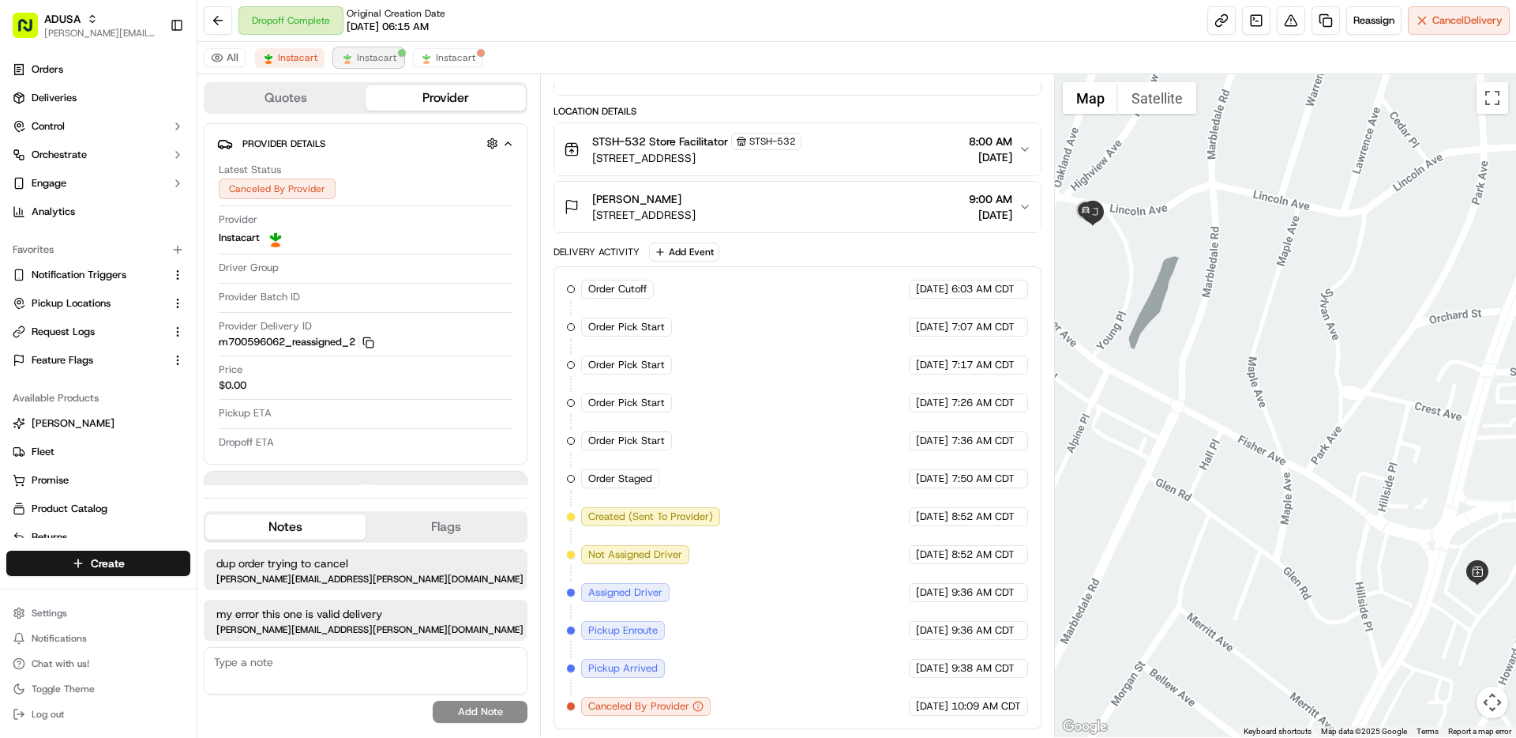
click at [383, 62] on span "Instacart" at bounding box center [376, 57] width 39 height 13
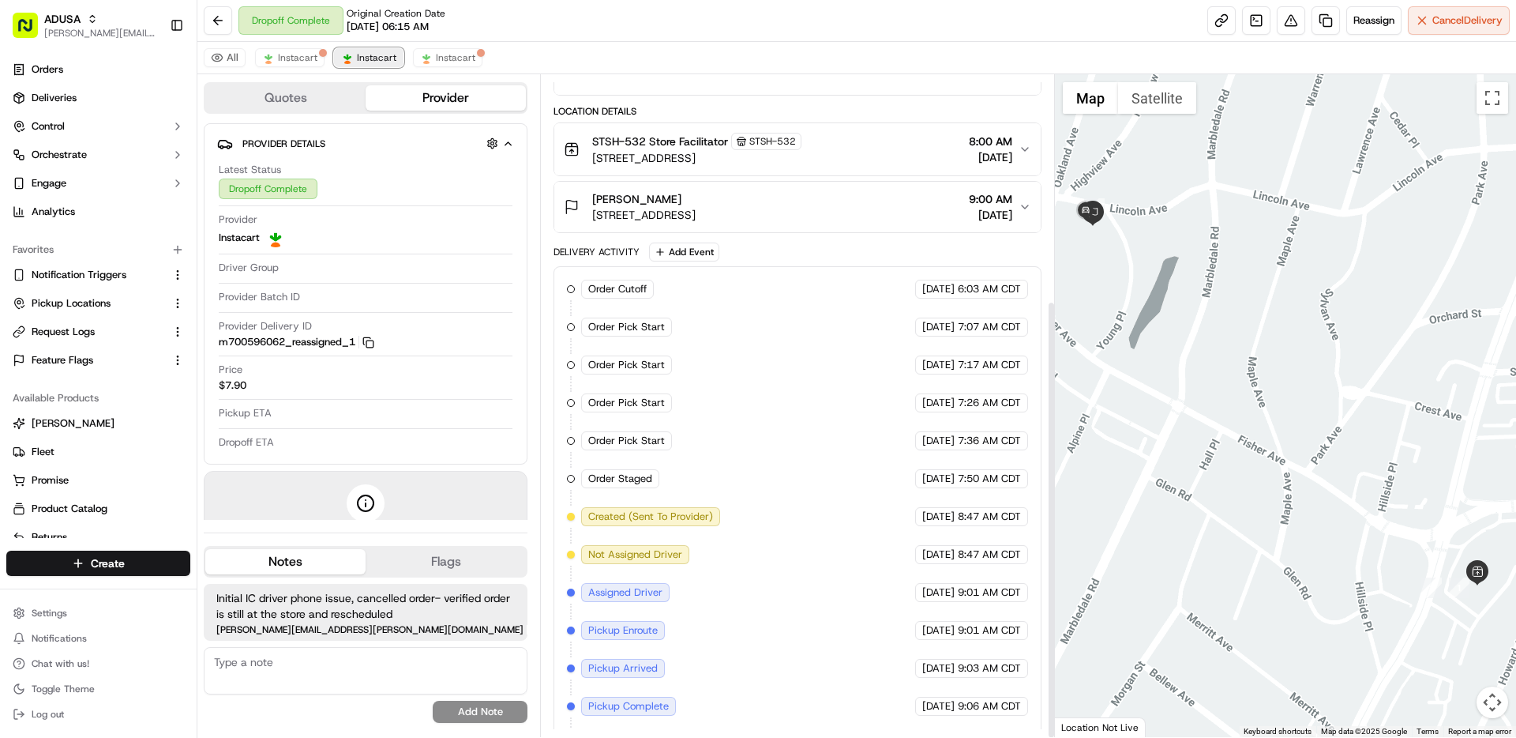
scroll to position [340, 0]
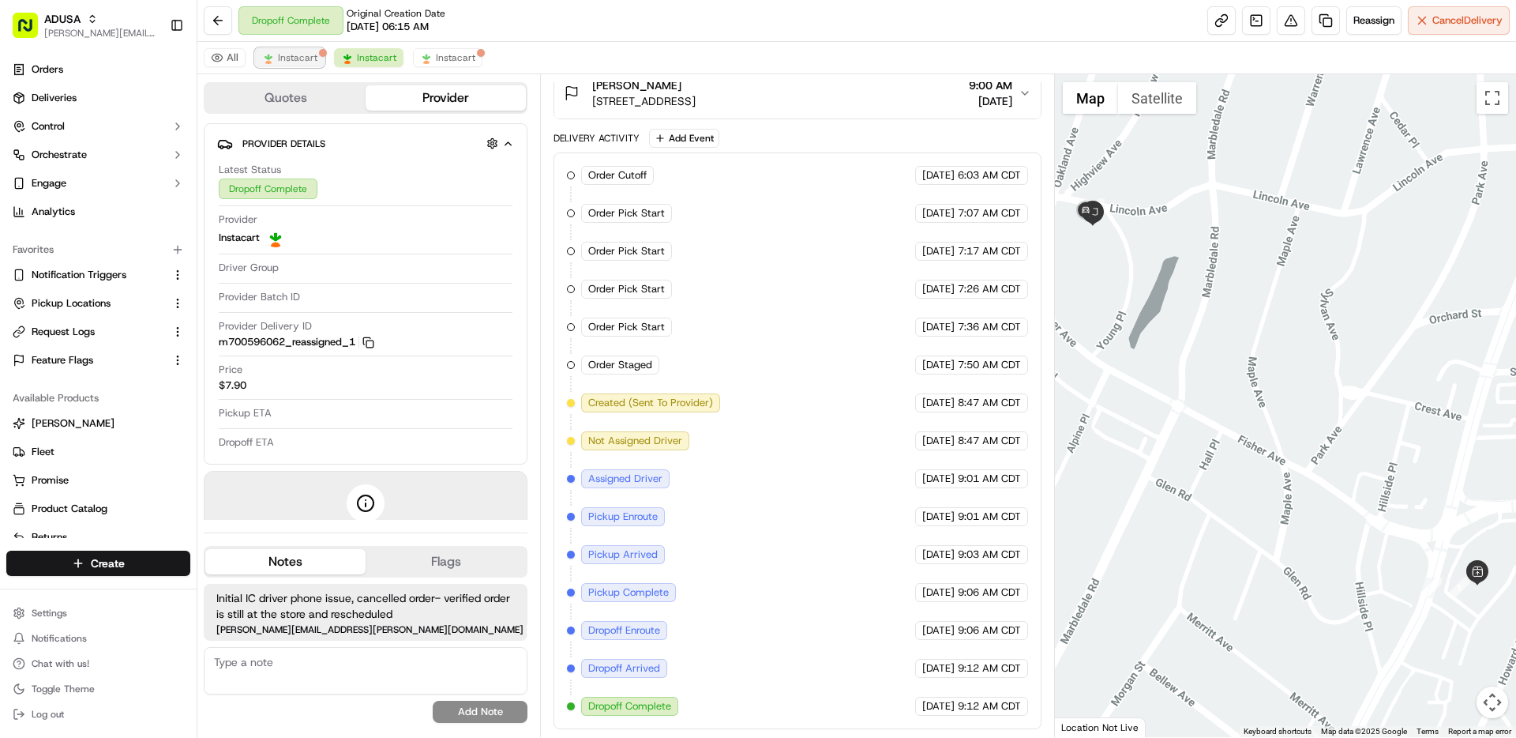
click at [303, 62] on span "Instacart" at bounding box center [297, 57] width 39 height 13
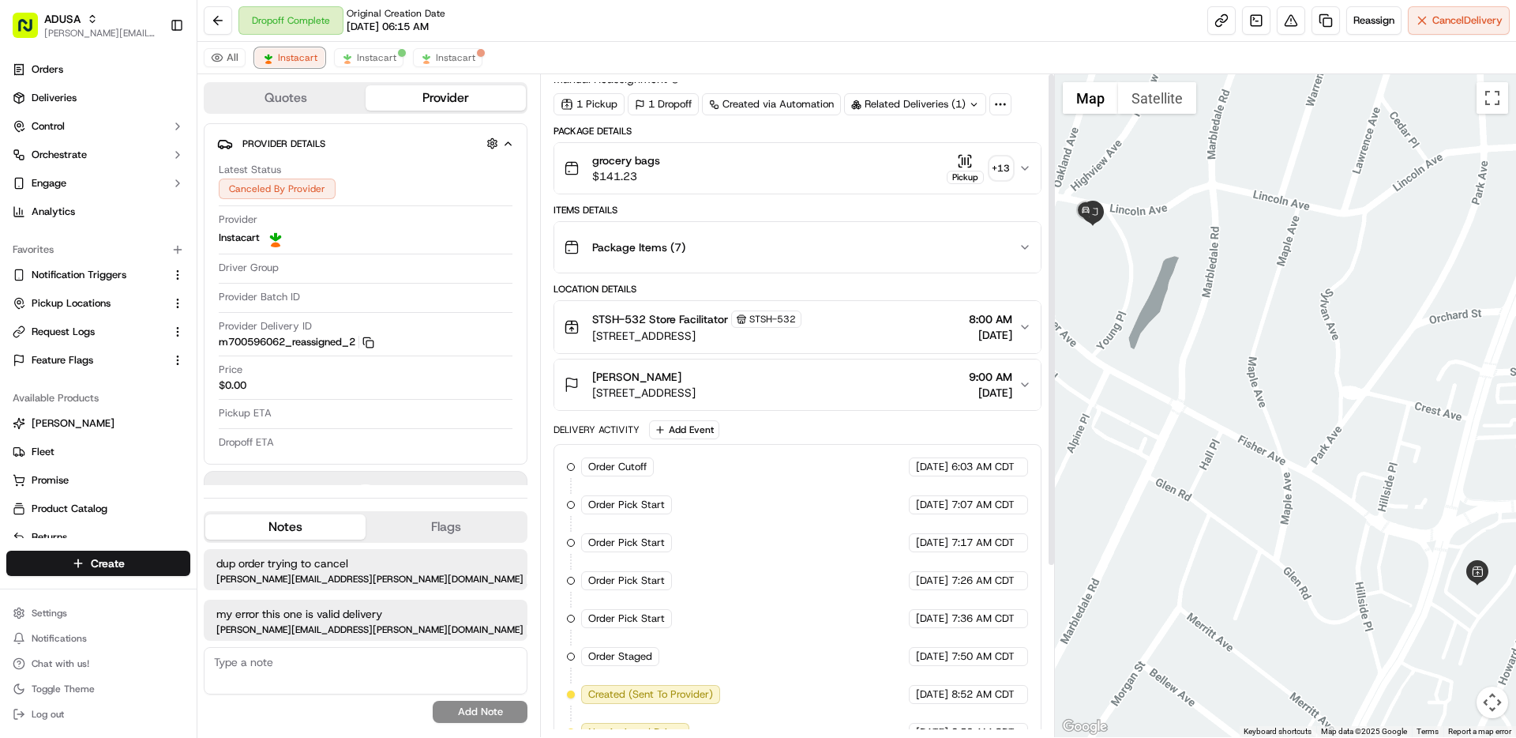
scroll to position [0, 0]
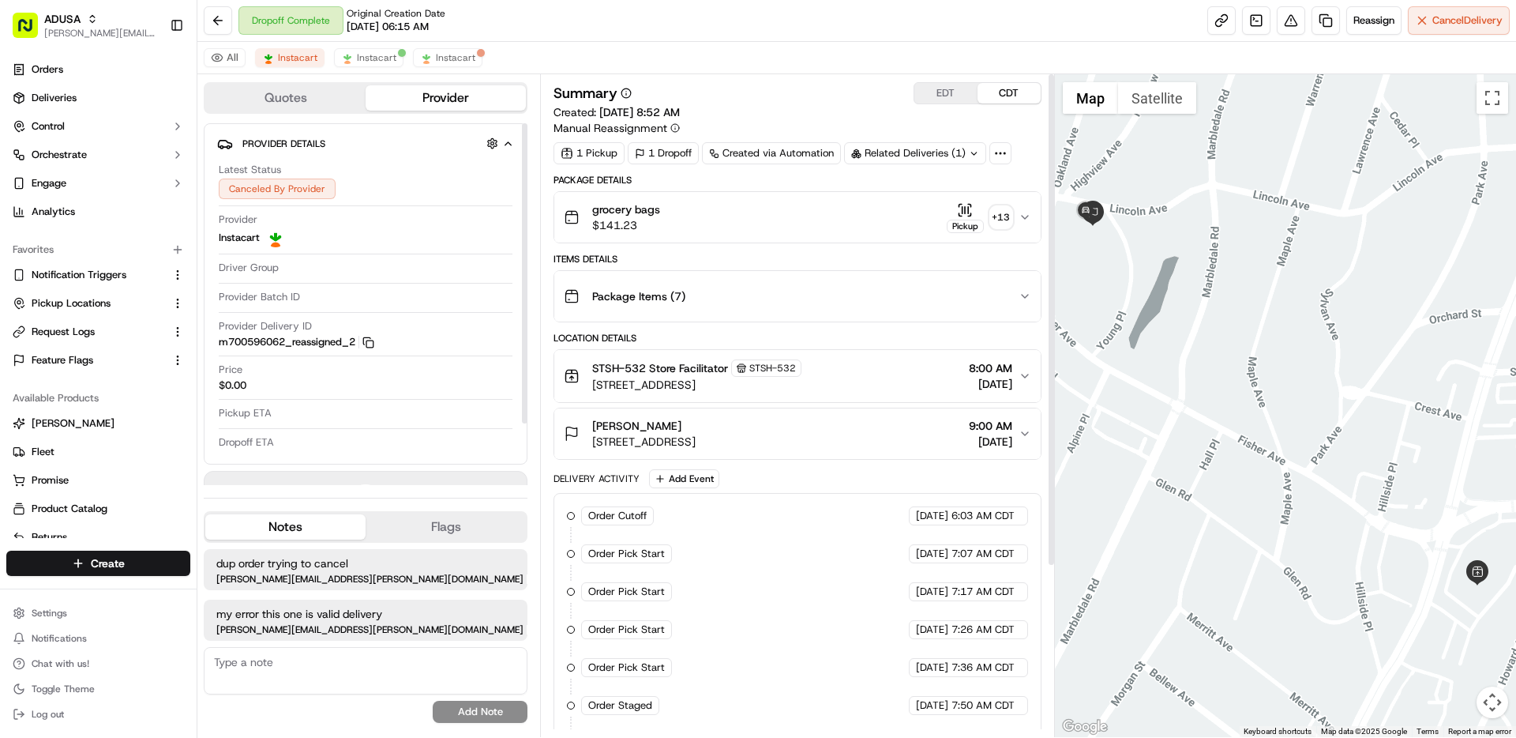
click at [431, 45] on div "All Instacart Instacart Instacart" at bounding box center [856, 58] width 1319 height 32
click at [468, 59] on span "Instacart" at bounding box center [455, 57] width 39 height 13
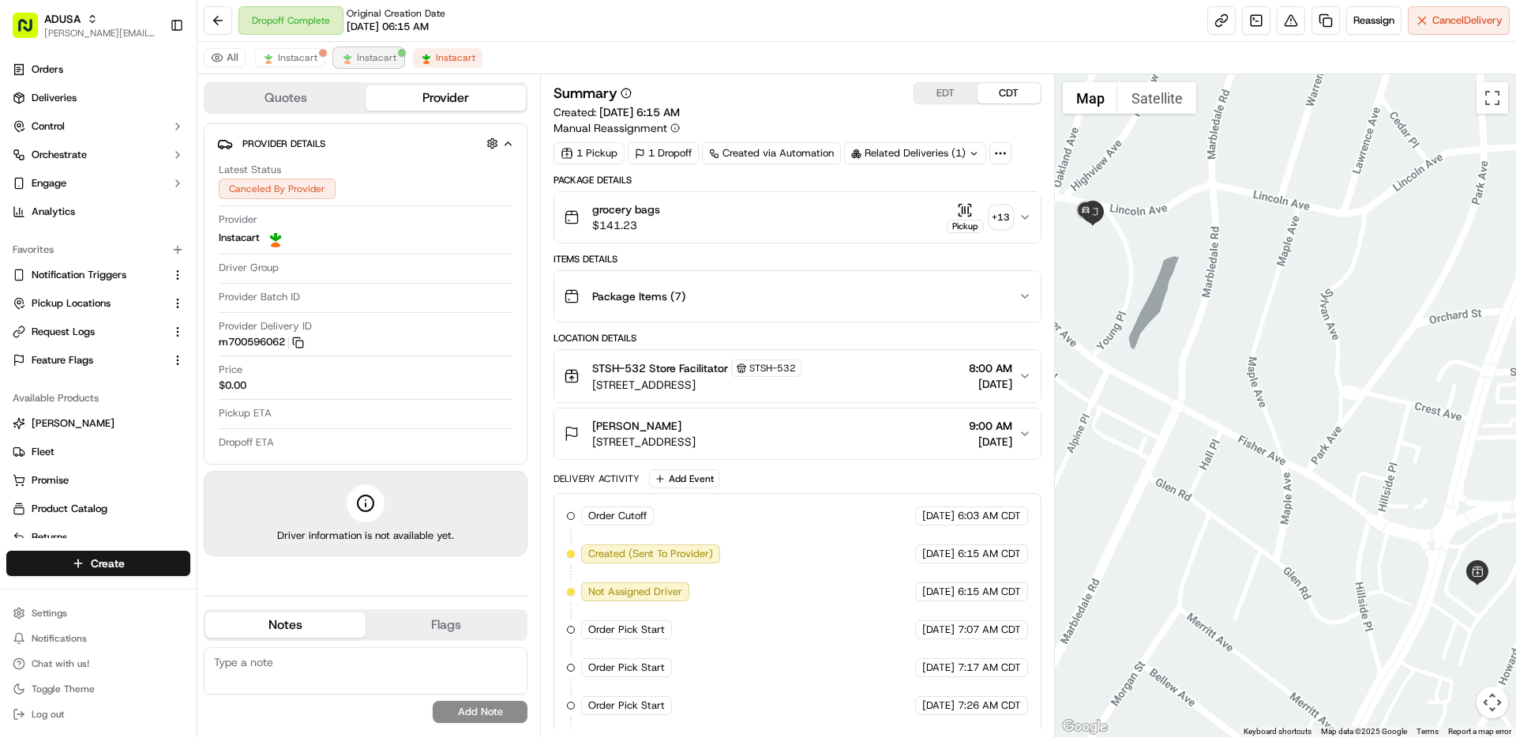
click at [385, 54] on span "Instacart" at bounding box center [376, 57] width 39 height 13
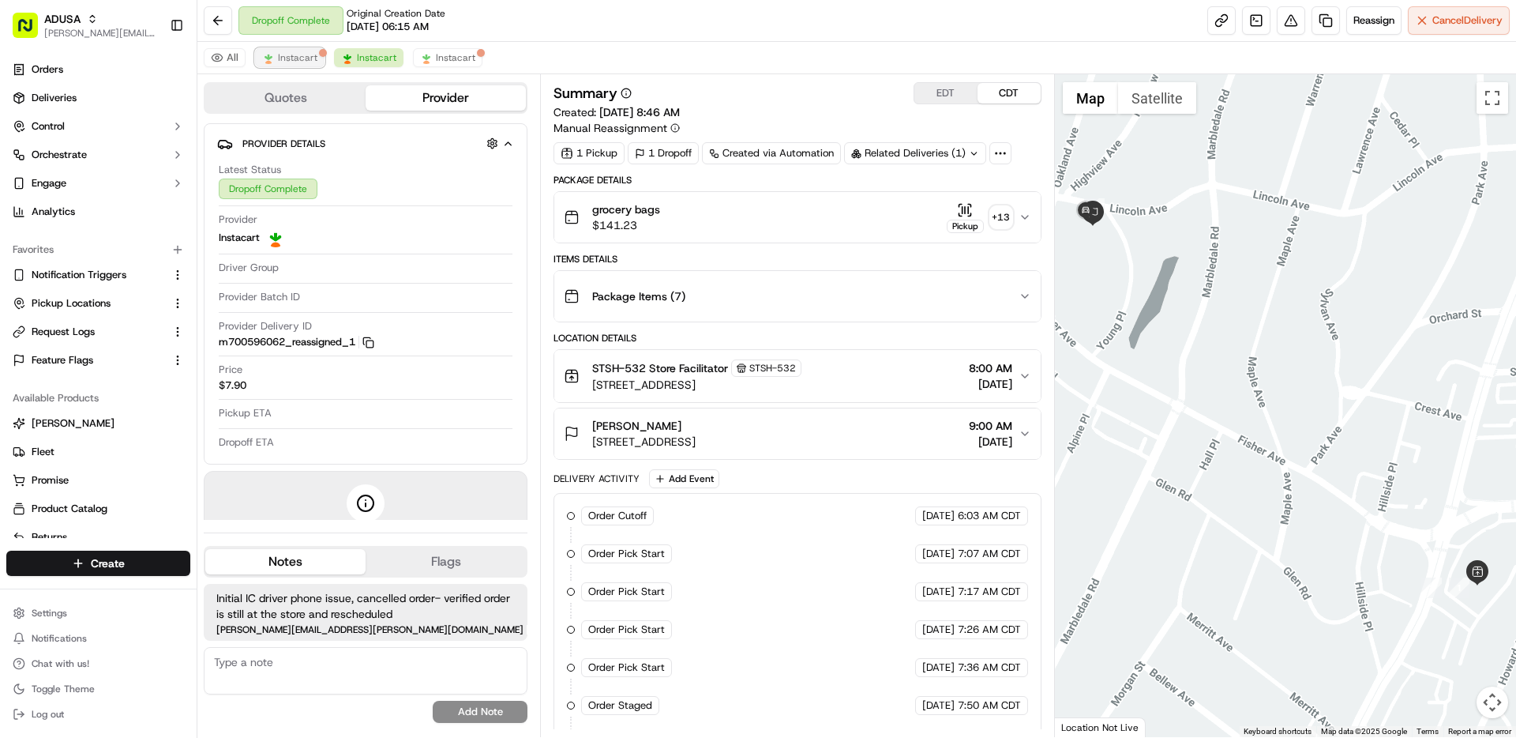
click at [280, 51] on span "Instacart" at bounding box center [297, 57] width 39 height 13
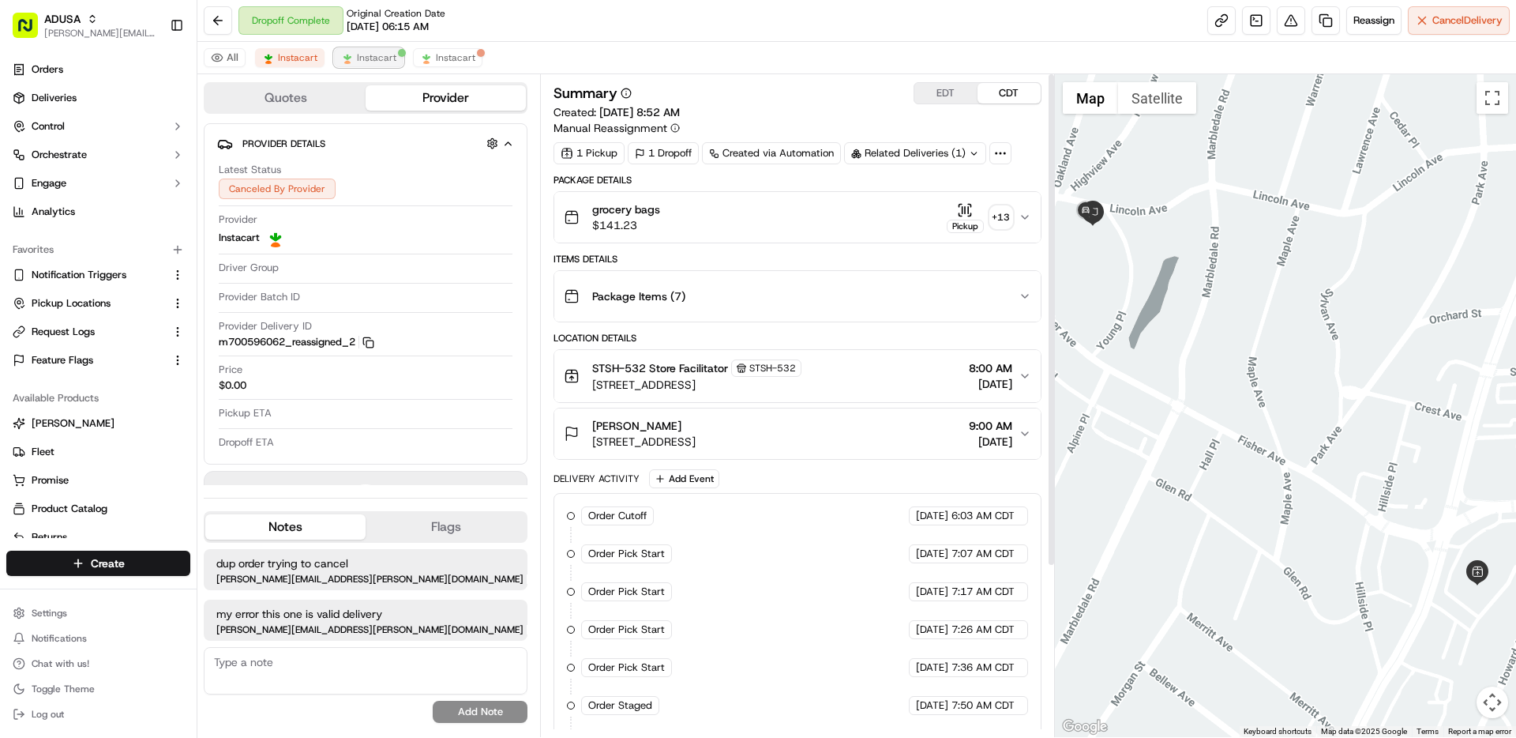
click at [356, 48] on button "Instacart" at bounding box center [369, 57] width 70 height 19
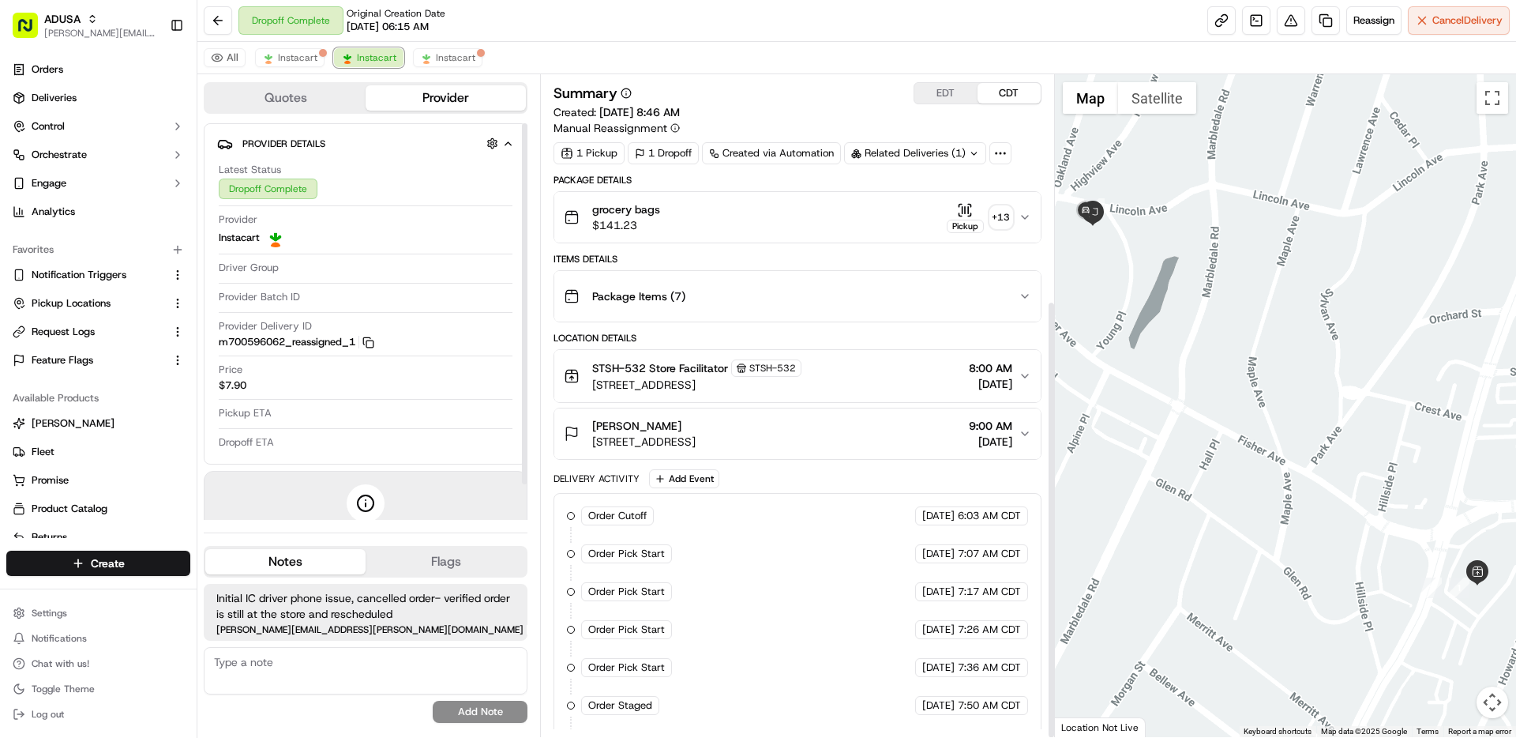
scroll to position [340, 0]
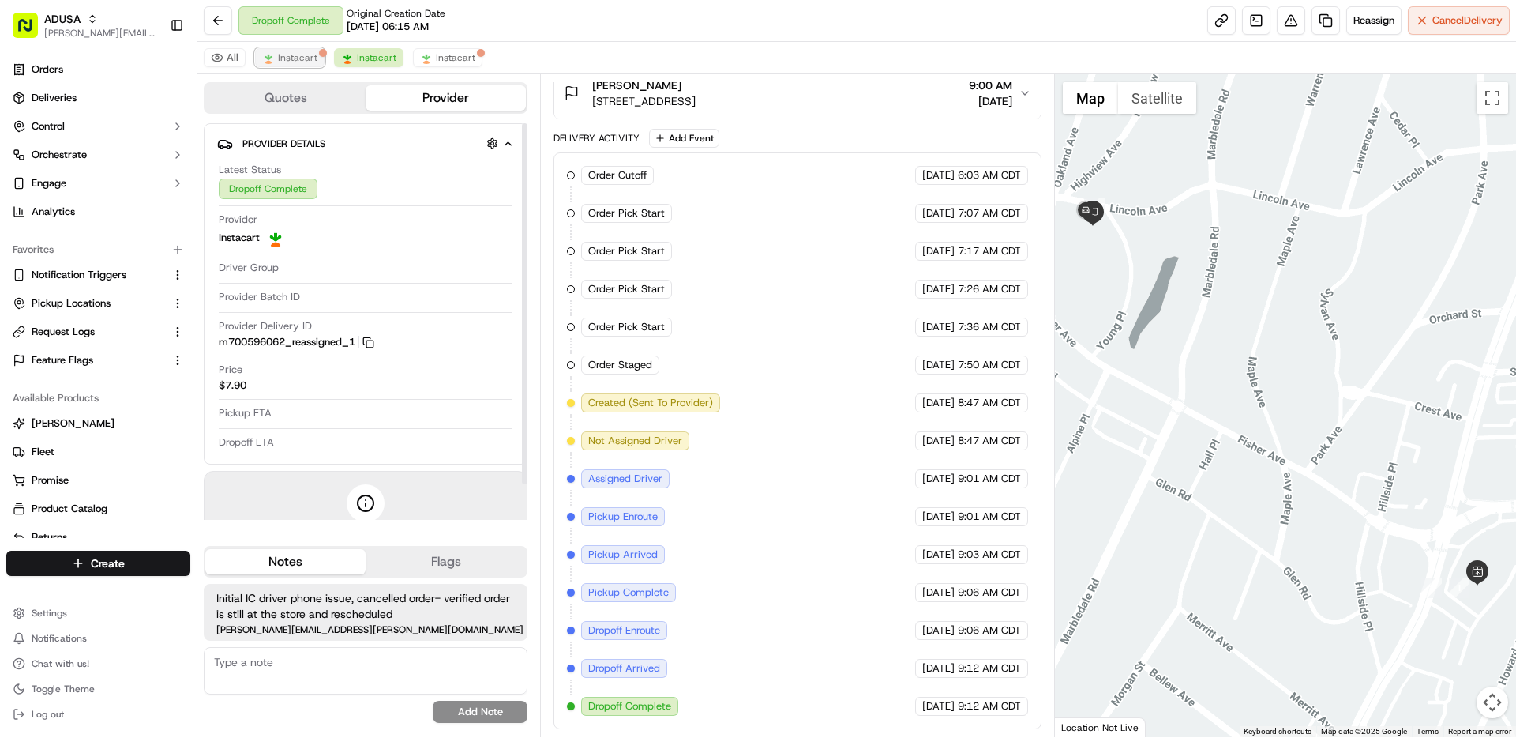
click at [293, 59] on span "Instacart" at bounding box center [297, 57] width 39 height 13
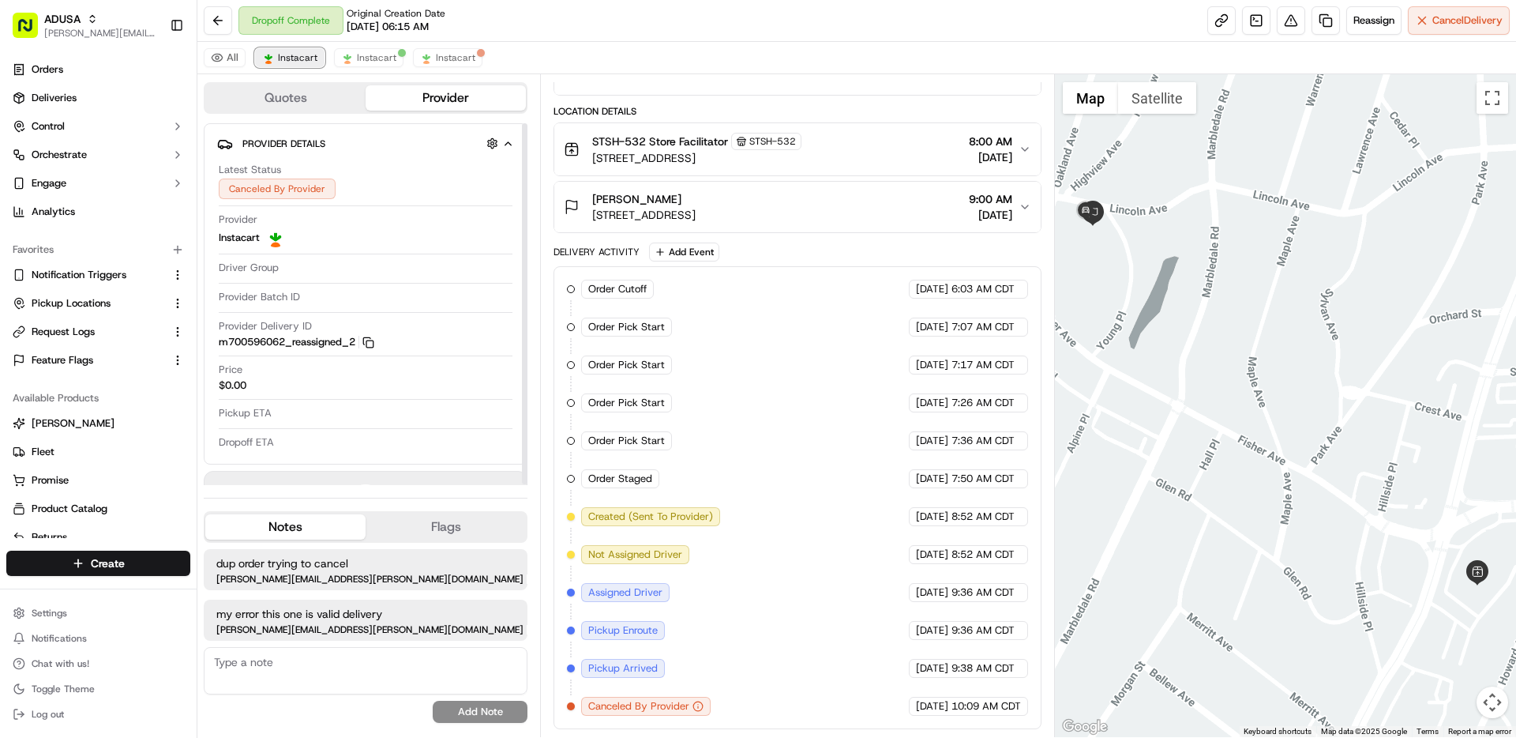
scroll to position [227, 0]
click at [794, 54] on div "All Instacart Instacart Instacart" at bounding box center [856, 58] width 1319 height 32
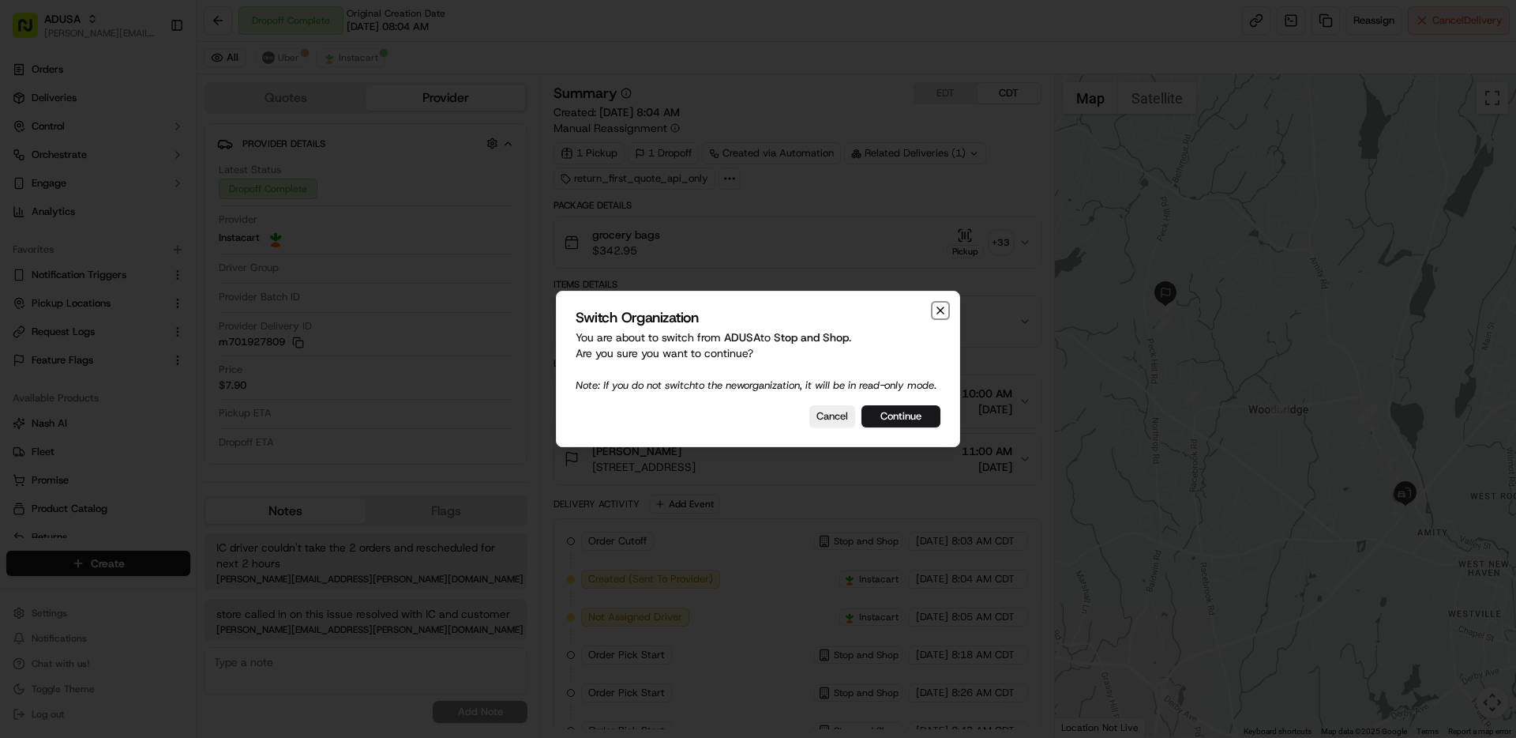
click at [943, 307] on icon "button" at bounding box center [941, 310] width 6 height 6
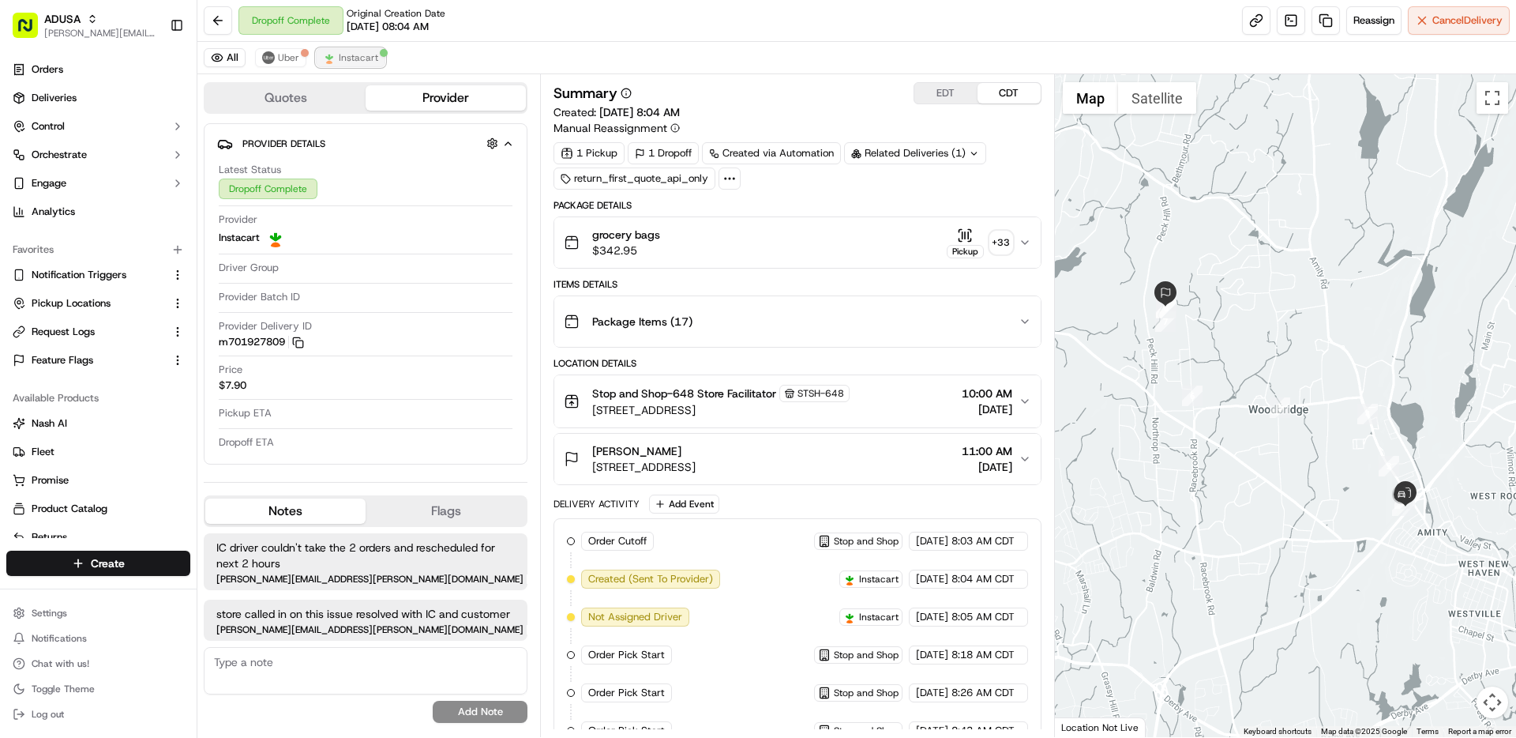
click at [356, 64] on button "Instacart" at bounding box center [351, 57] width 70 height 19
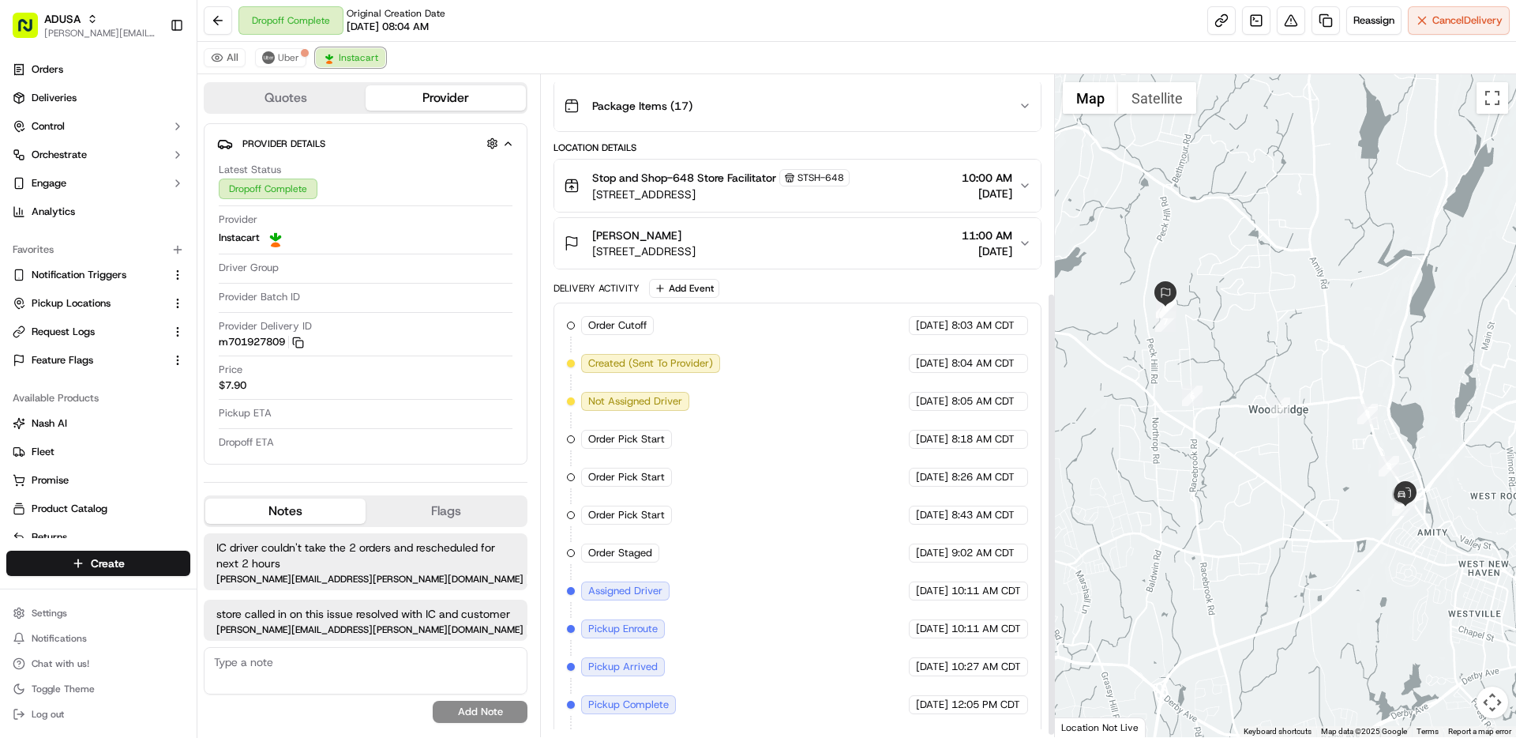
scroll to position [328, 0]
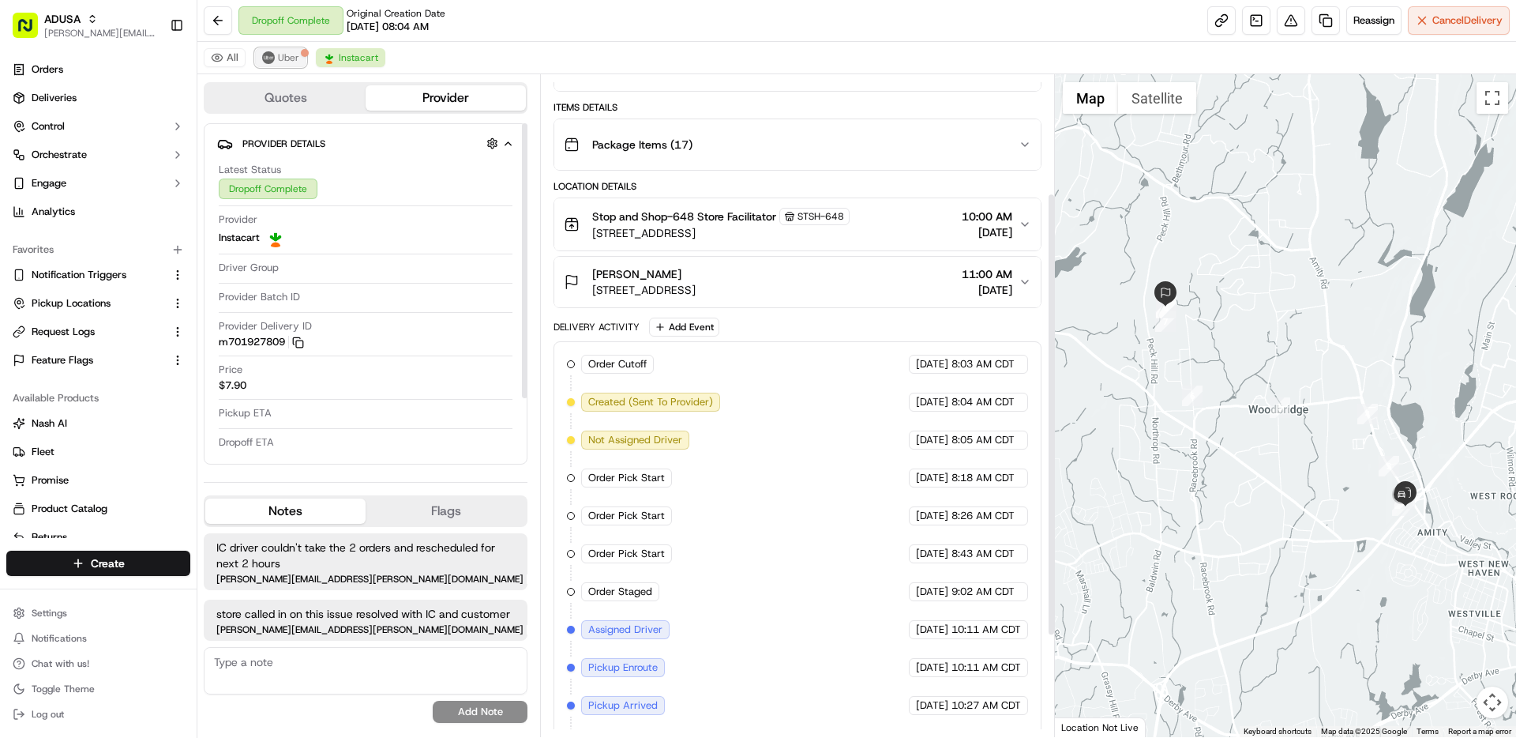
click at [279, 51] on span "Uber" at bounding box center [288, 57] width 21 height 13
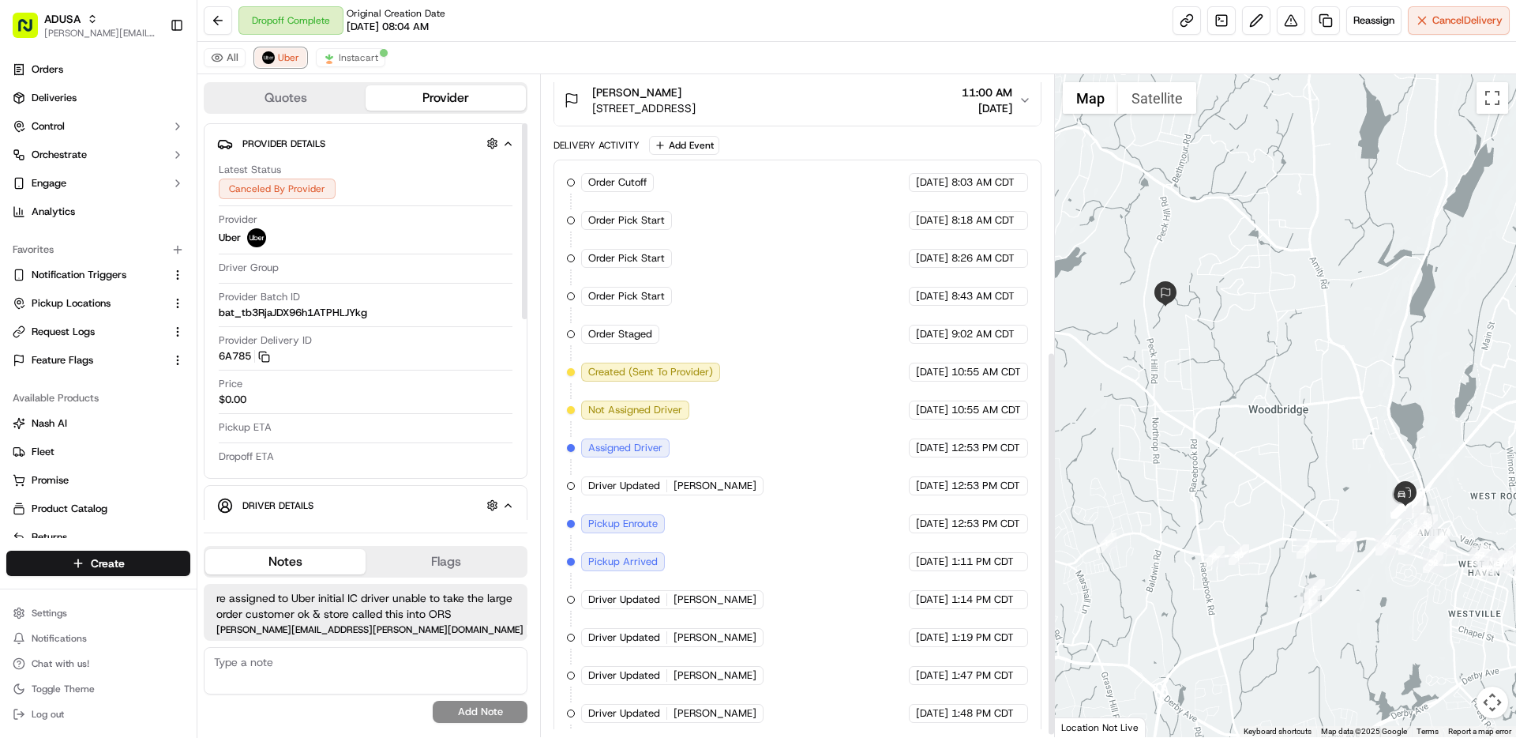
scroll to position [479, 0]
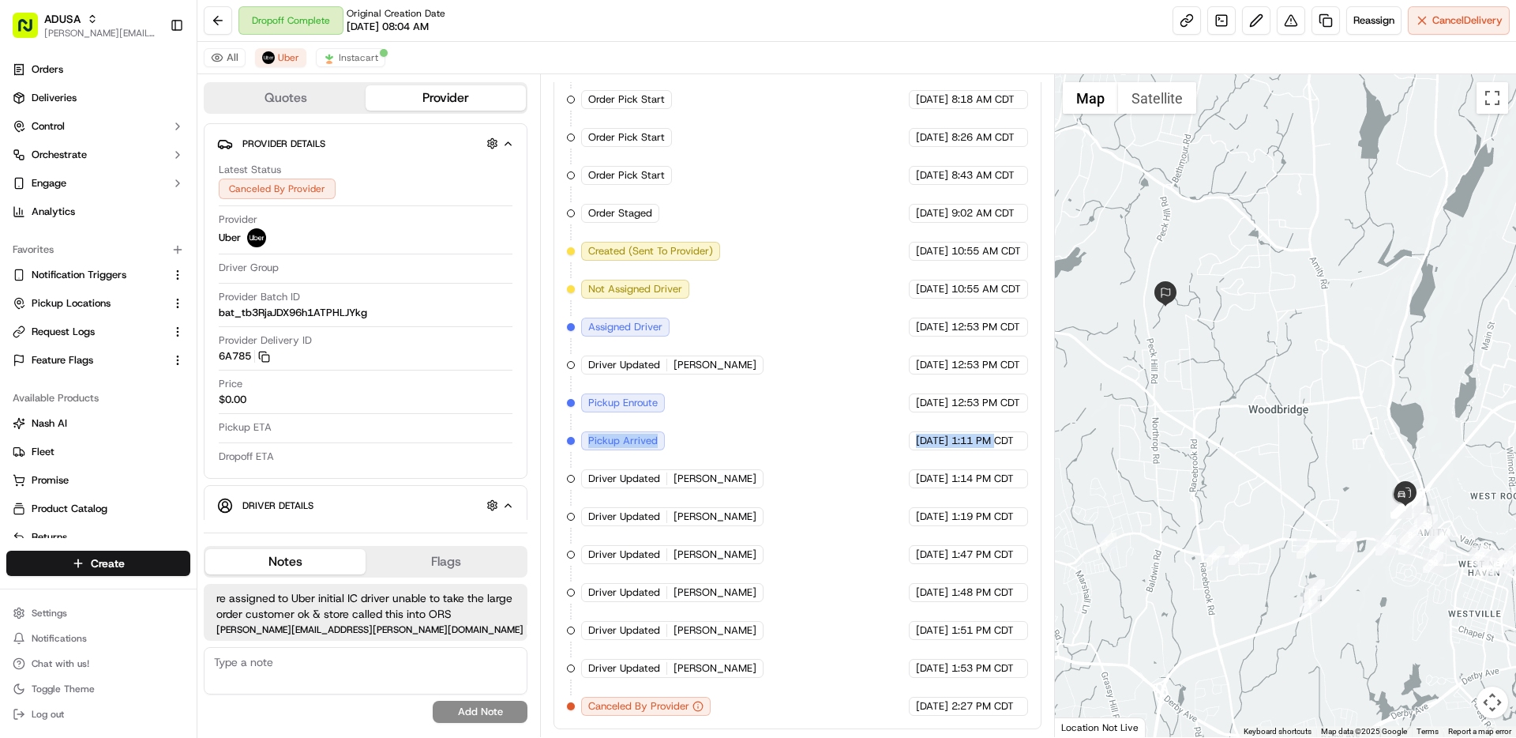
drag, startPoint x: 584, startPoint y: 441, endPoint x: 996, endPoint y: 437, distance: 412.3
click at [996, 437] on div "Order Cutoff Stop and Shop 08/25/2025 8:03 AM CDT Order Pick Start Stop and Sho…" at bounding box center [797, 383] width 460 height 663
click at [996, 437] on span "1:11 PM CDT" at bounding box center [983, 441] width 62 height 14
click at [362, 65] on button "Instacart" at bounding box center [351, 57] width 70 height 19
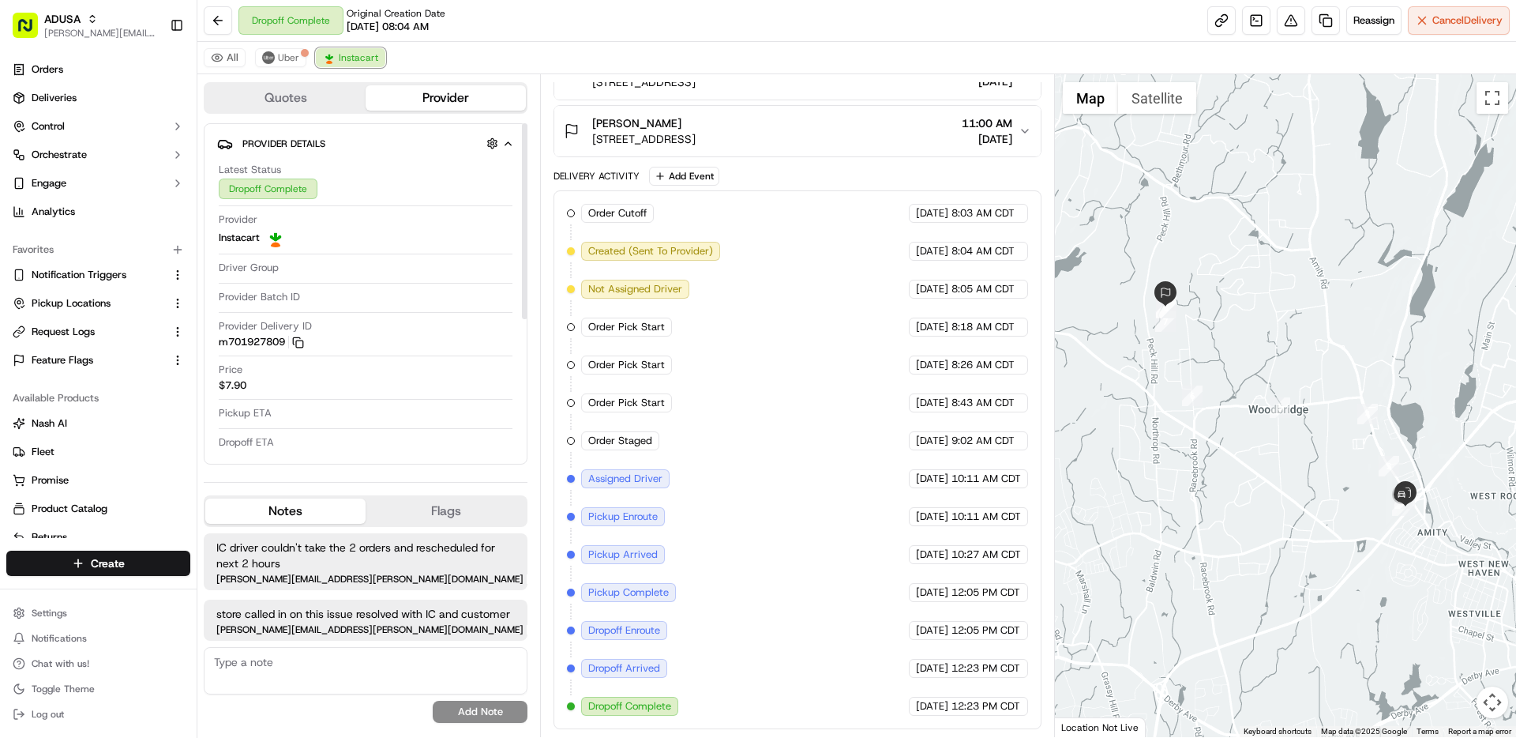
scroll to position [328, 0]
drag, startPoint x: 1027, startPoint y: 707, endPoint x: 607, endPoint y: 707, distance: 419.4
click at [607, 707] on div "Order Cutoff Stop and Shop 08/25/2025 8:03 AM CDT Created (Sent To Provider) In…" at bounding box center [797, 460] width 460 height 512
click at [704, 693] on div "Order Cutoff Stop and Shop 08/25/2025 8:03 AM CDT Created (Sent To Provider) In…" at bounding box center [797, 460] width 460 height 512
click at [295, 62] on span "Uber" at bounding box center [288, 57] width 21 height 13
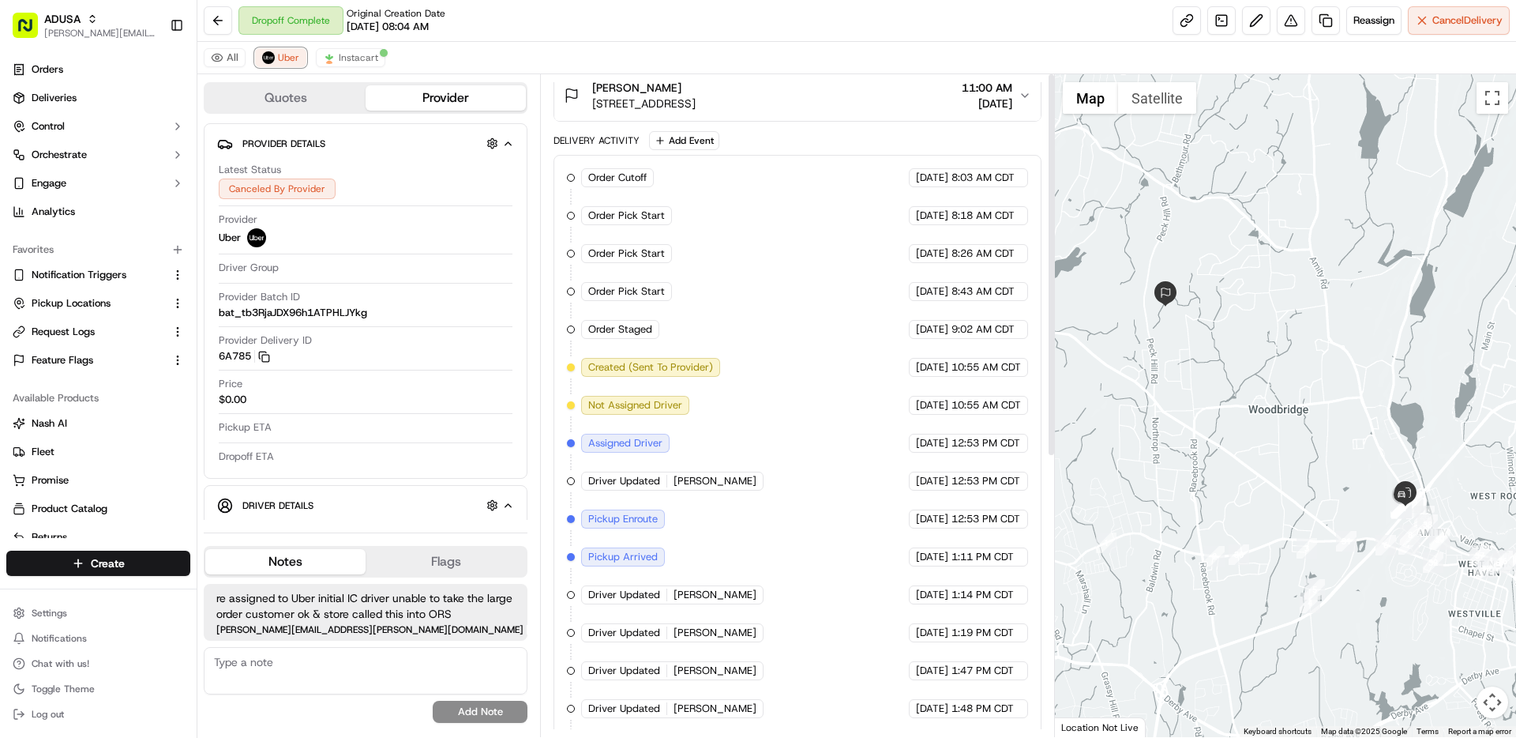
scroll to position [479, 0]
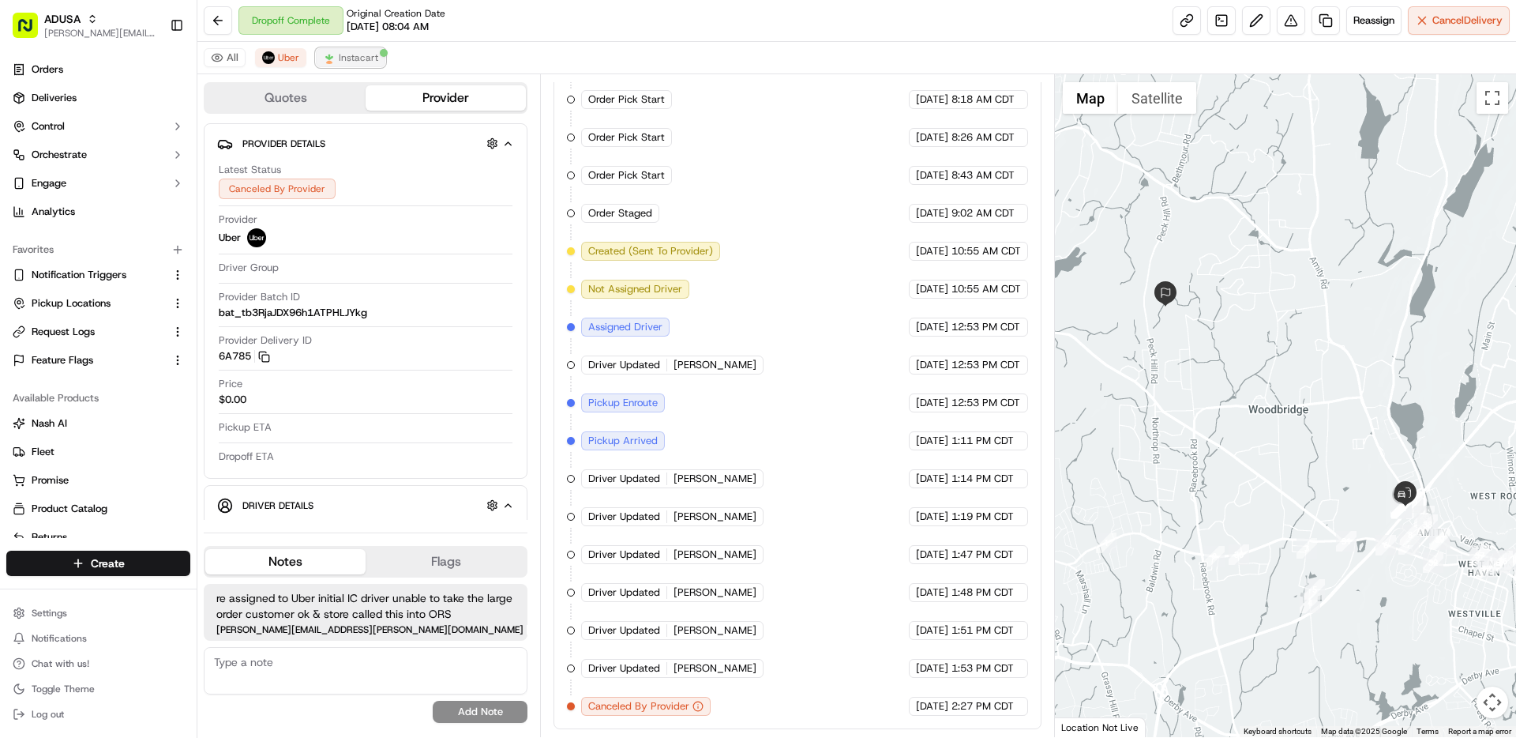
click at [350, 56] on span "Instacart" at bounding box center [358, 57] width 39 height 13
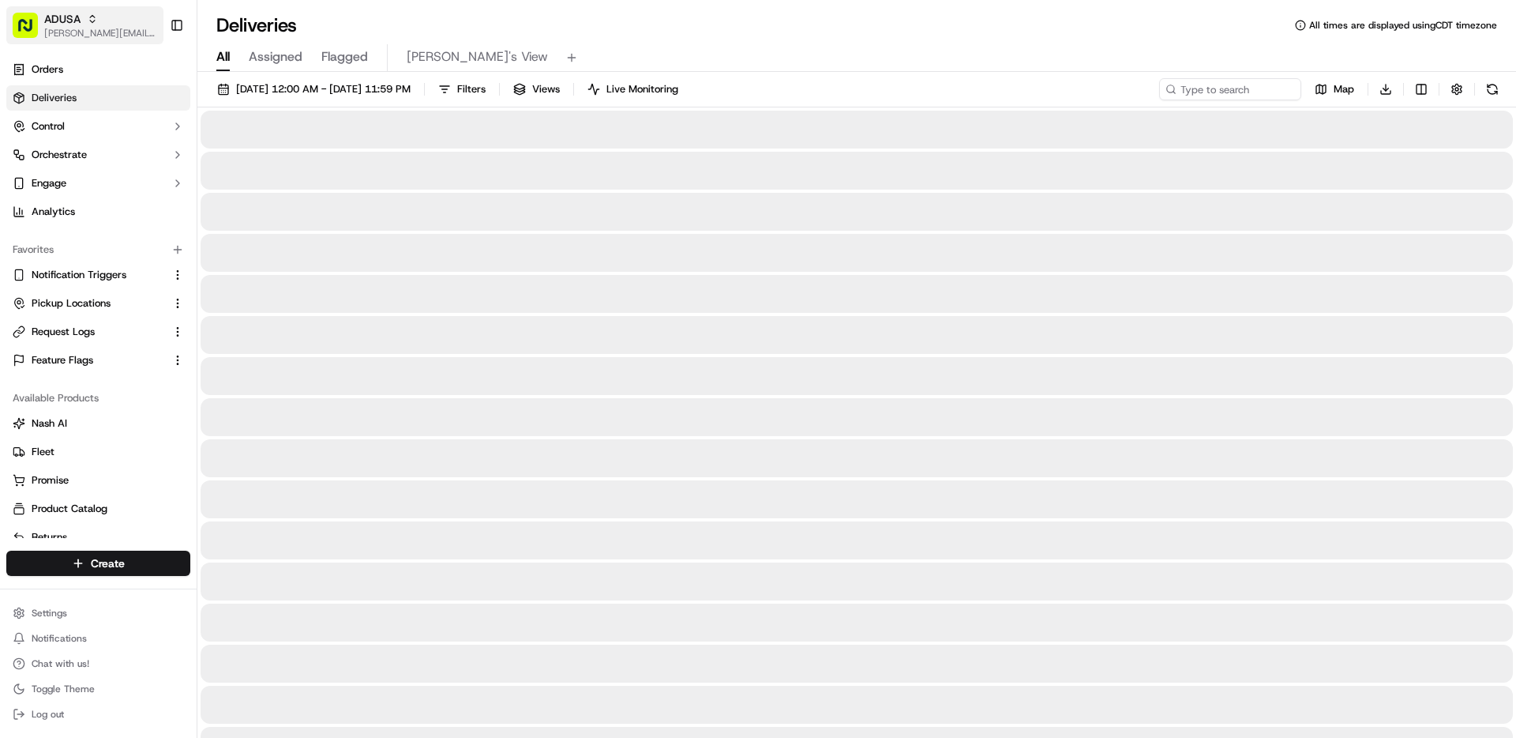
click at [68, 23] on span "ADUSA" at bounding box center [62, 19] width 36 height 16
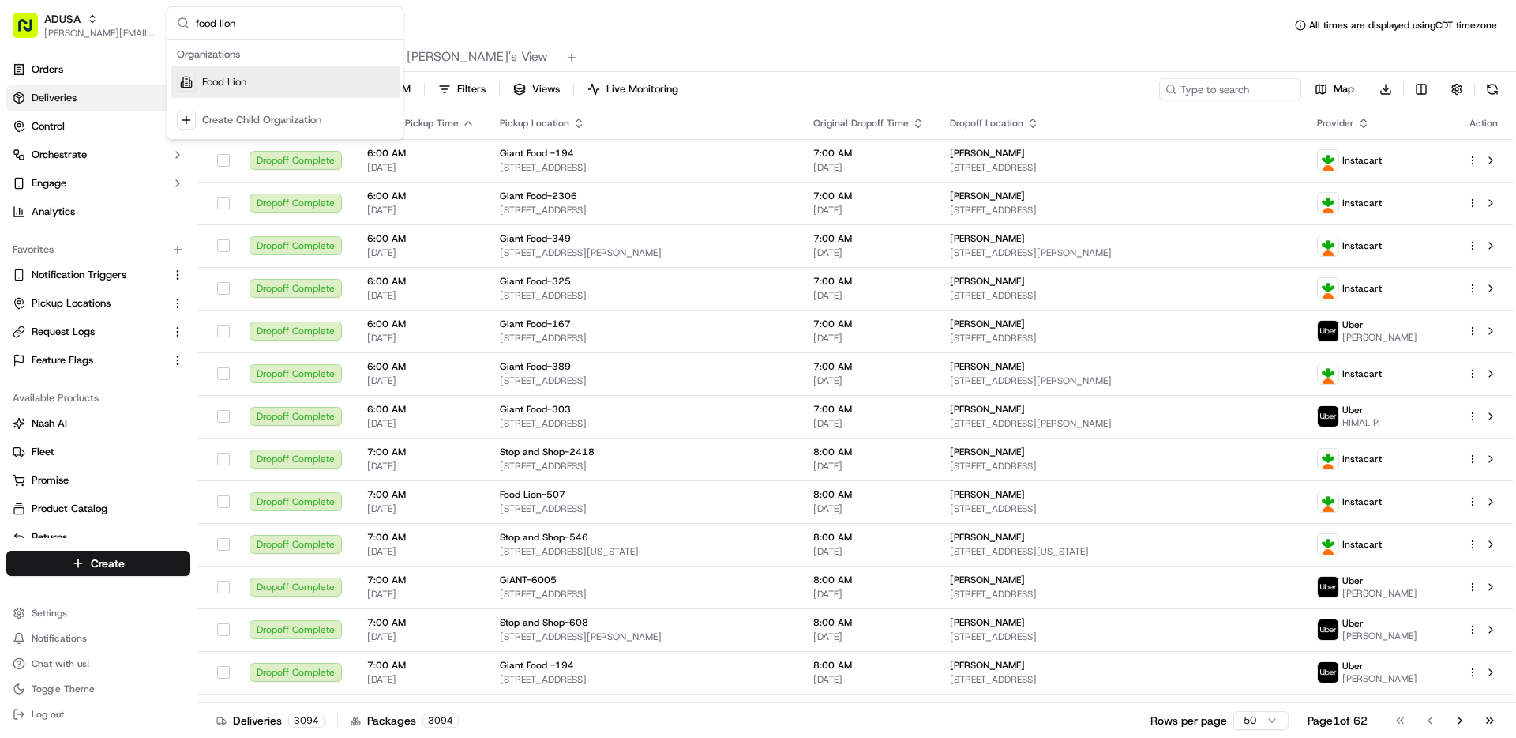
type input "food lion"
click at [242, 78] on span "Food Lion" at bounding box center [224, 82] width 44 height 14
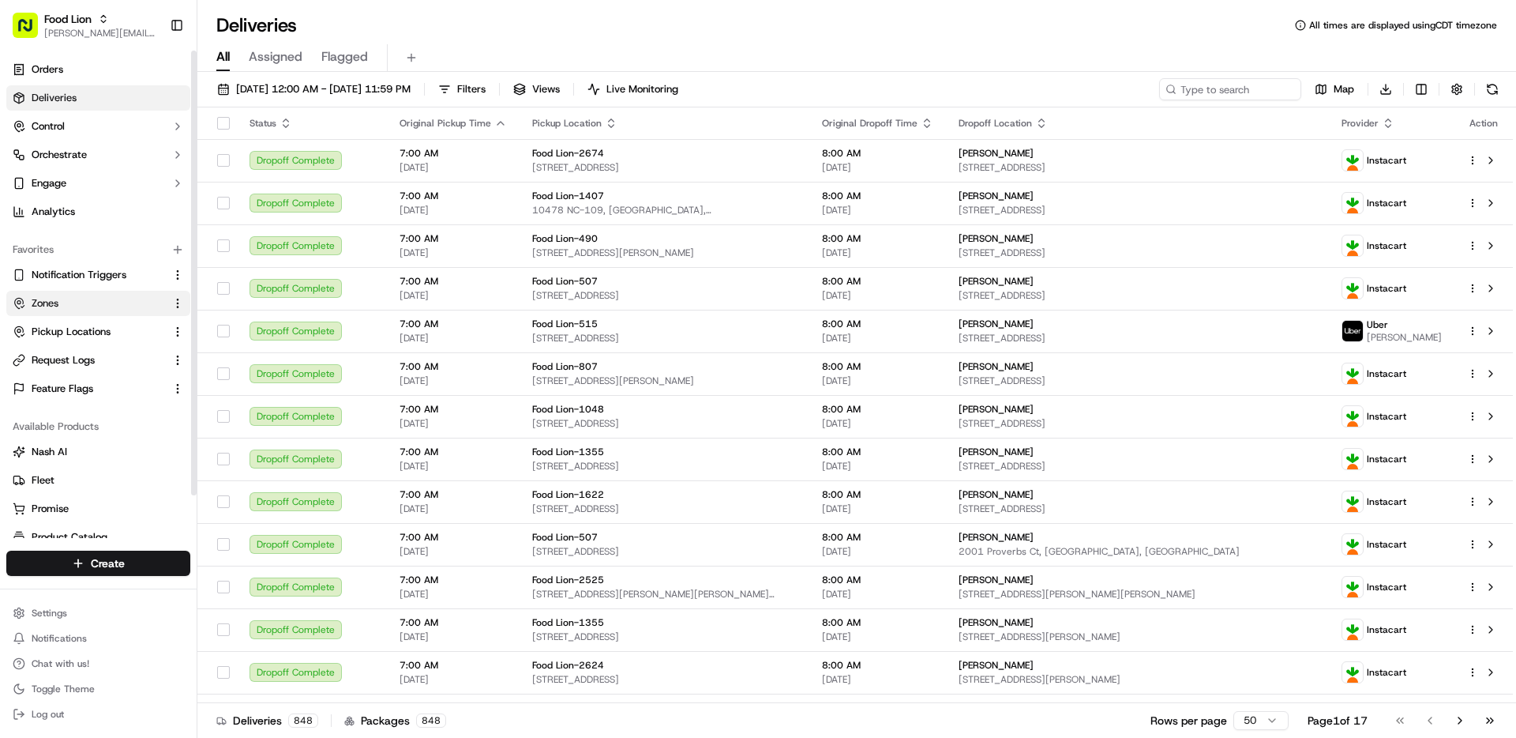
click at [88, 295] on button "Zones" at bounding box center [98, 303] width 184 height 25
click at [80, 306] on link "Zones" at bounding box center [89, 303] width 152 height 14
